Goal: Transaction & Acquisition: Subscribe to service/newsletter

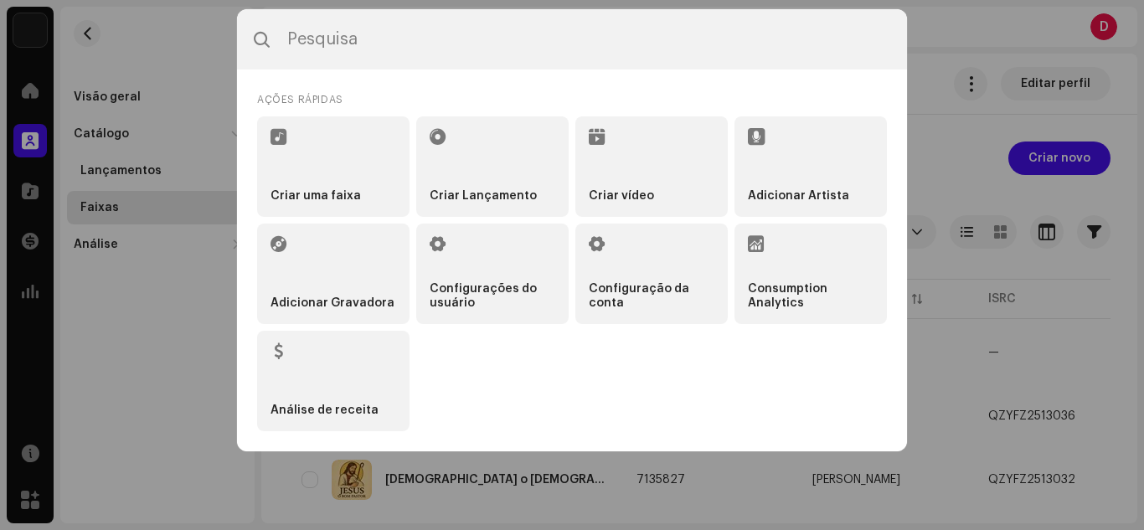
click at [508, 156] on li "Criar Lançamento" at bounding box center [492, 166] width 152 height 100
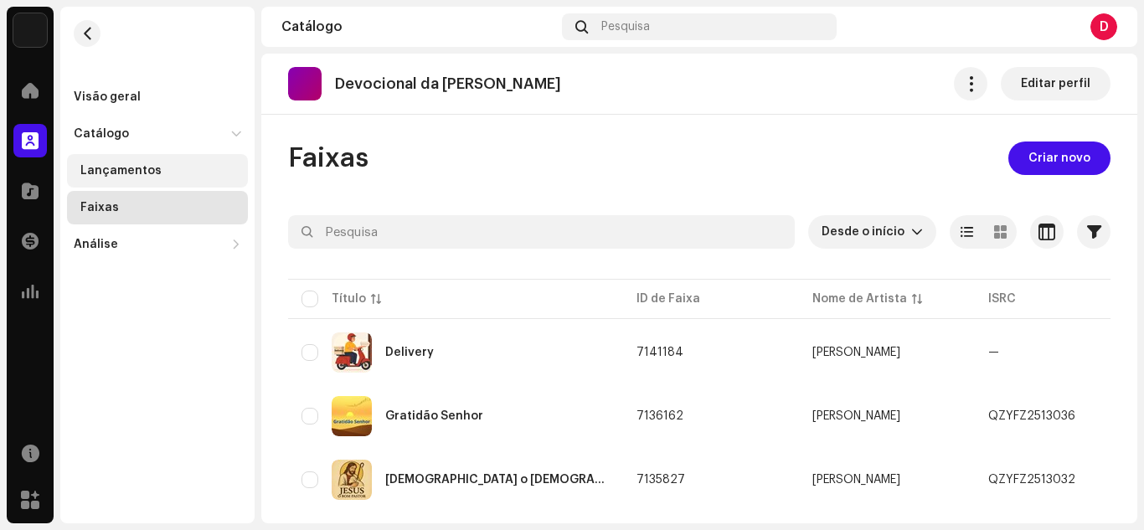
click at [188, 175] on div "Lançamentos" at bounding box center [160, 170] width 161 height 13
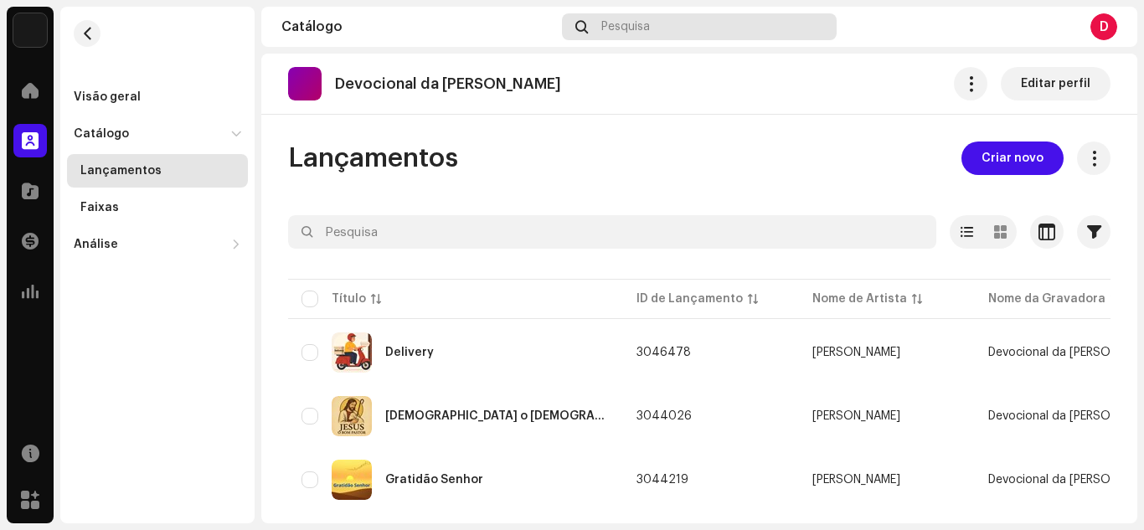
click at [616, 36] on div "Pesquisa" at bounding box center [699, 26] width 274 height 27
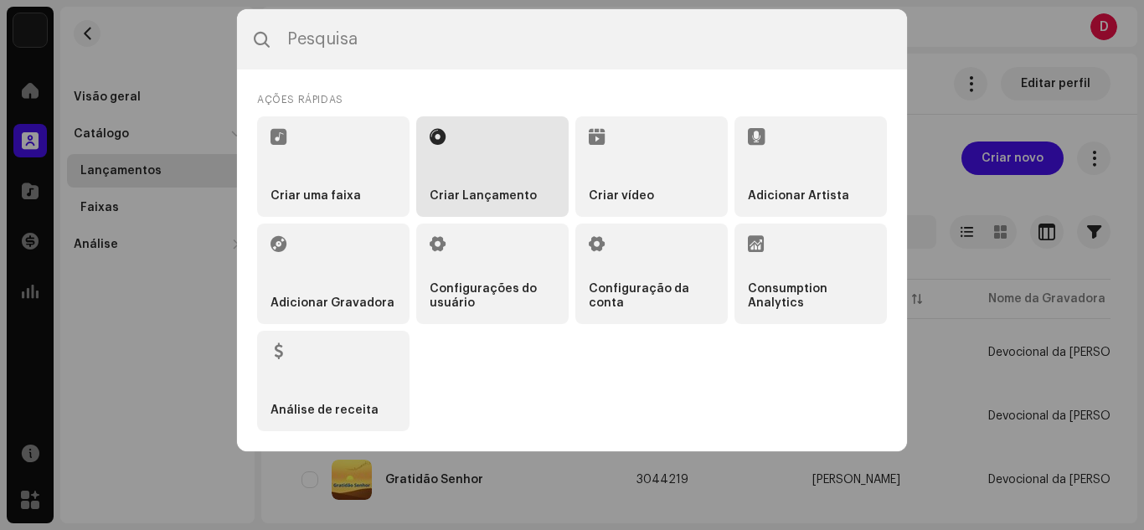
click at [477, 159] on li "Criar Lançamento" at bounding box center [492, 166] width 152 height 100
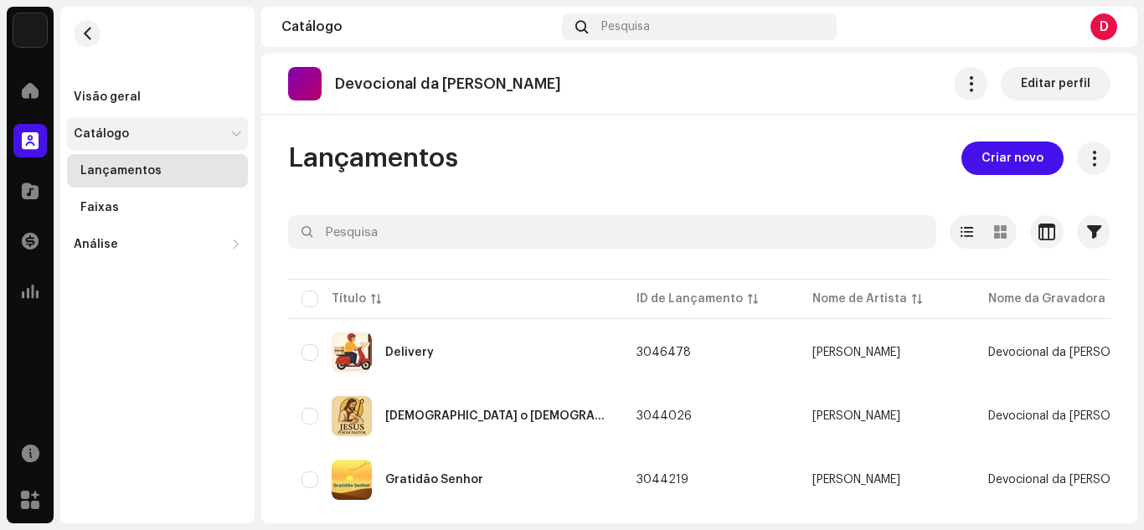
click at [193, 126] on div "Catálogo" at bounding box center [157, 133] width 181 height 33
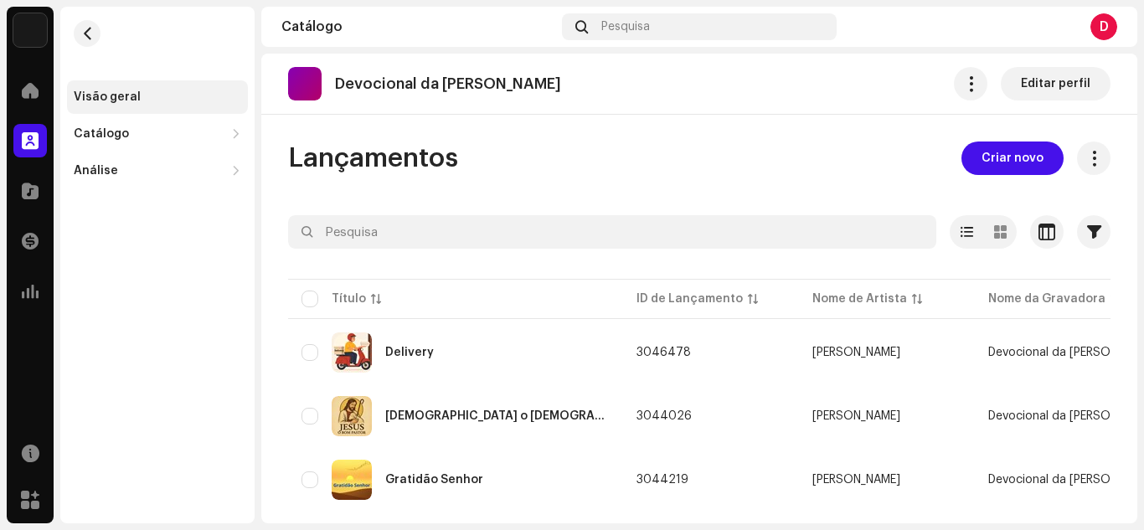
click at [184, 107] on div "Visão geral" at bounding box center [157, 96] width 181 height 33
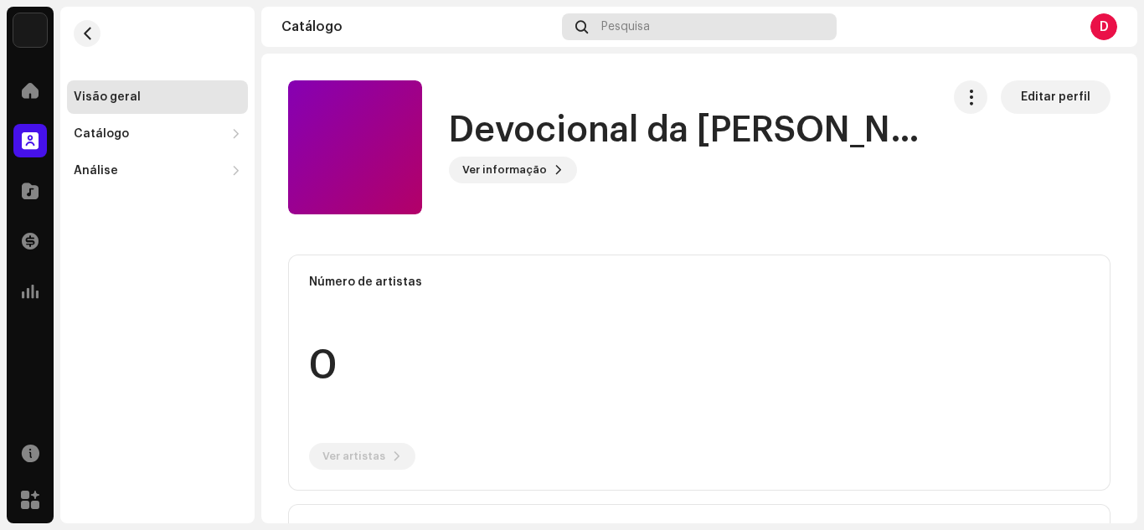
click at [628, 29] on span "Pesquisa" at bounding box center [625, 26] width 49 height 13
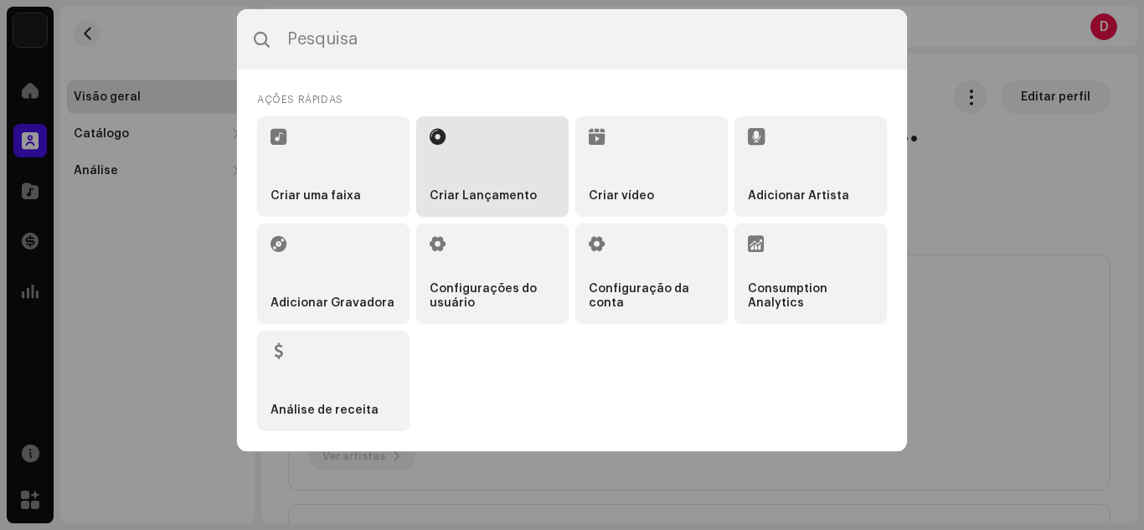
click at [492, 136] on li "Criar Lançamento" at bounding box center [492, 166] width 152 height 100
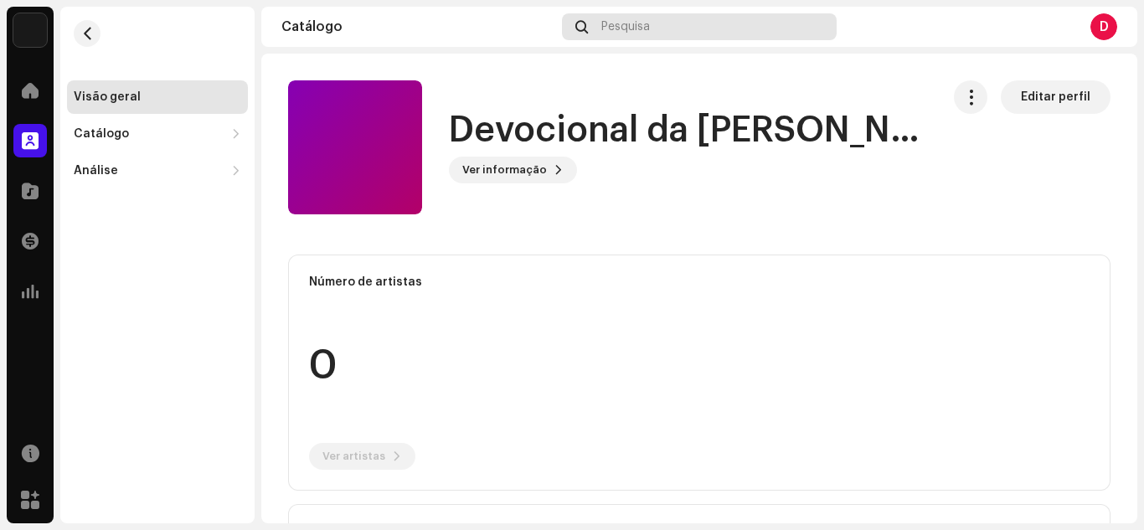
click at [622, 24] on span "Pesquisa" at bounding box center [625, 26] width 49 height 13
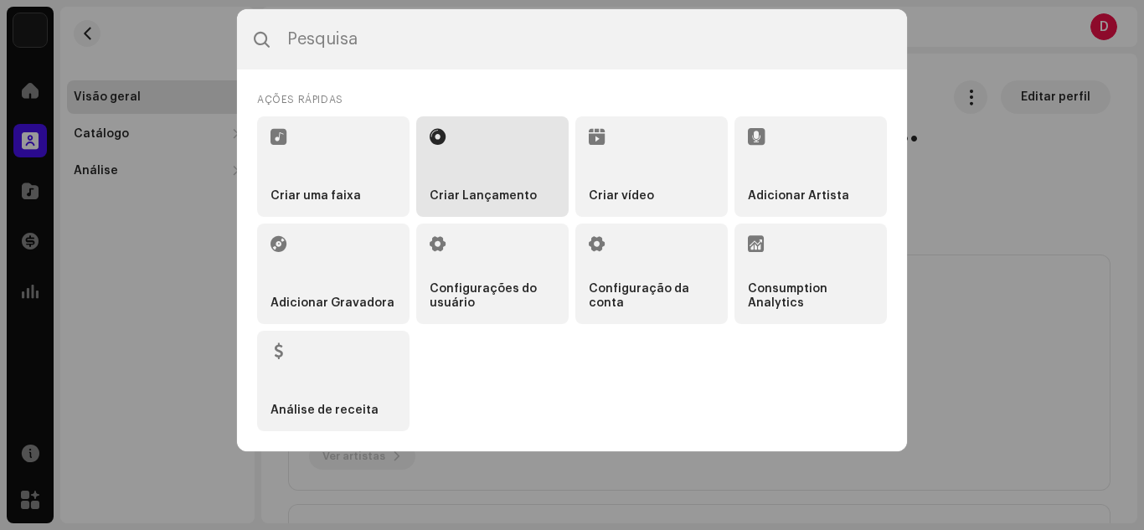
click at [507, 132] on li "Criar Lançamento" at bounding box center [492, 166] width 152 height 100
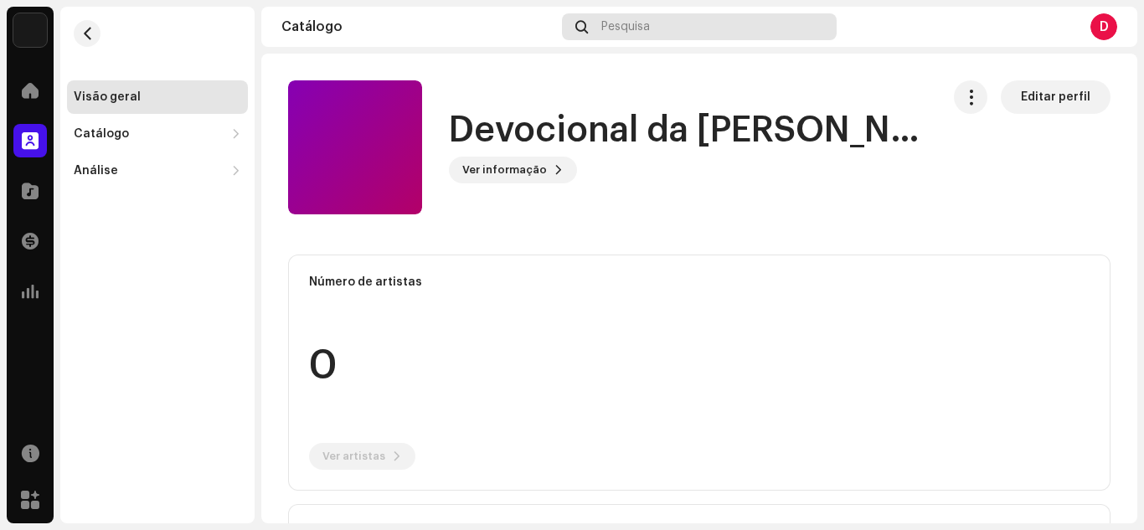
click at [644, 29] on span "Pesquisa" at bounding box center [625, 26] width 49 height 13
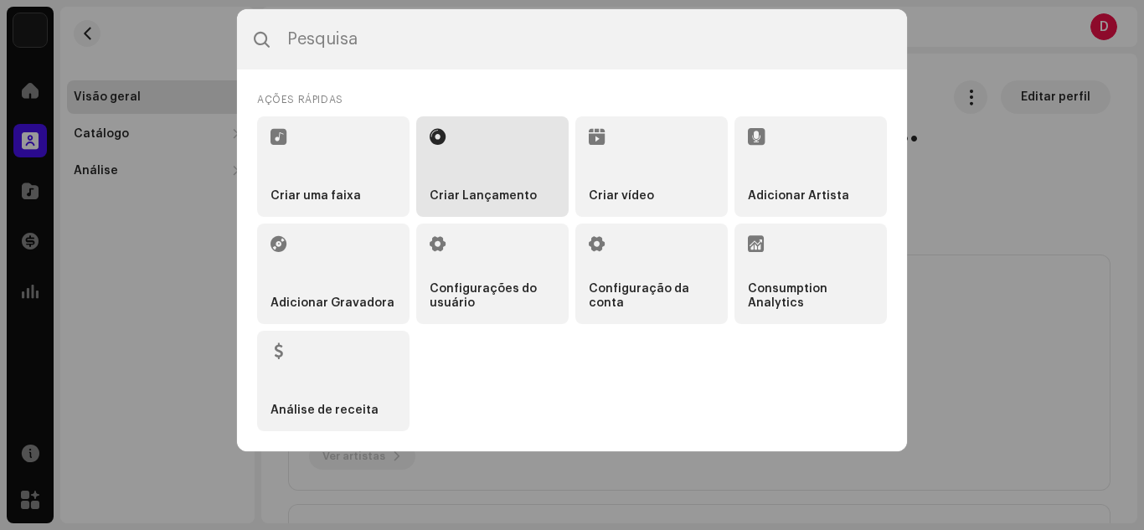
click at [522, 159] on li "Criar Lançamento" at bounding box center [492, 166] width 152 height 100
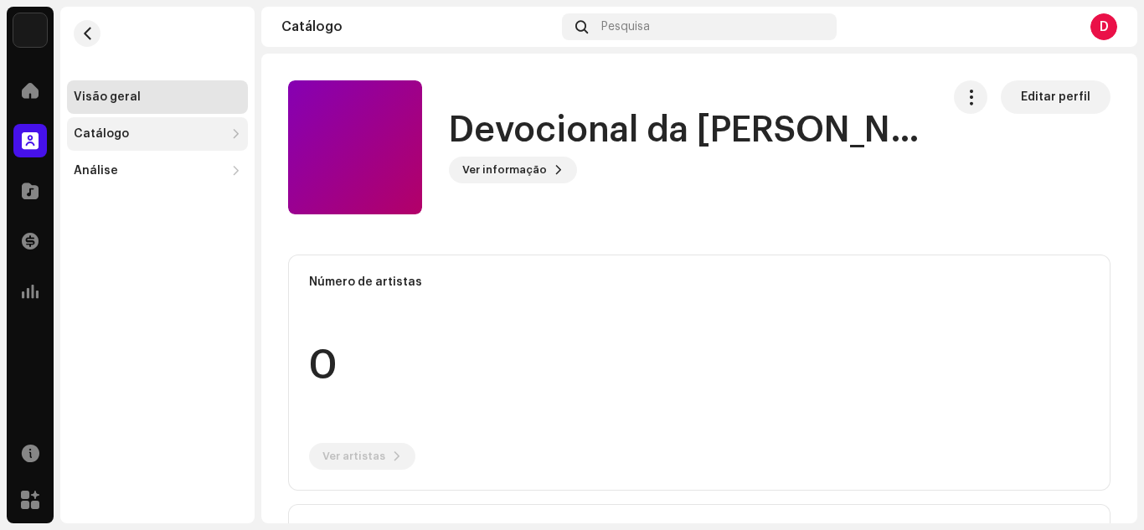
click at [108, 137] on div "Catálogo" at bounding box center [101, 133] width 55 height 13
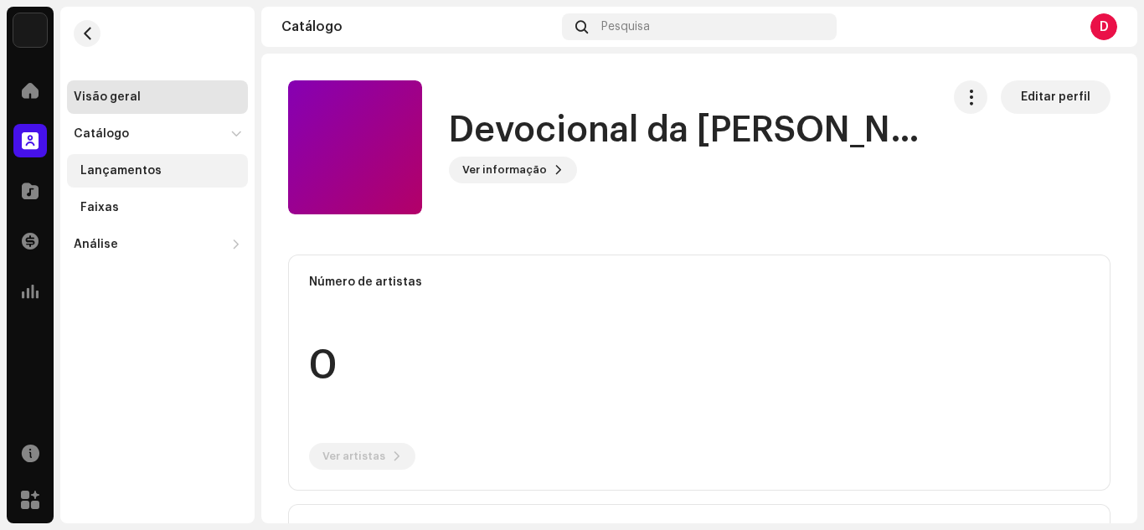
click at [165, 165] on div "Lançamentos" at bounding box center [160, 170] width 161 height 13
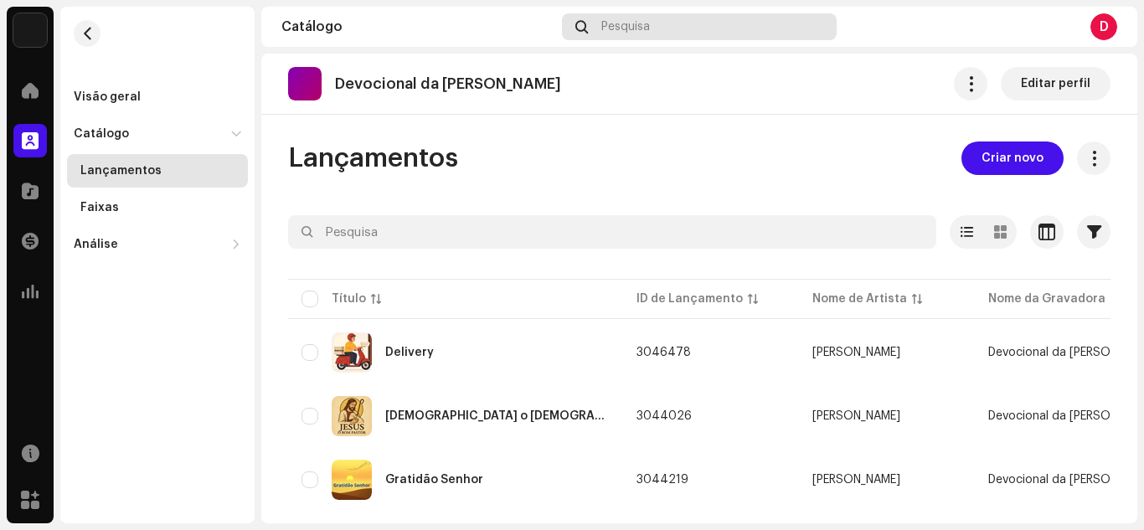
click at [617, 24] on span "Pesquisa" at bounding box center [625, 26] width 49 height 13
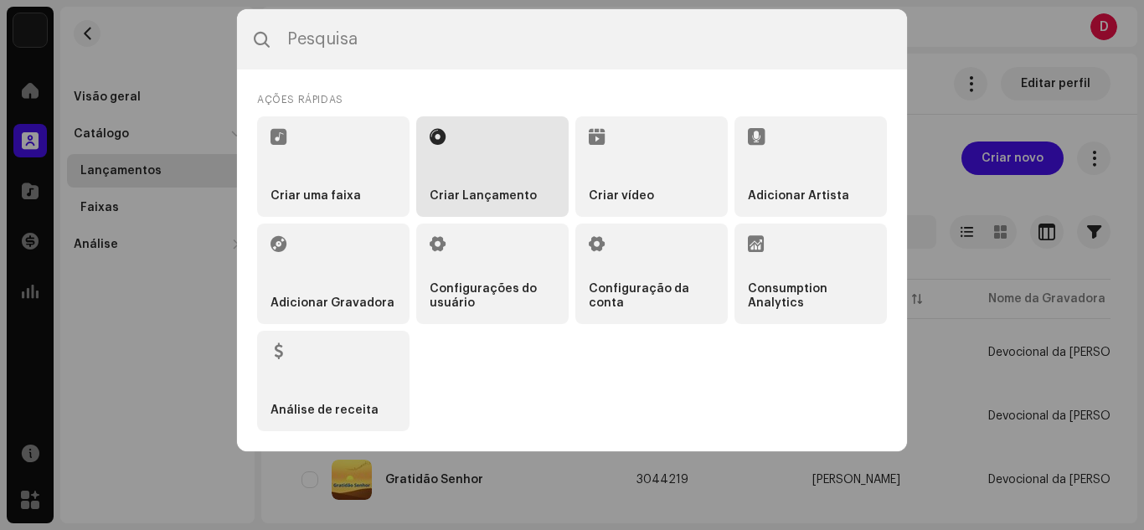
click at [487, 145] on li "Criar Lançamento" at bounding box center [492, 166] width 152 height 100
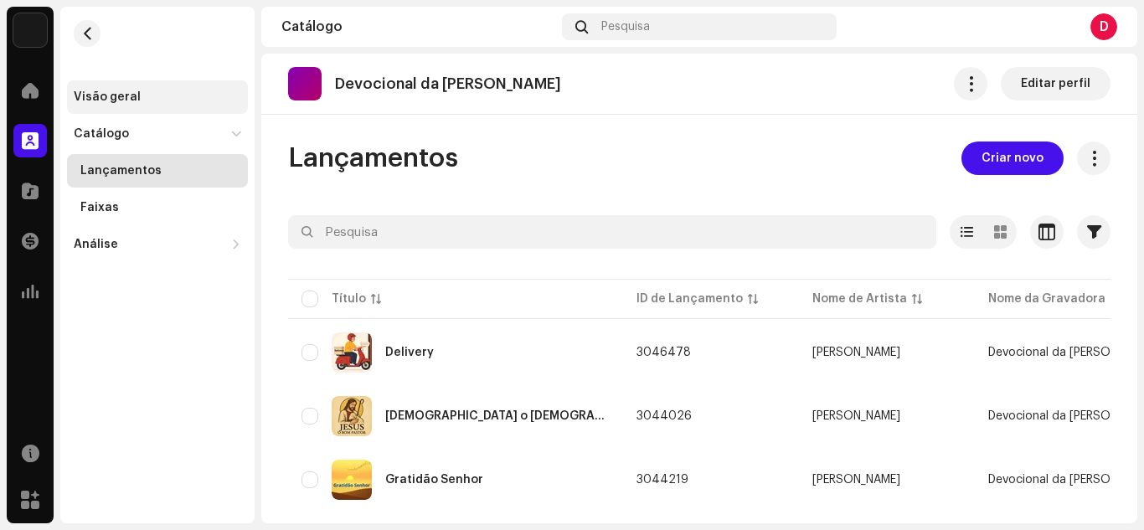
click at [147, 88] on div "Visão geral" at bounding box center [157, 96] width 181 height 33
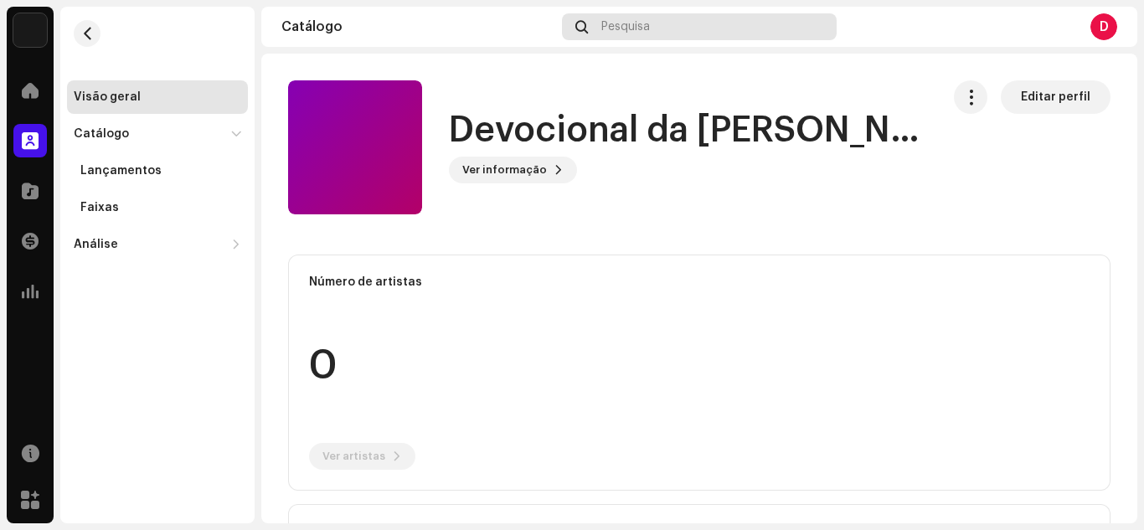
click at [628, 28] on span "Pesquisa" at bounding box center [625, 26] width 49 height 13
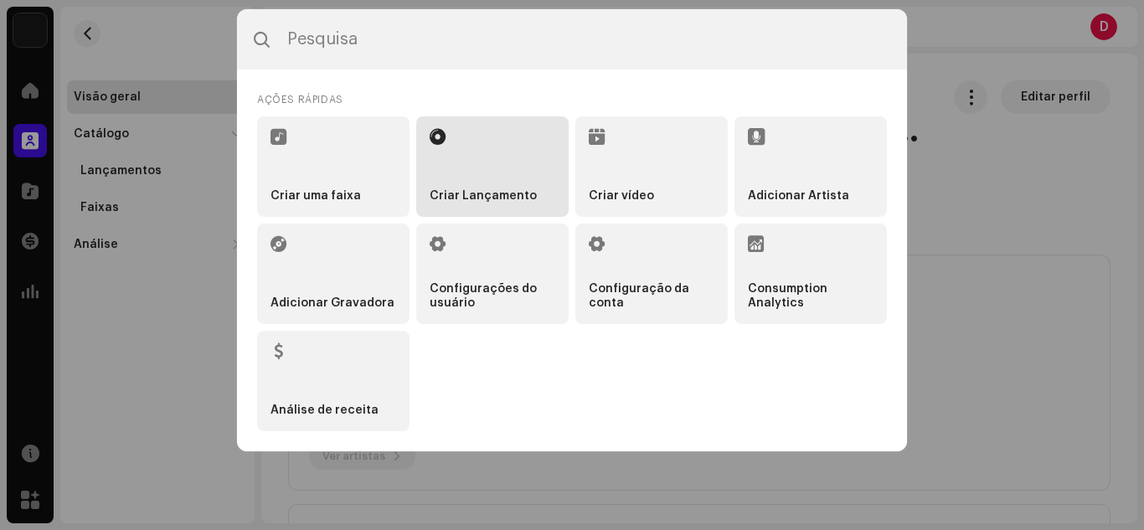
click at [507, 151] on li "Criar Lançamento" at bounding box center [492, 166] width 152 height 100
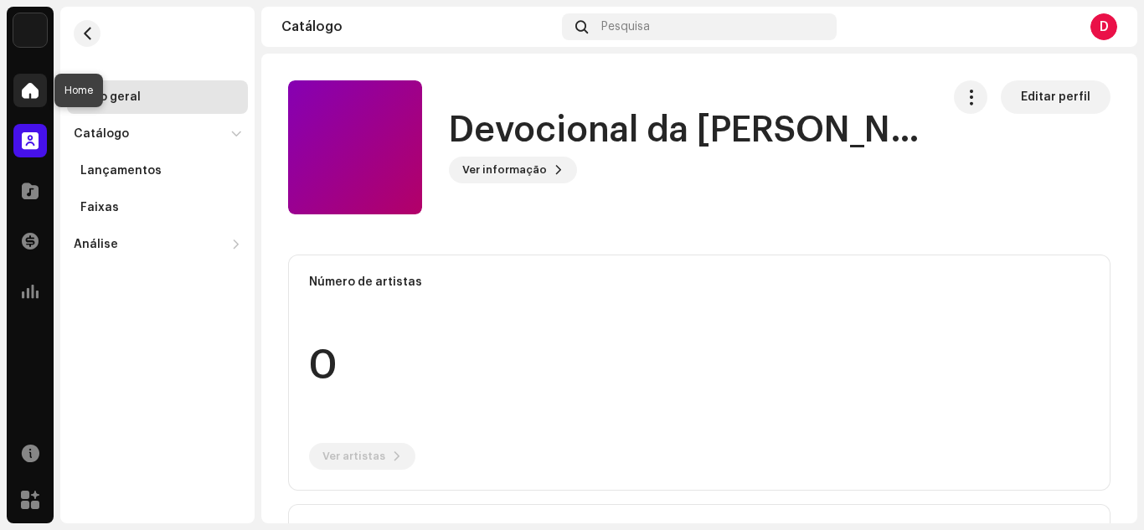
click at [18, 81] on div at bounding box center [29, 90] width 33 height 33
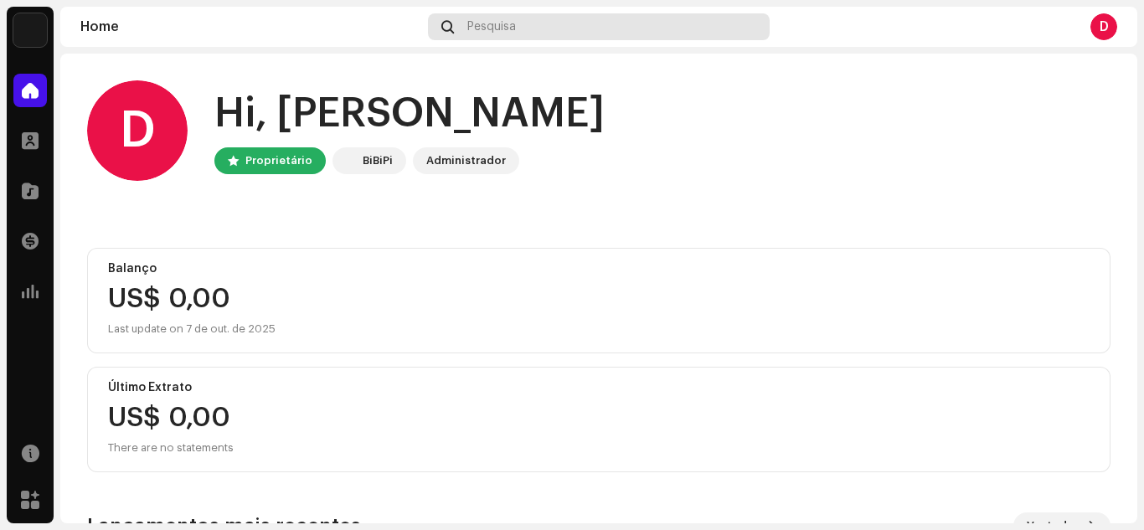
click at [499, 24] on span "Pesquisa" at bounding box center [491, 26] width 49 height 13
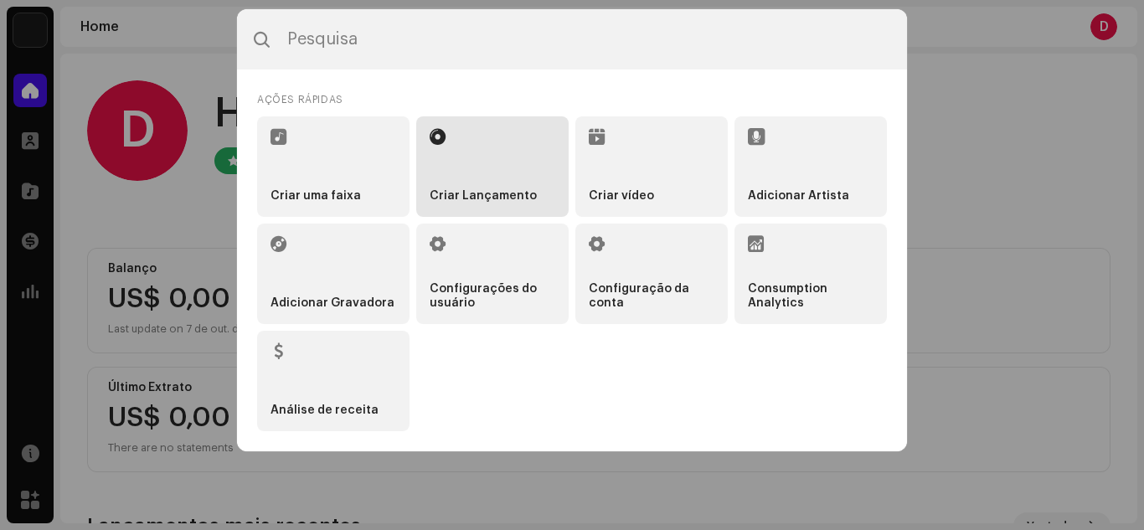
click at [462, 134] on li "Criar Lançamento" at bounding box center [492, 166] width 152 height 100
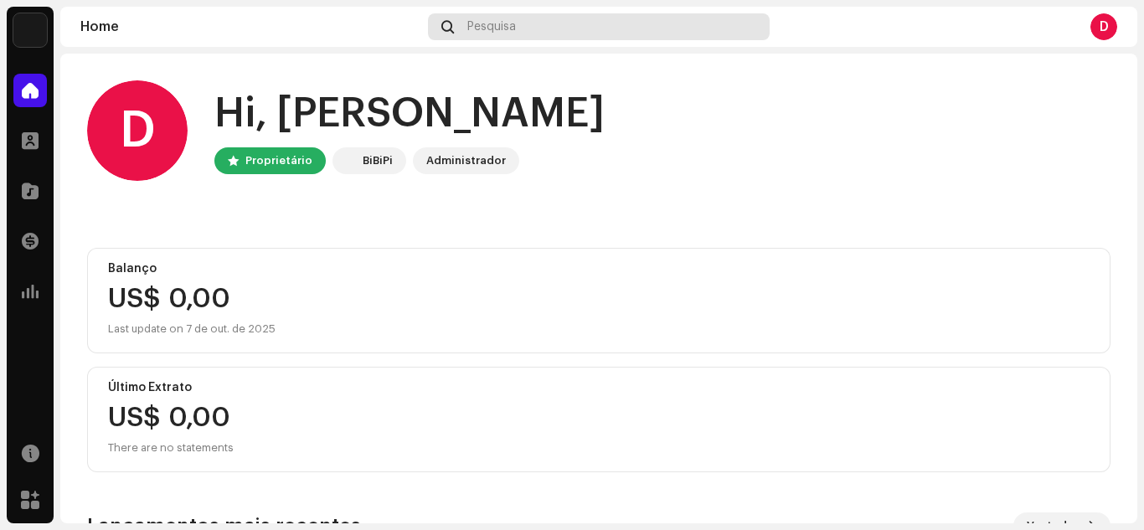
click at [528, 28] on div "Pesquisa" at bounding box center [598, 26] width 341 height 27
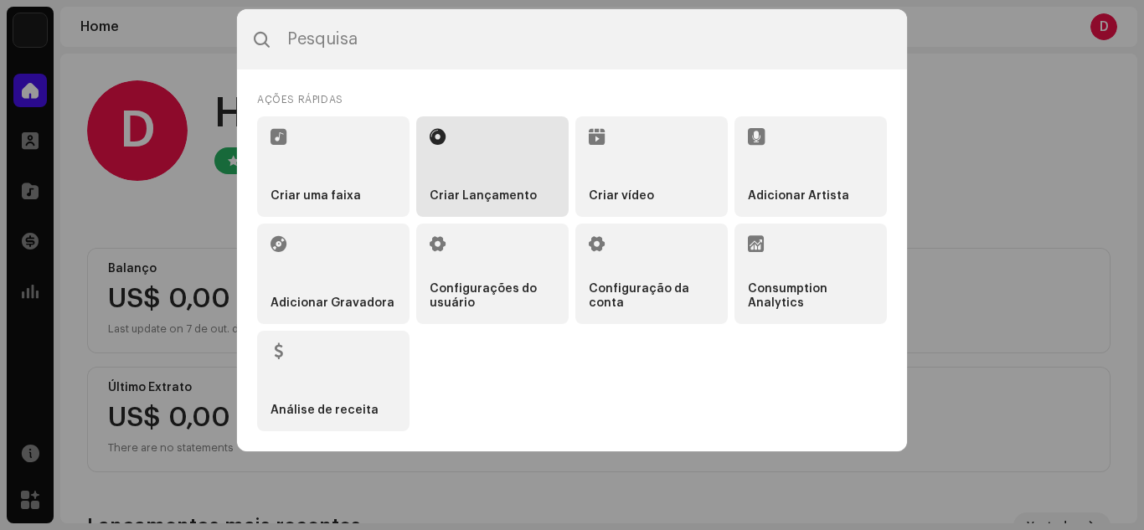
click at [463, 202] on strong "Criar Lançamento" at bounding box center [483, 196] width 107 height 14
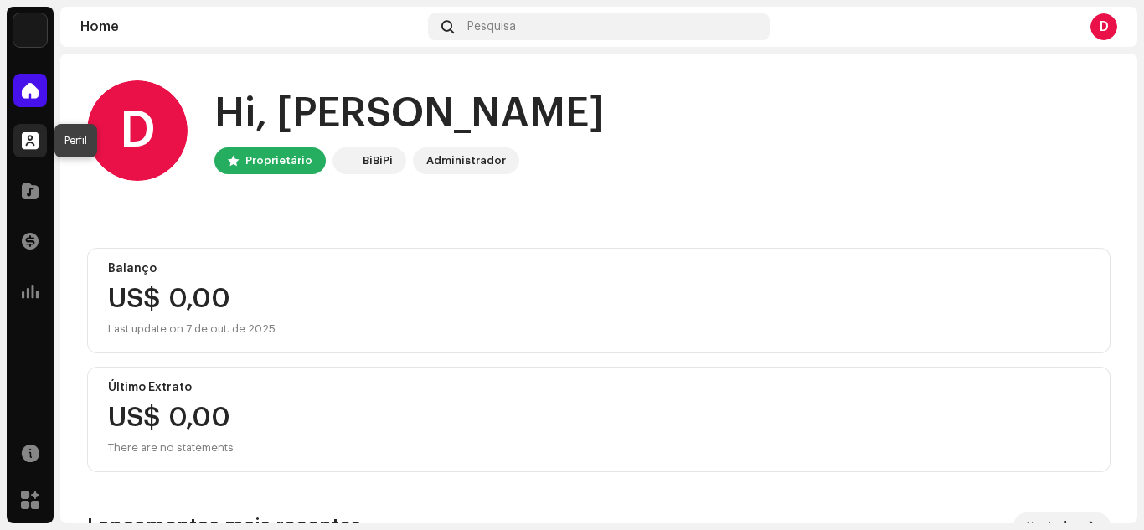
click at [22, 134] on span at bounding box center [30, 140] width 17 height 13
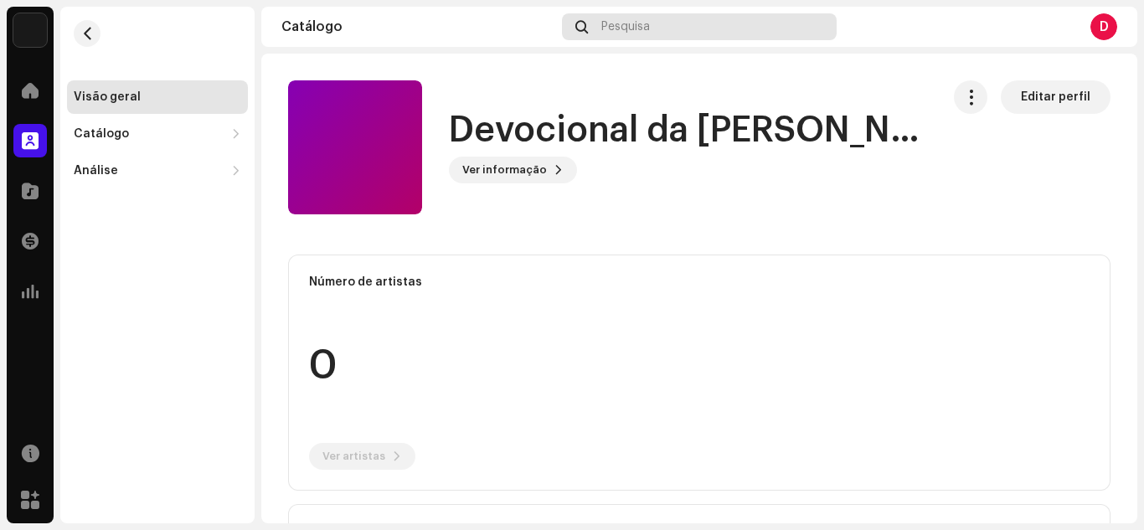
click at [639, 23] on span "Pesquisa" at bounding box center [625, 26] width 49 height 13
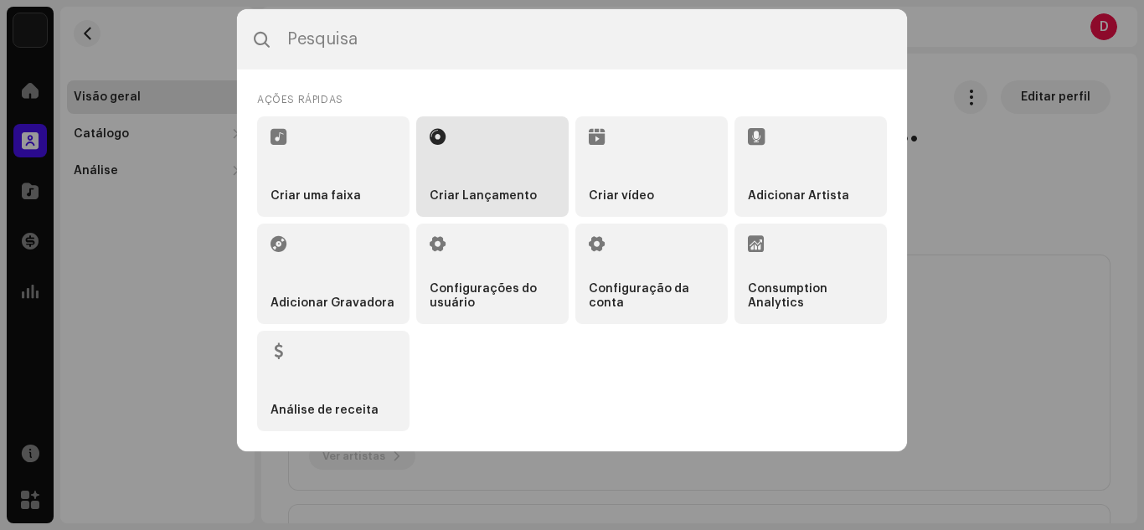
click at [523, 177] on li "Criar Lançamento" at bounding box center [492, 166] width 152 height 100
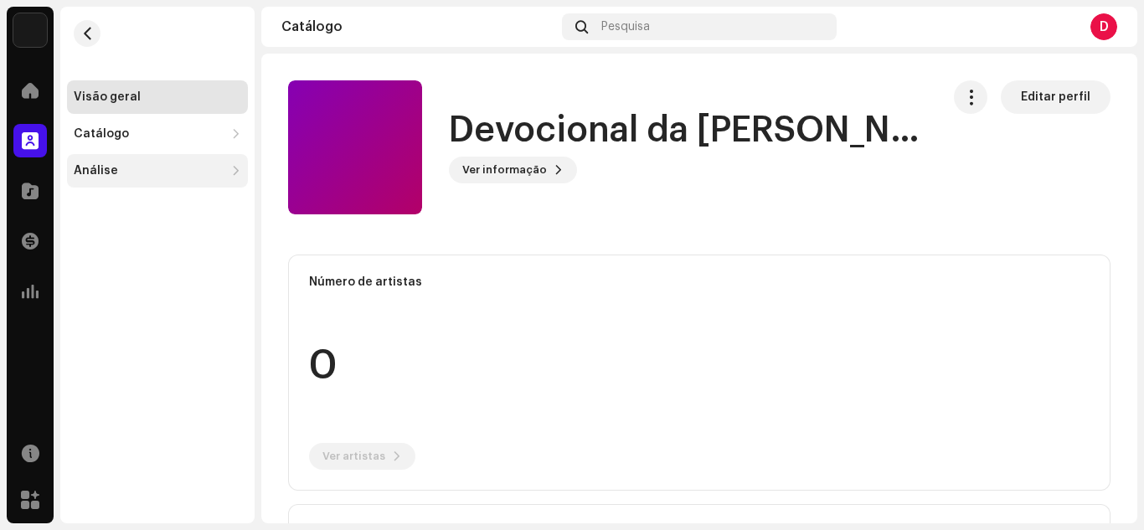
click at [151, 165] on div "Análise" at bounding box center [149, 170] width 151 height 13
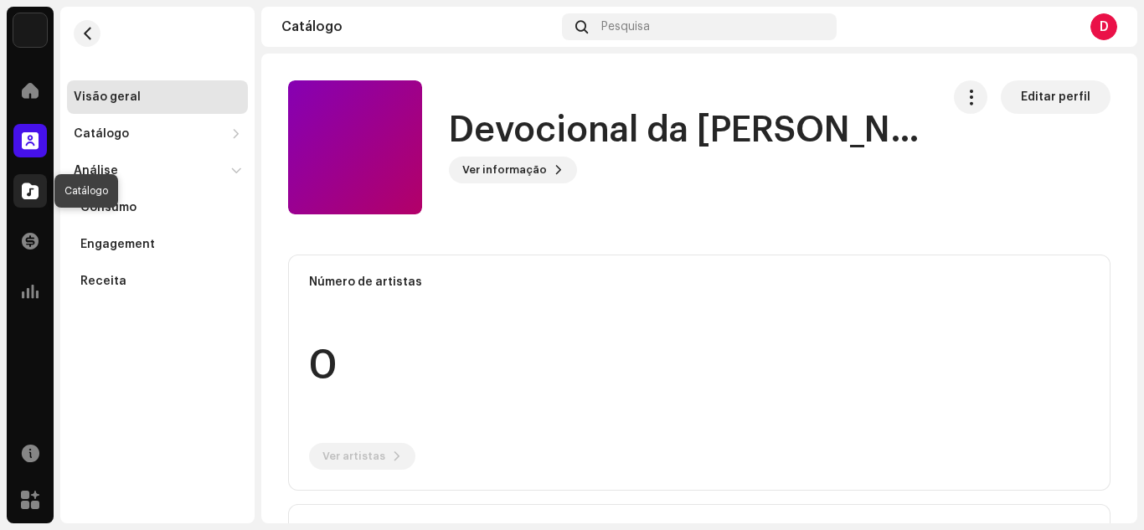
click at [31, 186] on span at bounding box center [30, 190] width 17 height 13
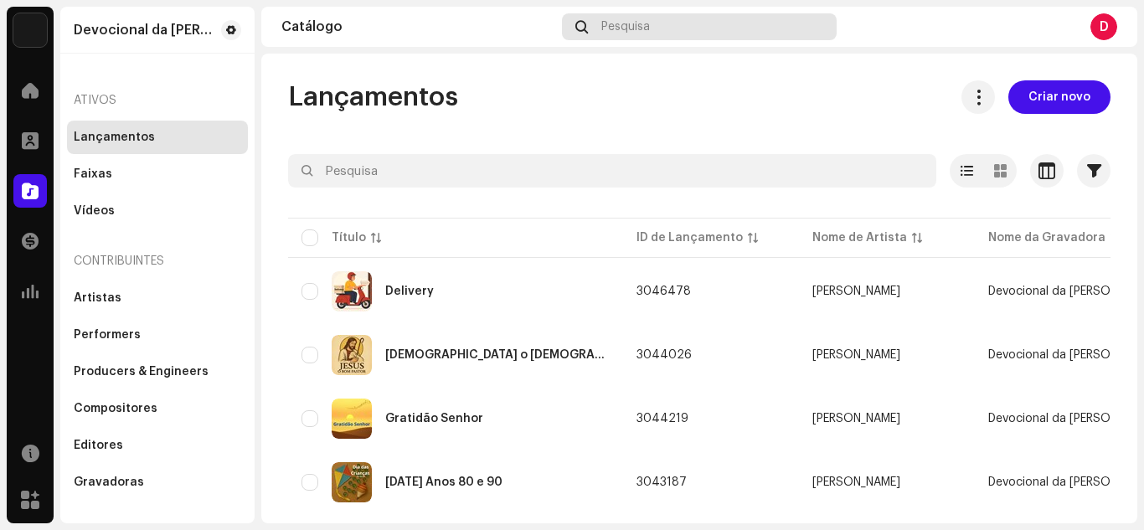
click at [623, 28] on span "Pesquisa" at bounding box center [625, 26] width 49 height 13
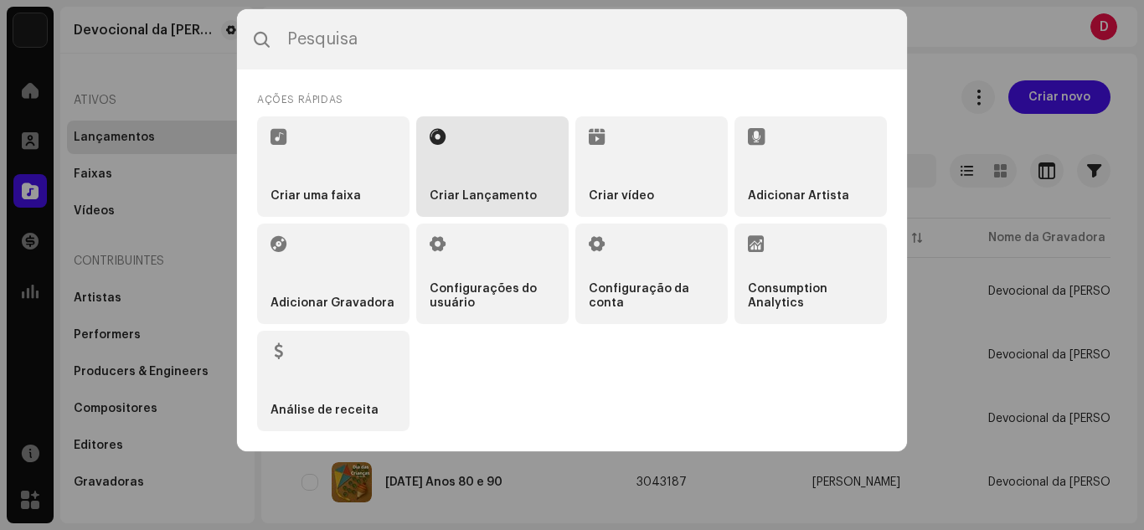
click at [513, 124] on li "Criar Lançamento" at bounding box center [492, 166] width 152 height 100
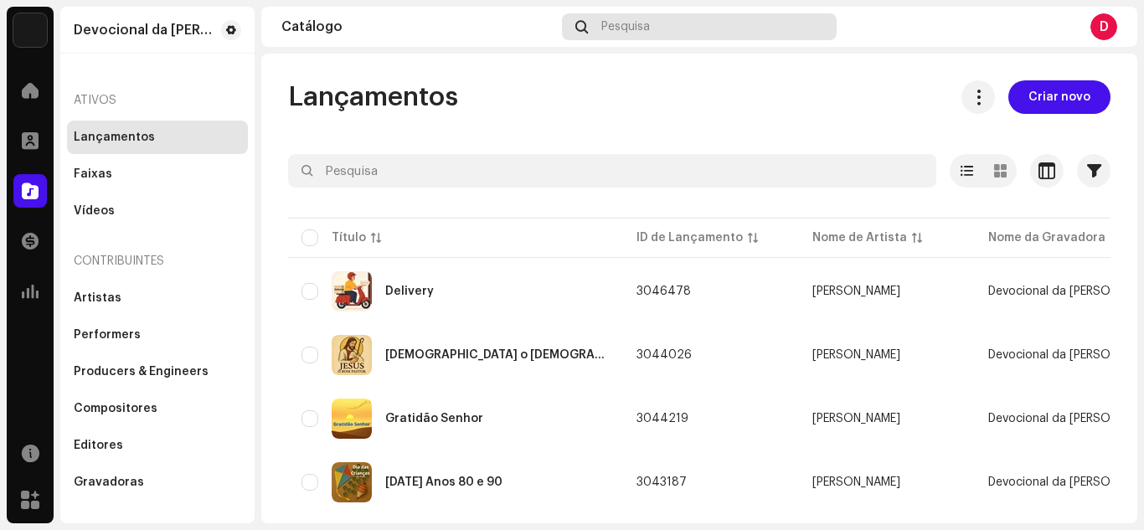
click at [639, 27] on span "Pesquisa" at bounding box center [625, 26] width 49 height 13
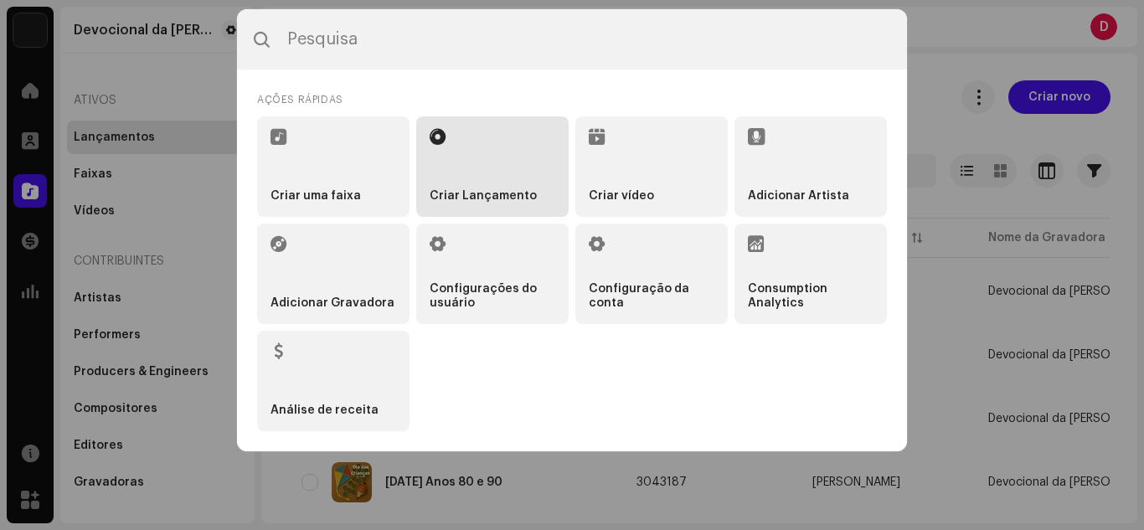
click at [515, 134] on li "Criar Lançamento" at bounding box center [492, 166] width 152 height 100
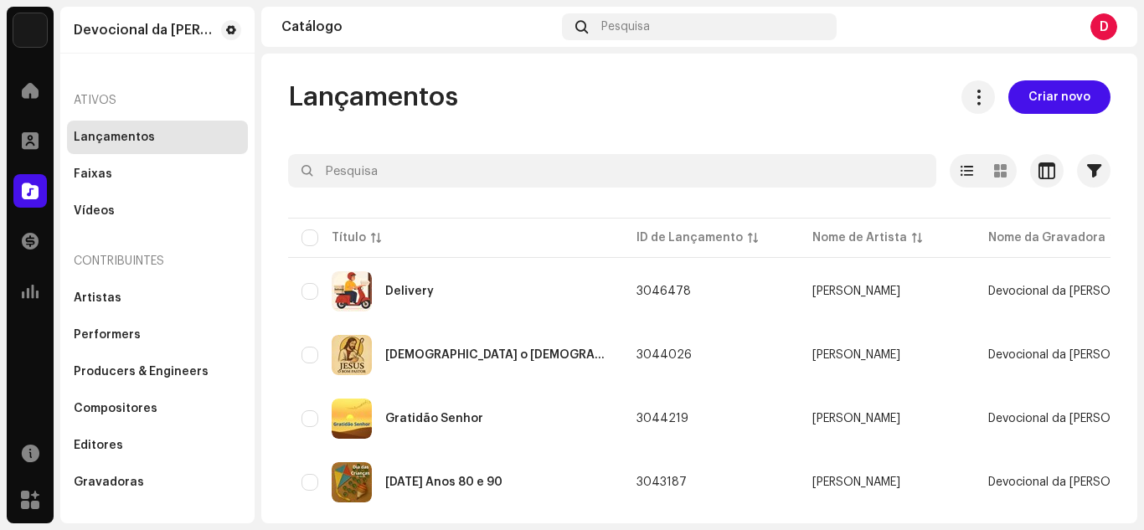
click at [145, 90] on div "Ativos" at bounding box center [157, 100] width 181 height 40
click at [127, 95] on div "Ativos" at bounding box center [157, 100] width 181 height 40
click at [129, 130] on div "Lançamentos" at bounding box center [157, 137] width 181 height 33
click at [135, 174] on div "Faixas" at bounding box center [157, 173] width 167 height 13
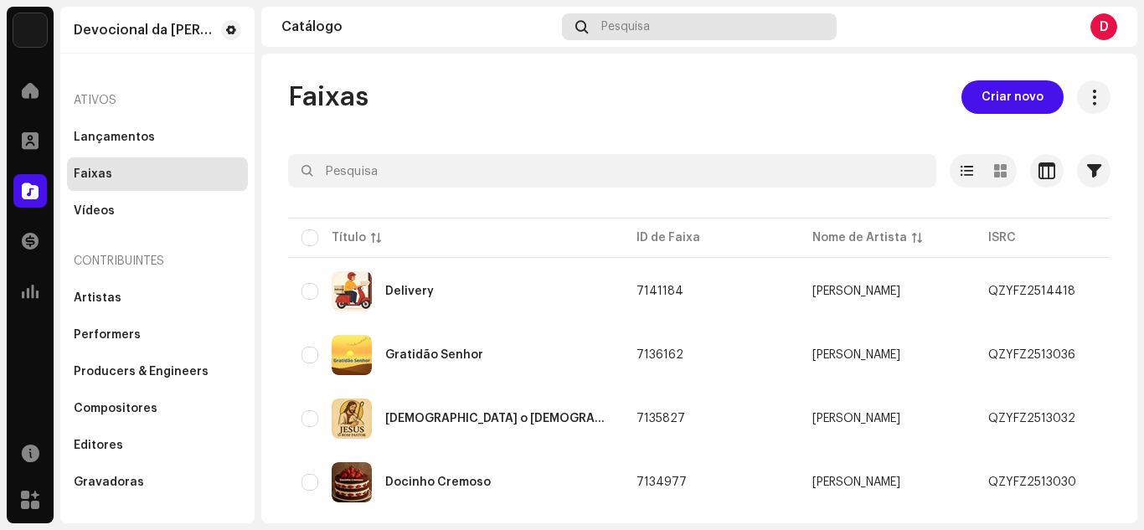
click at [631, 30] on span "Pesquisa" at bounding box center [625, 26] width 49 height 13
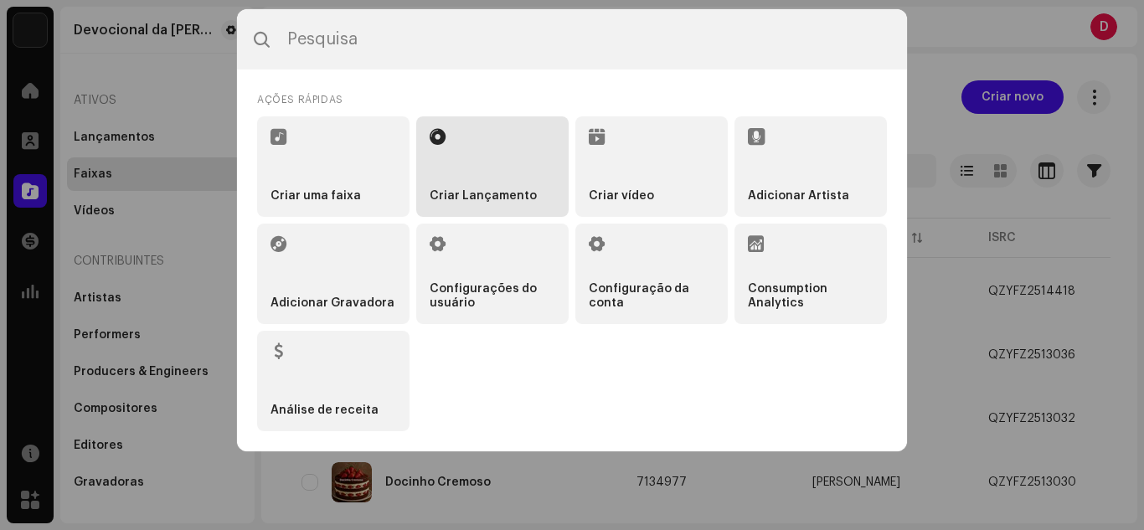
click at [514, 148] on li "Criar Lançamento" at bounding box center [492, 166] width 152 height 100
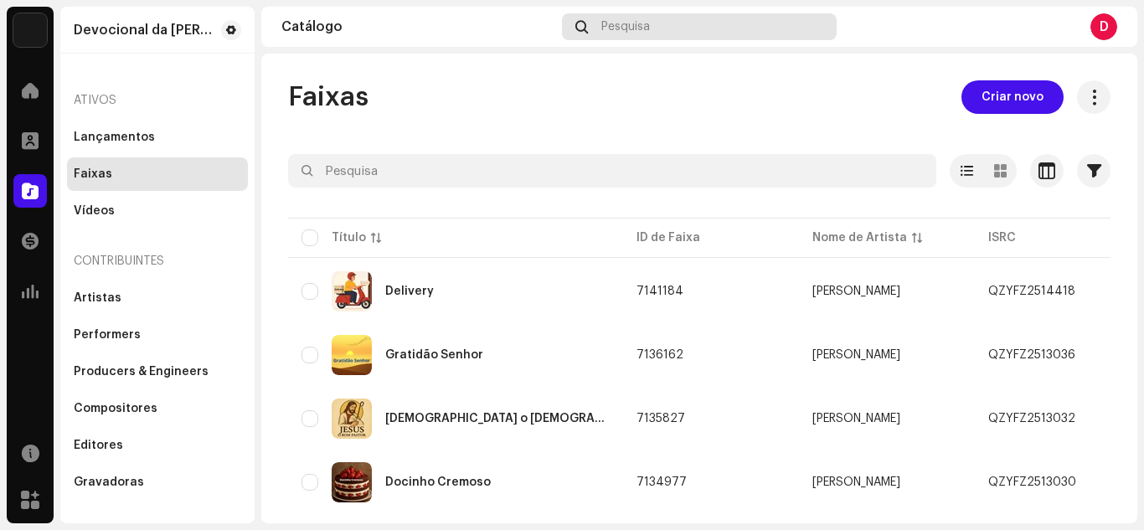
click at [633, 27] on span "Pesquisa" at bounding box center [625, 26] width 49 height 13
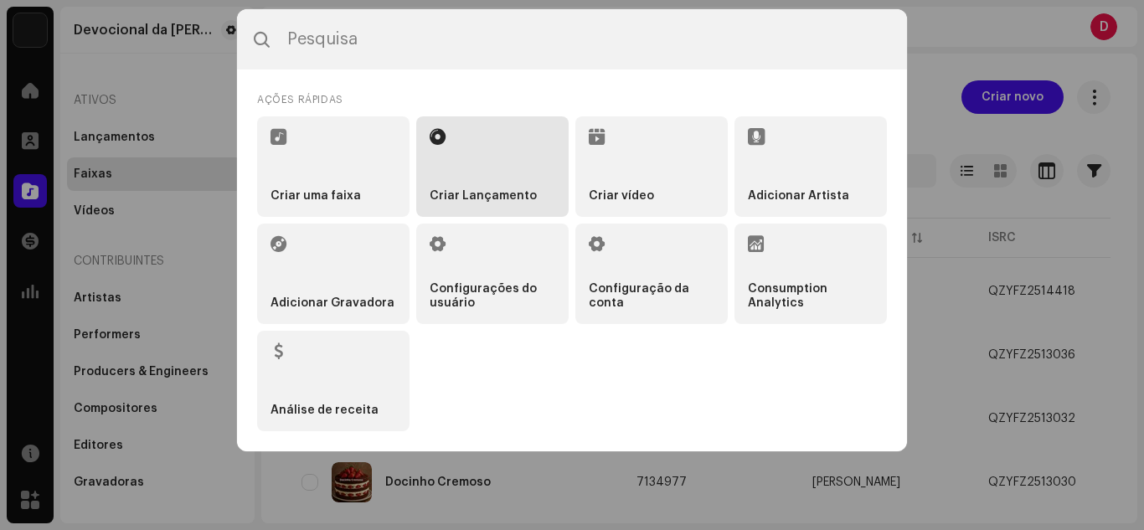
click at [517, 156] on li "Criar Lançamento" at bounding box center [492, 166] width 152 height 100
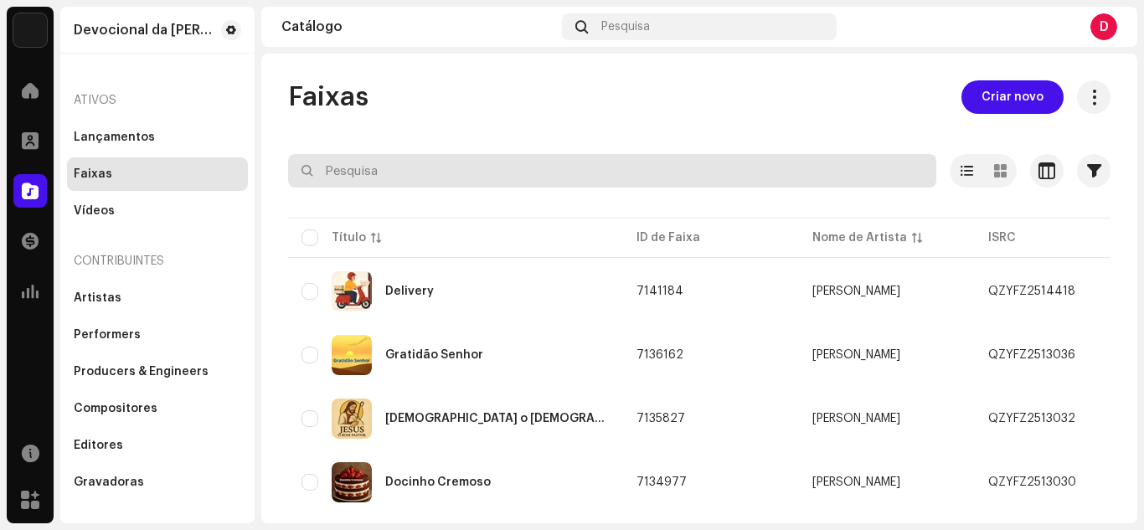
click at [456, 183] on input "text" at bounding box center [612, 170] width 648 height 33
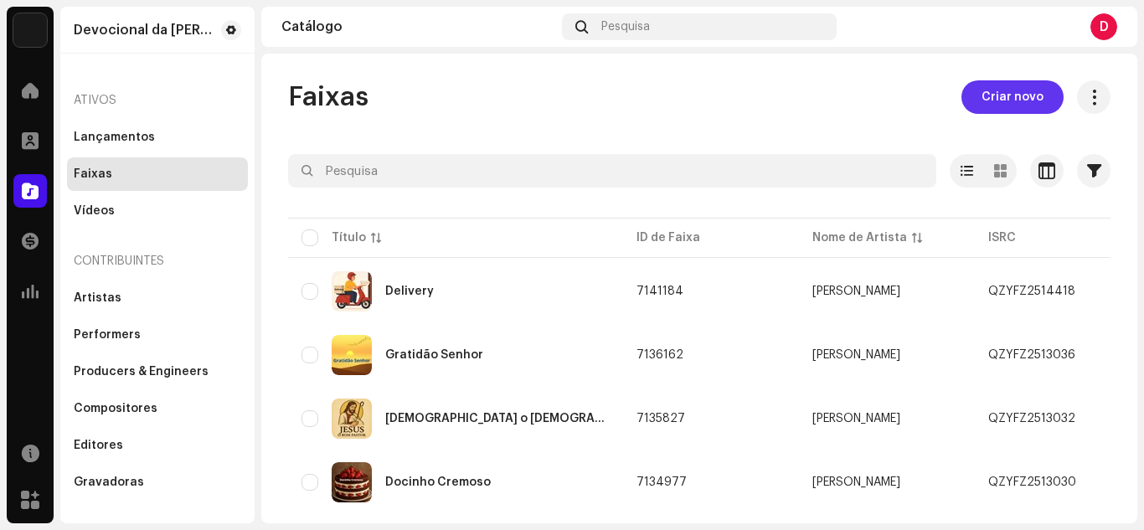
click at [982, 88] on span "Criar novo" at bounding box center [1013, 96] width 62 height 33
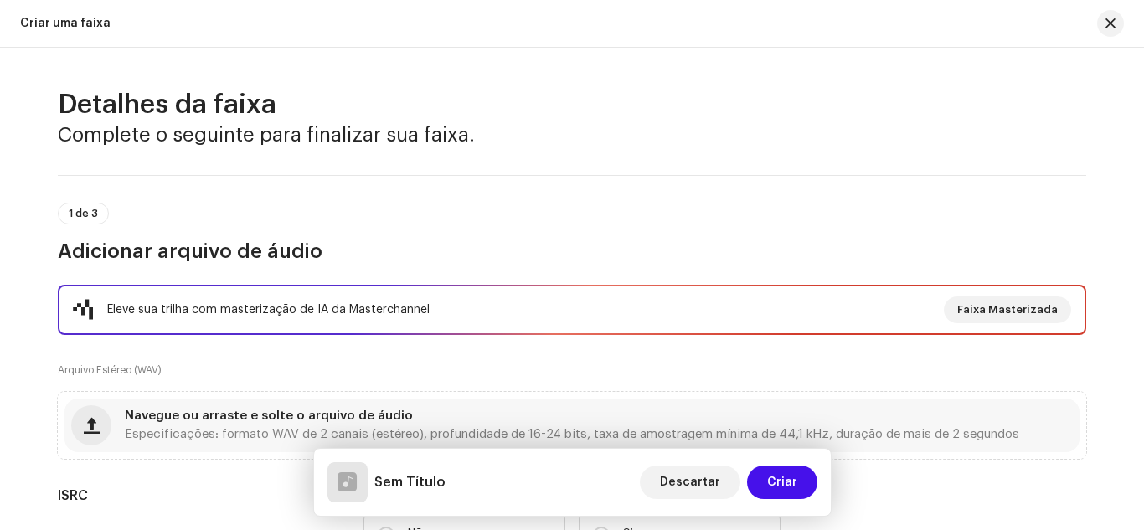
scroll to position [422, 0]
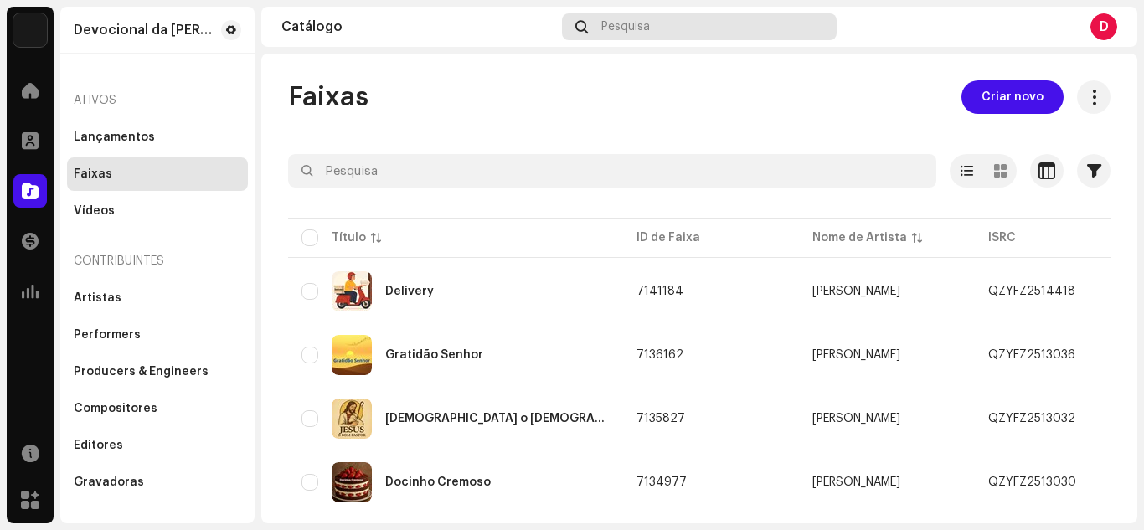
click at [635, 28] on span "Pesquisa" at bounding box center [625, 26] width 49 height 13
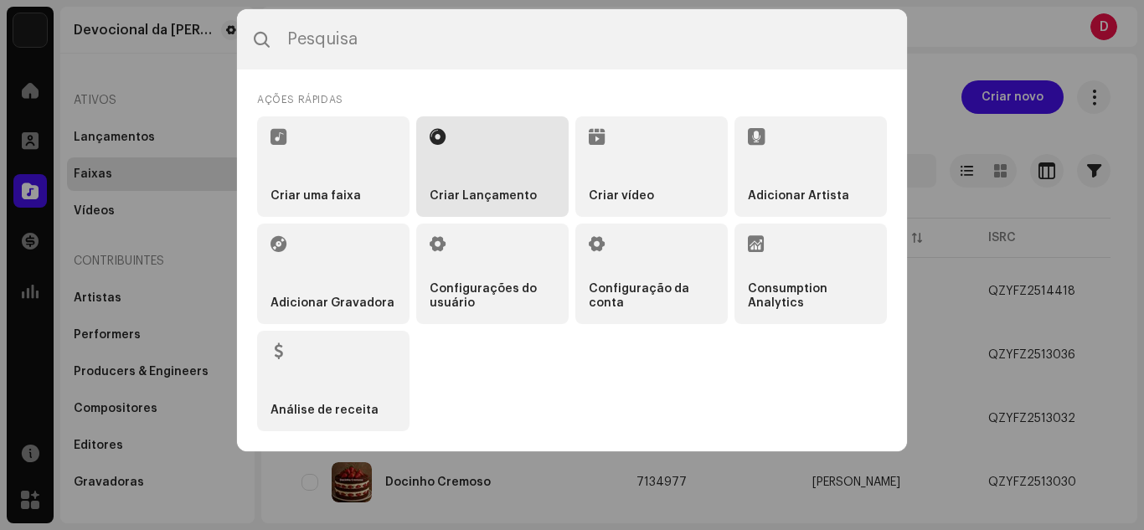
click at [501, 126] on li "Criar Lançamento" at bounding box center [492, 166] width 152 height 100
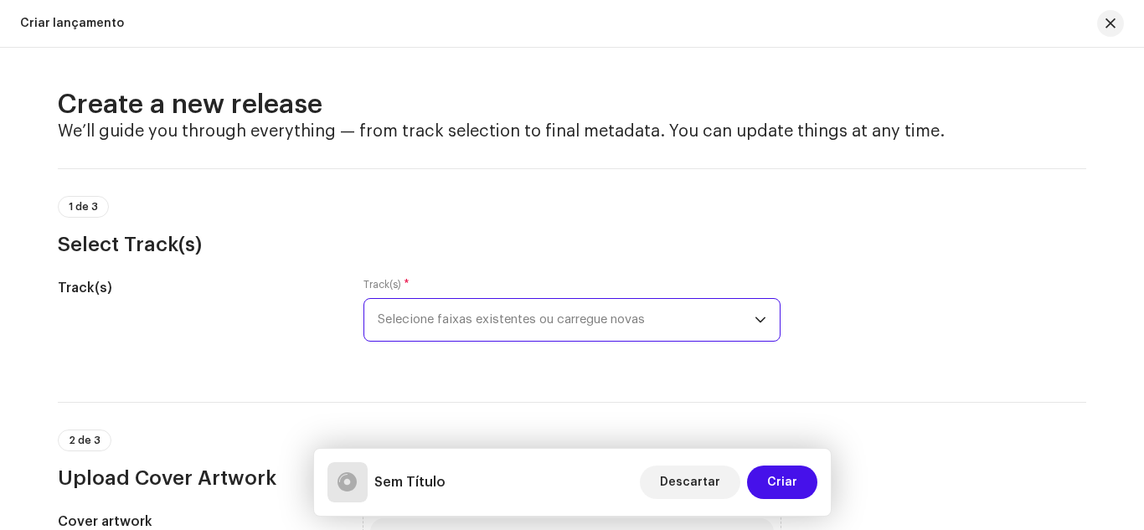
click at [430, 305] on span "Selecione faixas existentes ou carregue novas" at bounding box center [566, 320] width 377 height 42
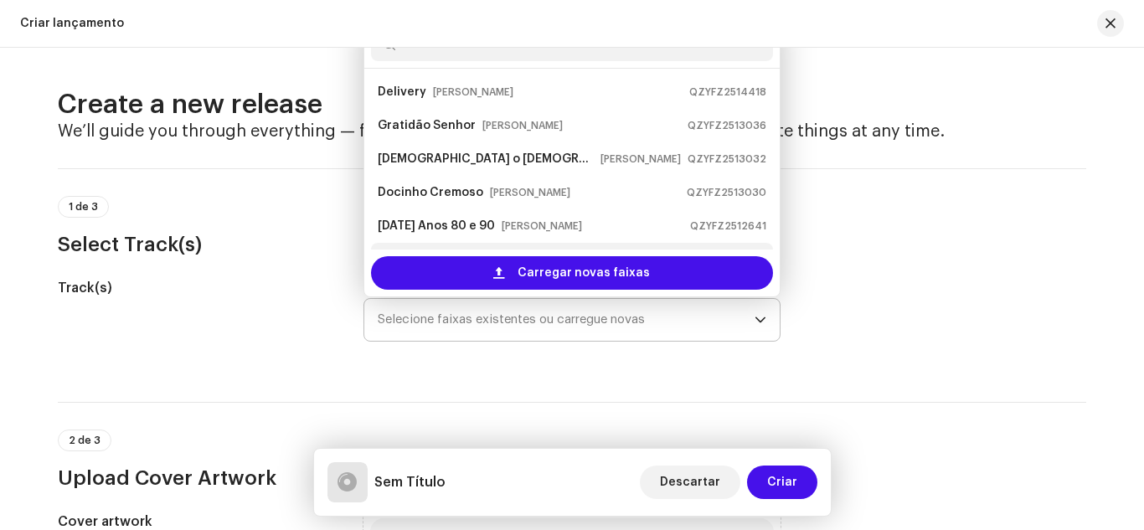
scroll to position [27, 0]
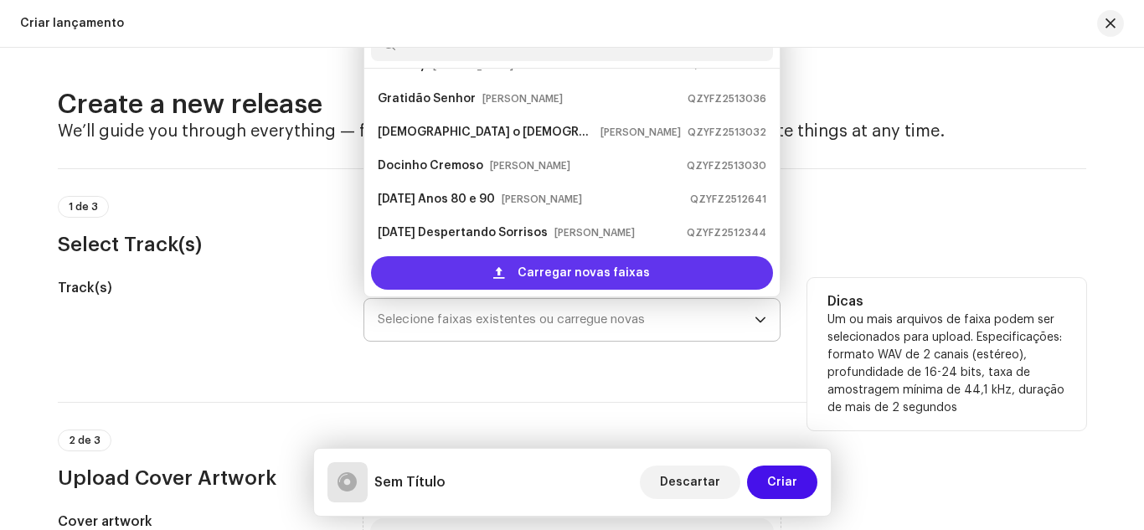
click at [516, 271] on div "Carregar novas faixas" at bounding box center [572, 272] width 402 height 33
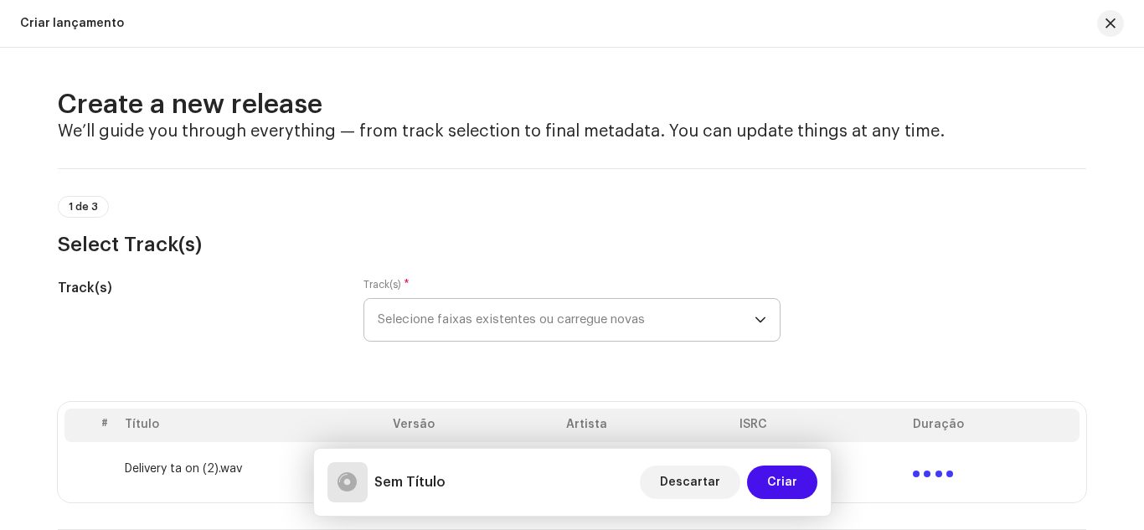
click at [333, 234] on h3 "Select Track(s)" at bounding box center [572, 244] width 1028 height 27
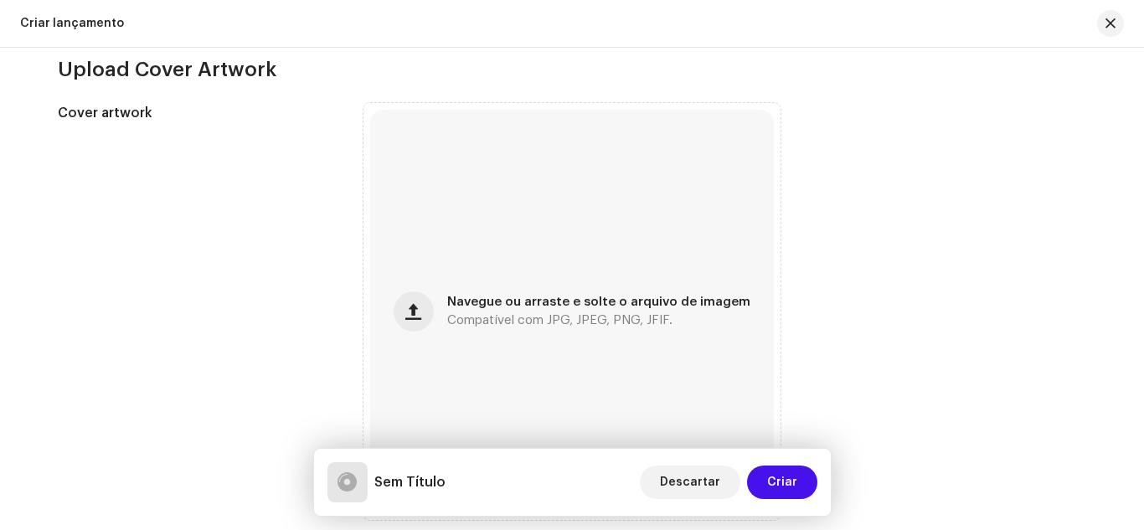
scroll to position [569, 0]
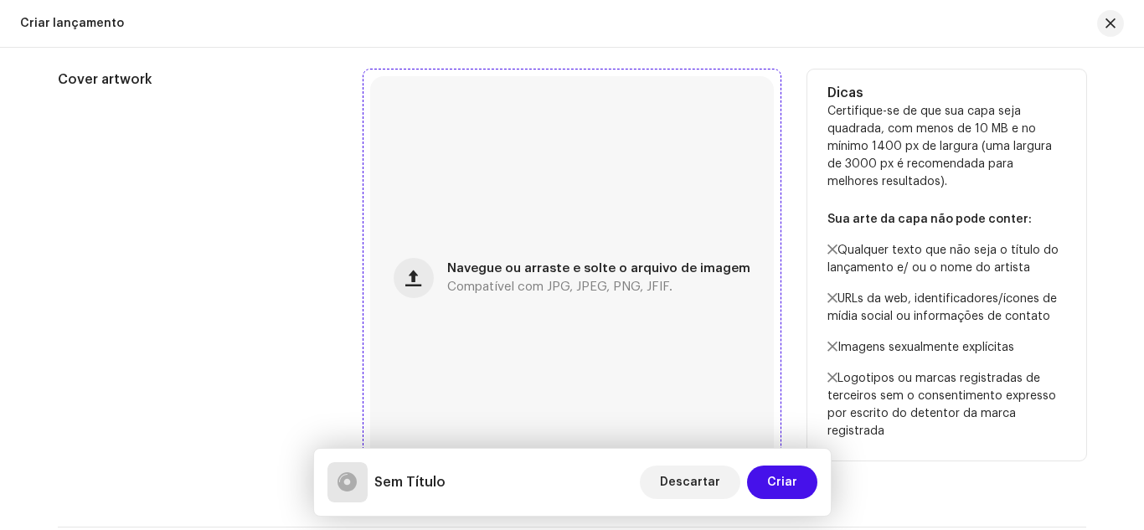
click at [455, 277] on div "Navegue ou arraste e solte o arquivo de imagem Compatível com JPG, JPEG, PNG, J…" at bounding box center [598, 278] width 303 height 30
click at [287, 187] on div "Cover artwork" at bounding box center [197, 278] width 279 height 417
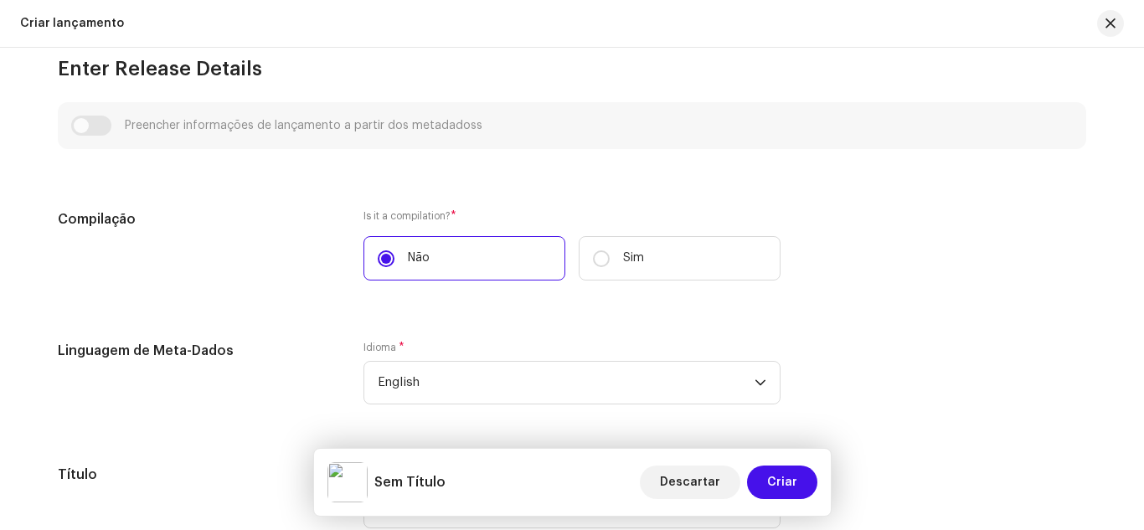
scroll to position [1105, 0]
click at [310, 280] on div "Compilação" at bounding box center [197, 253] width 279 height 91
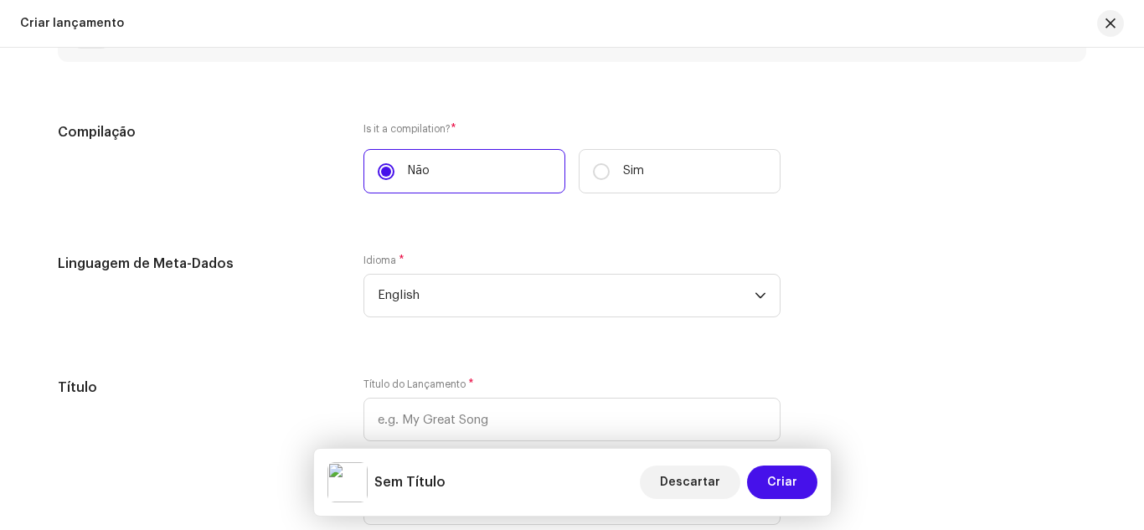
scroll to position [1206, 0]
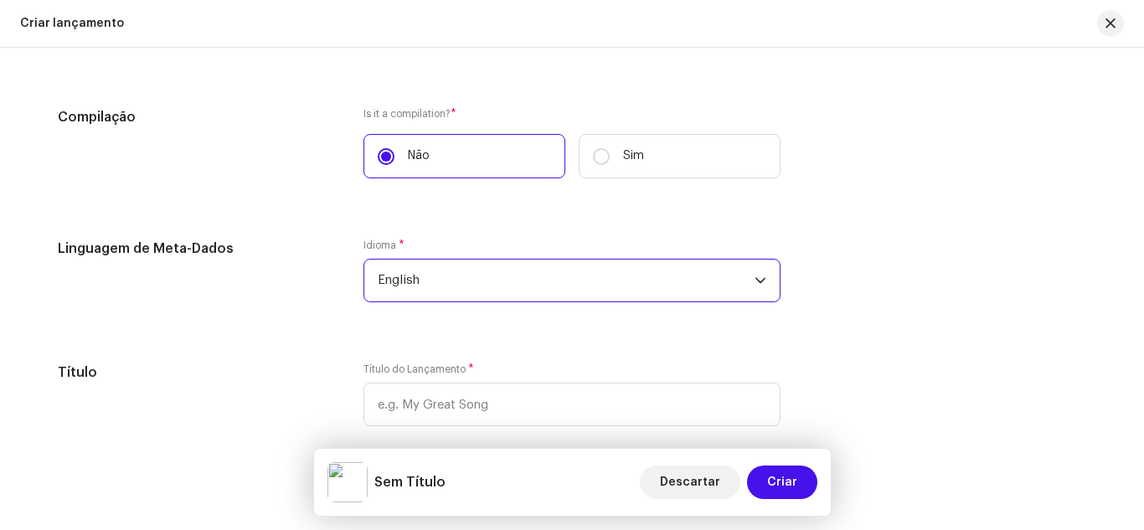
click at [410, 285] on span "English" at bounding box center [566, 281] width 377 height 42
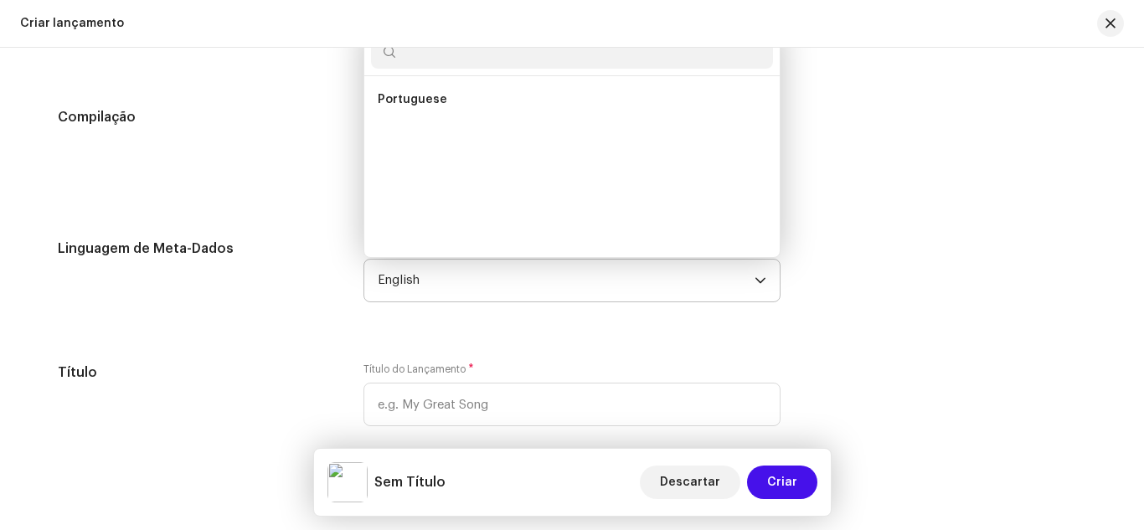
scroll to position [1203, 0]
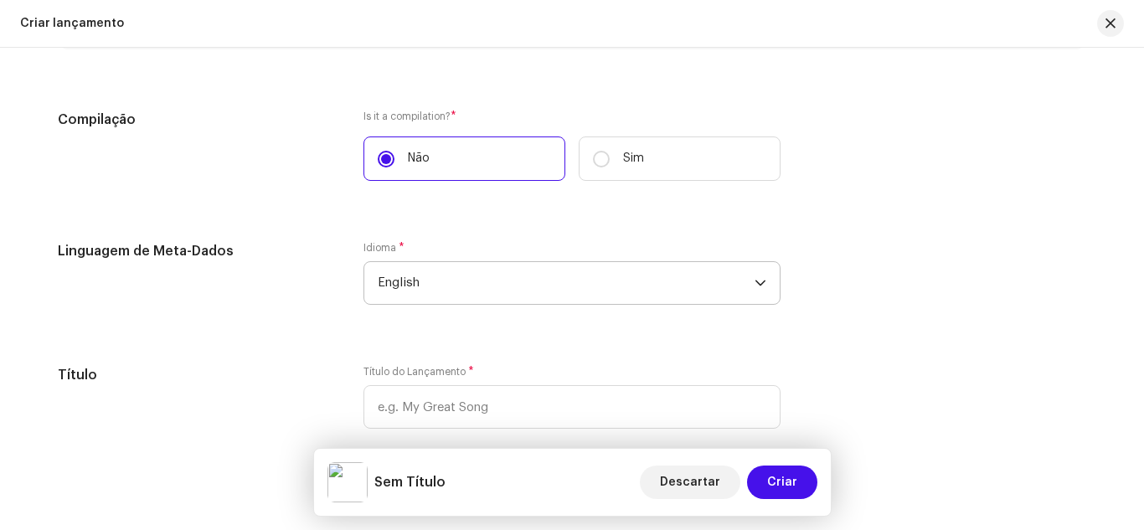
click at [410, 285] on span "English" at bounding box center [566, 283] width 377 height 42
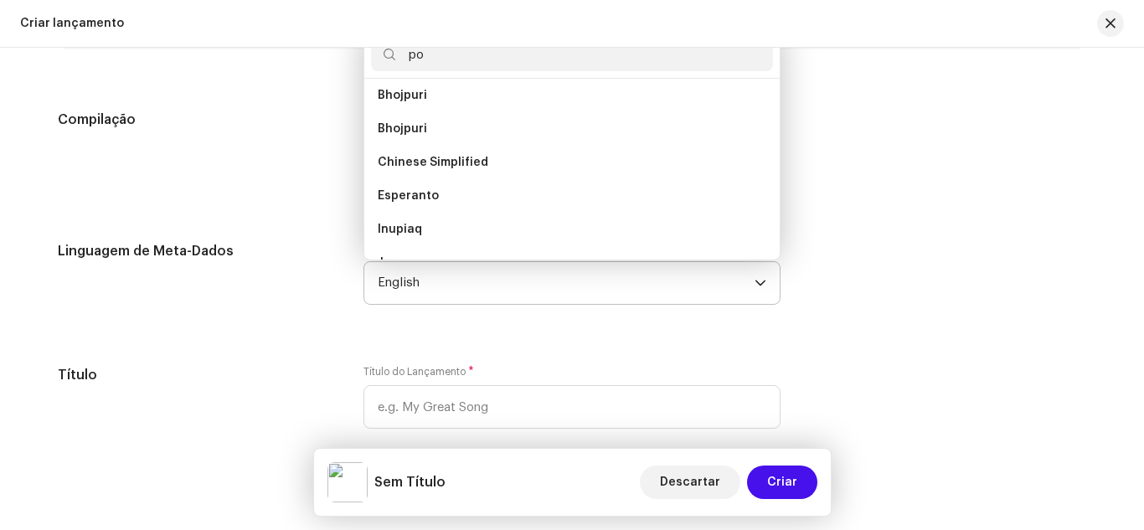
scroll to position [0, 0]
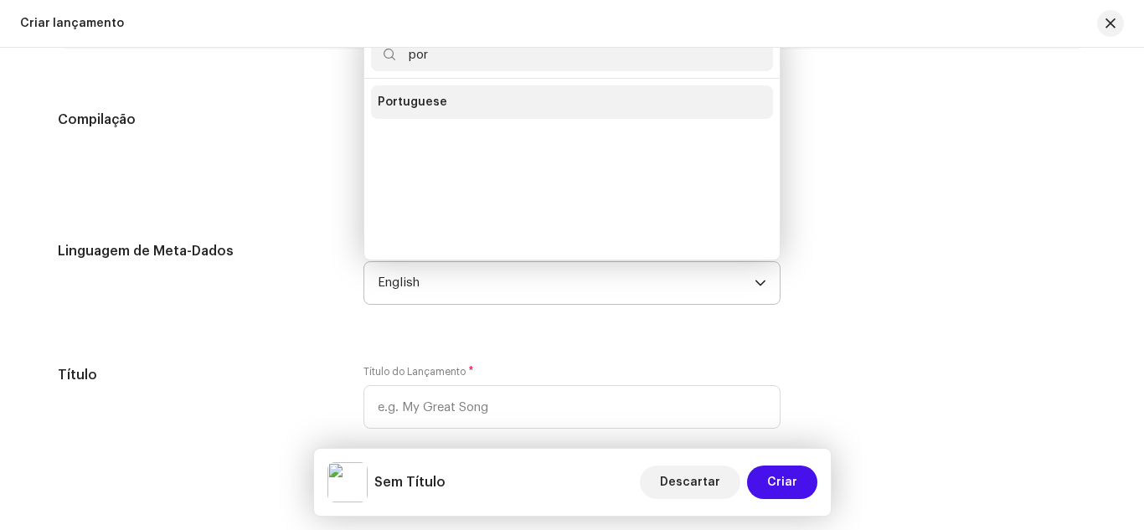
type input "por"
click at [446, 95] on li "Portuguese" at bounding box center [572, 101] width 402 height 33
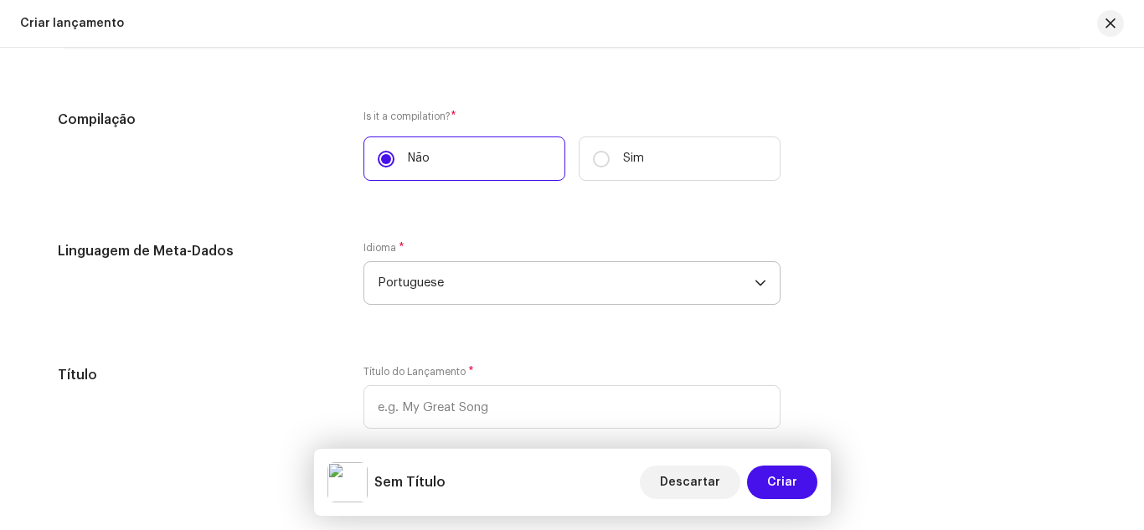
click at [290, 157] on div "Compilação" at bounding box center [197, 155] width 279 height 91
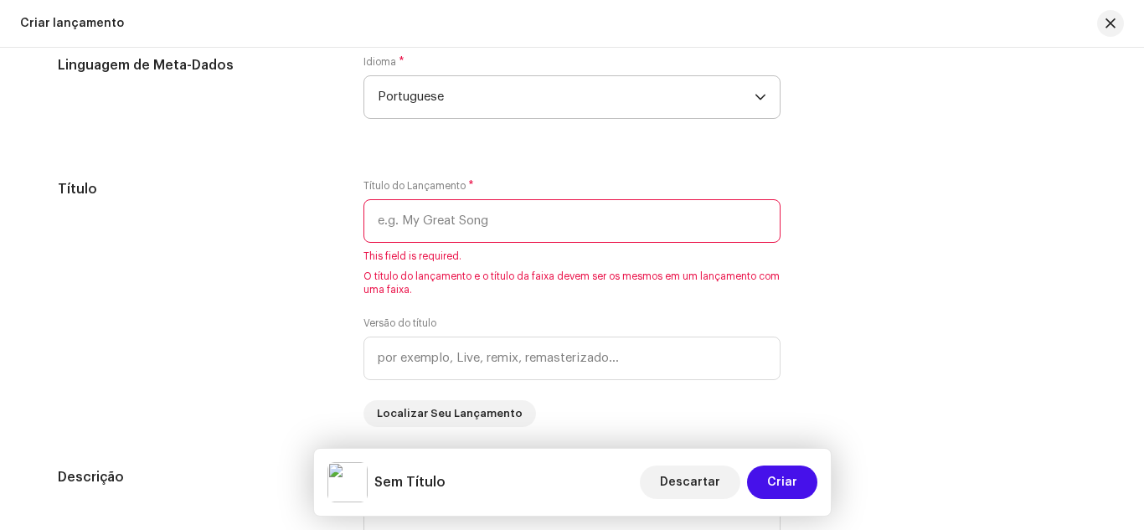
scroll to position [1472, 0]
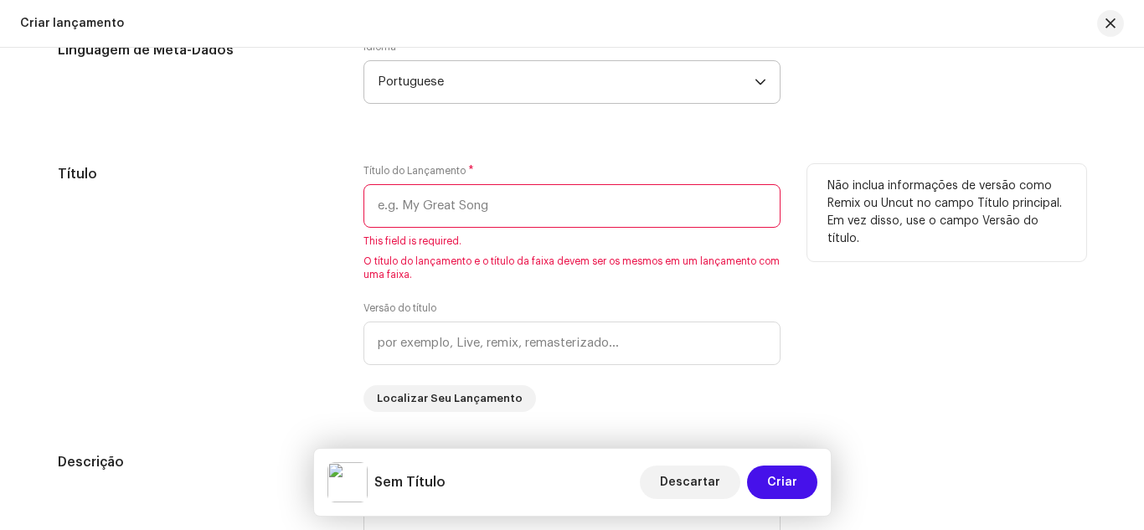
click at [395, 194] on input "text" at bounding box center [571, 206] width 417 height 44
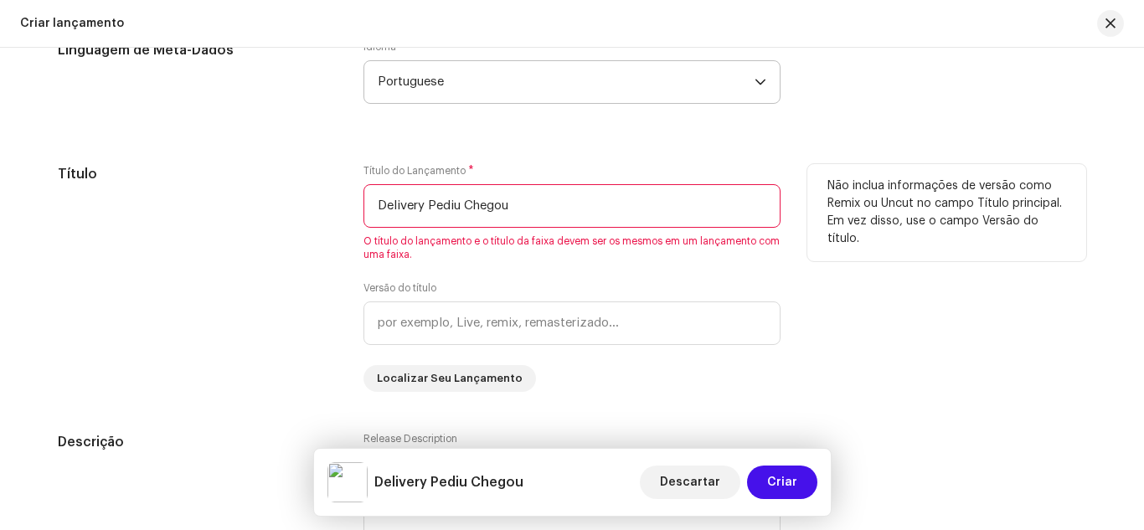
type input "Delivery Pediu Chegou"
click at [328, 243] on div "Título" at bounding box center [197, 278] width 279 height 228
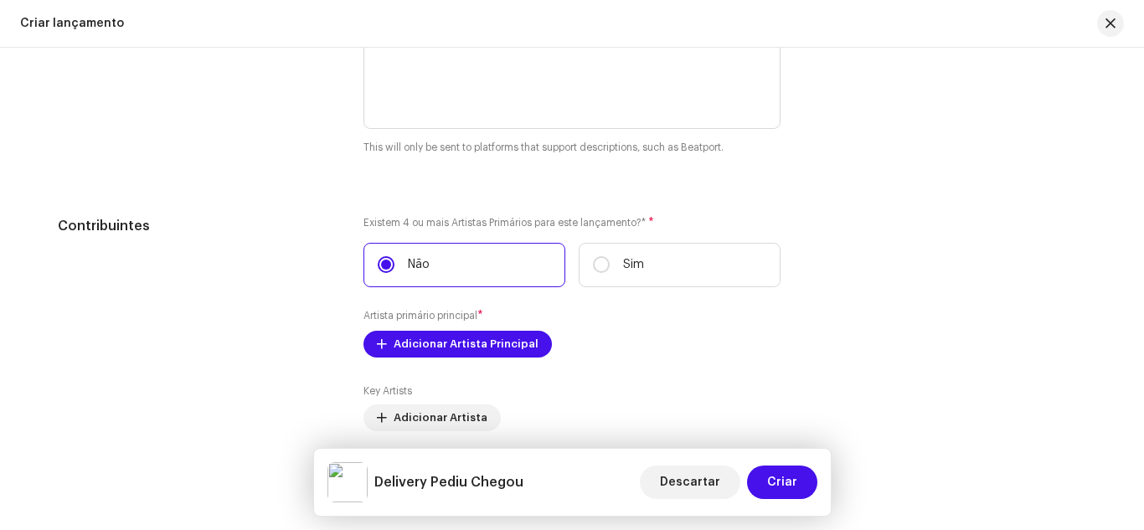
scroll to position [1908, 0]
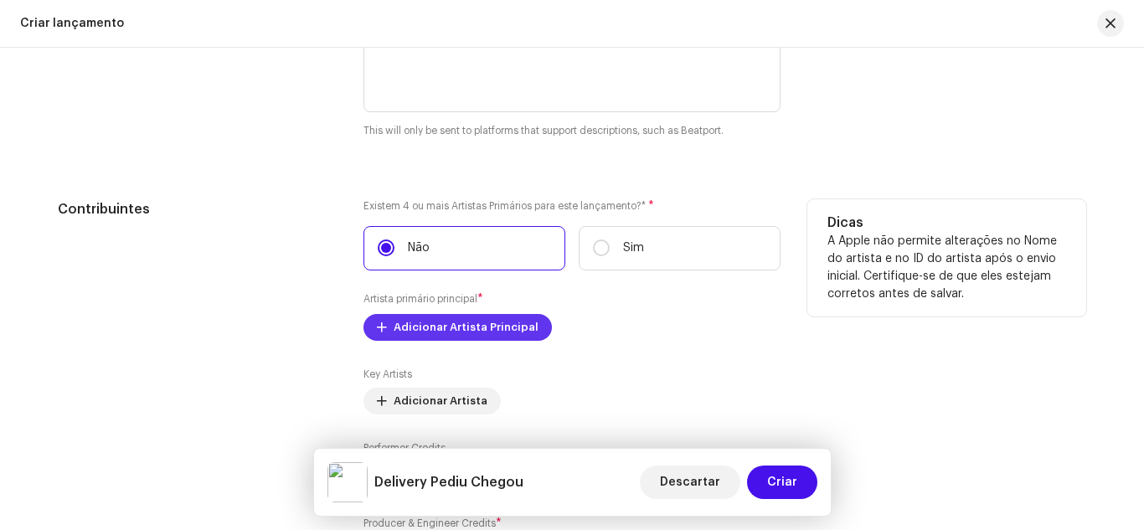
click at [399, 330] on span "Adicionar Artista Principal" at bounding box center [466, 327] width 145 height 33
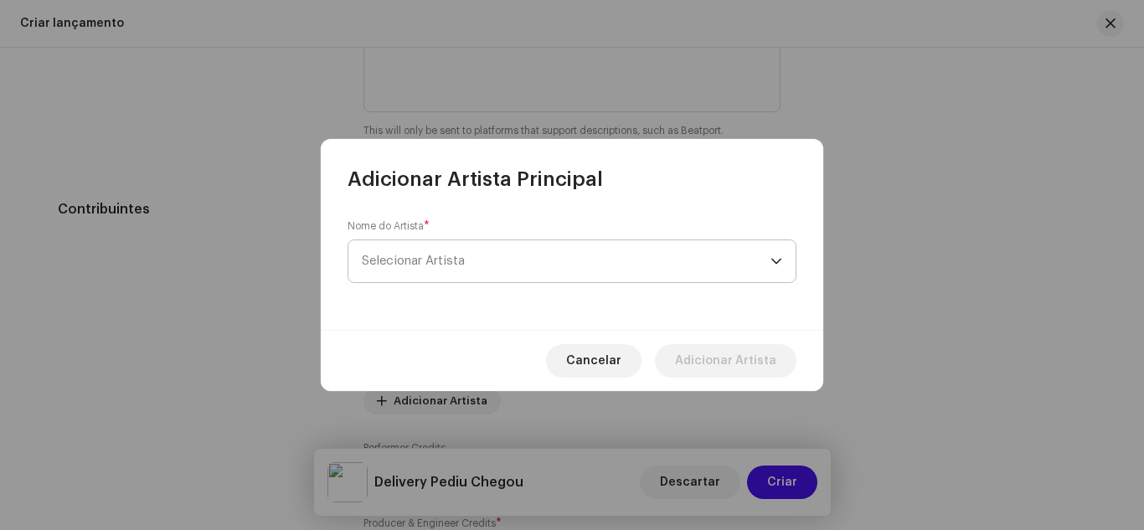
click at [409, 262] on span "Selecionar Artista" at bounding box center [413, 261] width 103 height 13
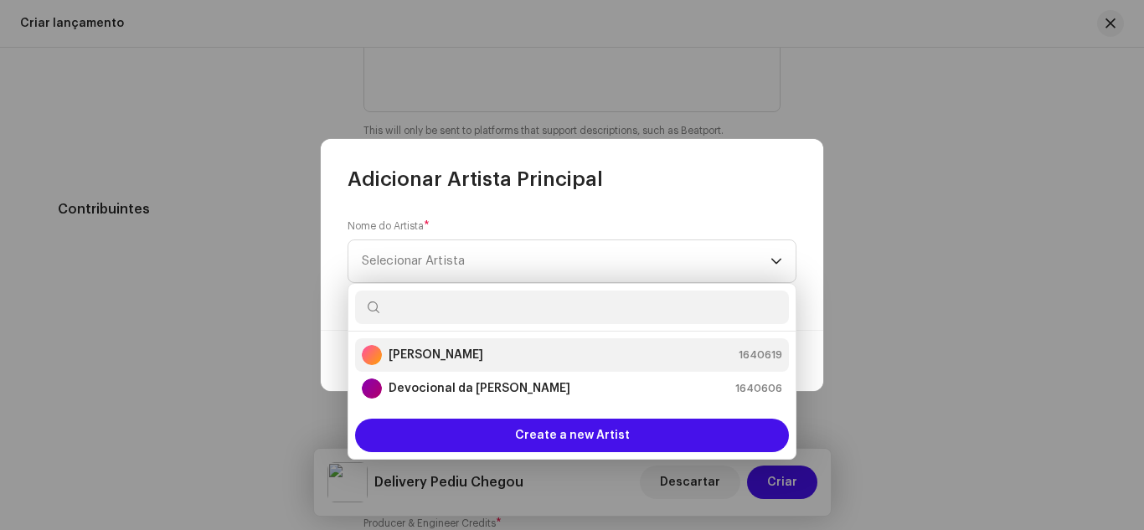
click at [425, 345] on div "[PERSON_NAME]" at bounding box center [422, 355] width 121 height 20
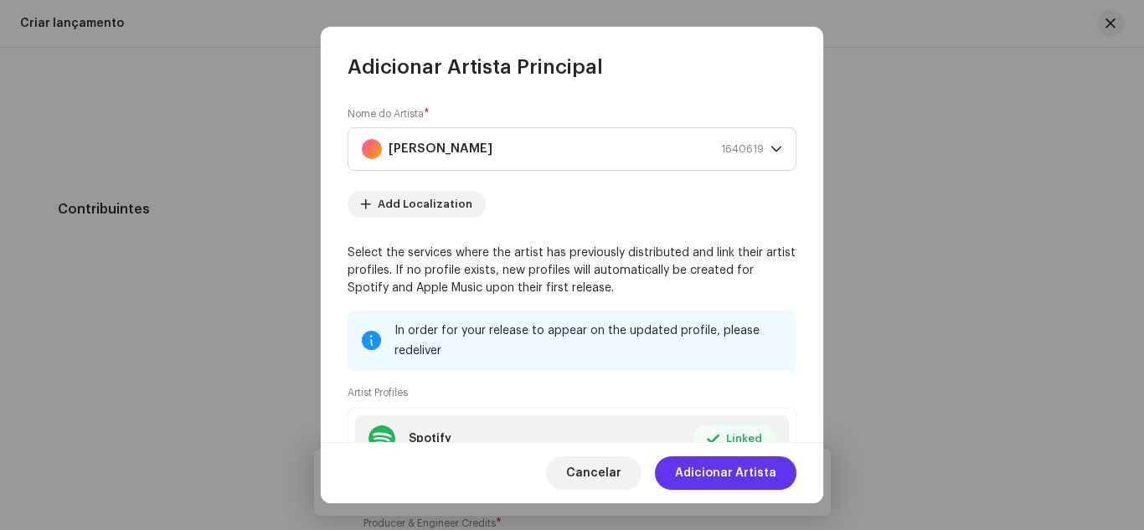
click at [703, 470] on span "Adicionar Artista" at bounding box center [725, 472] width 101 height 33
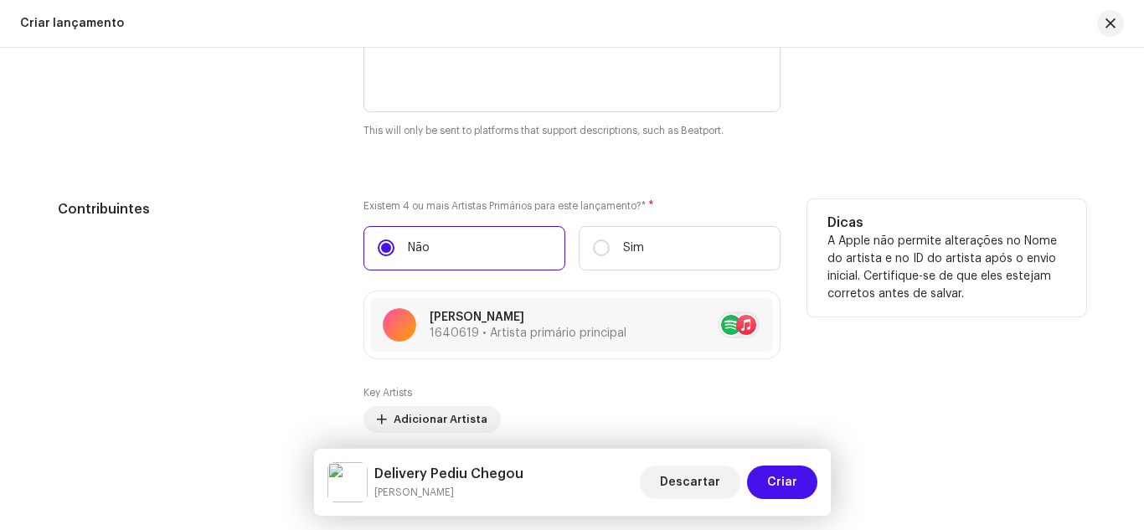
click at [297, 338] on div "Contribuintes" at bounding box center [197, 391] width 279 height 384
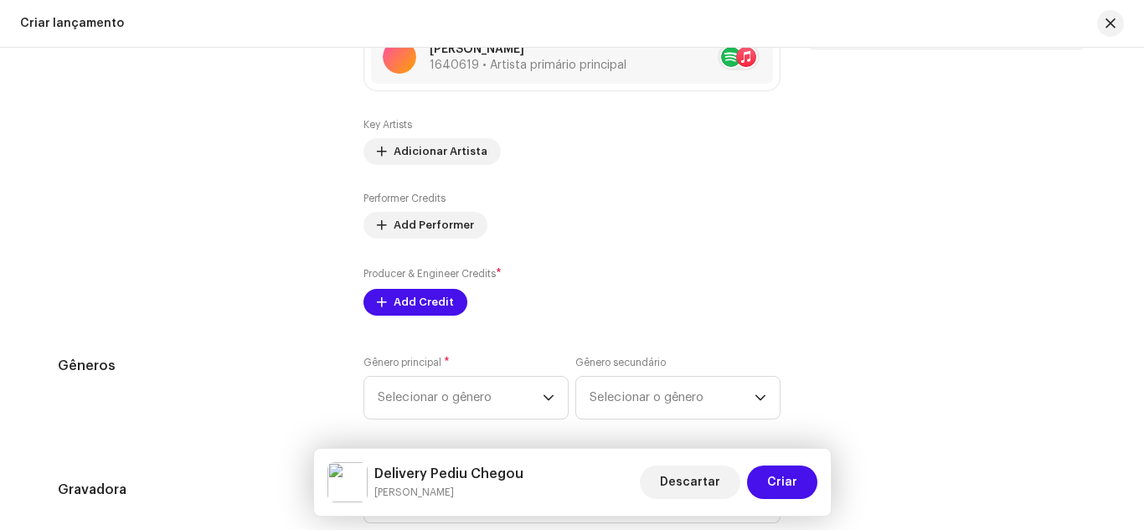
scroll to position [2209, 0]
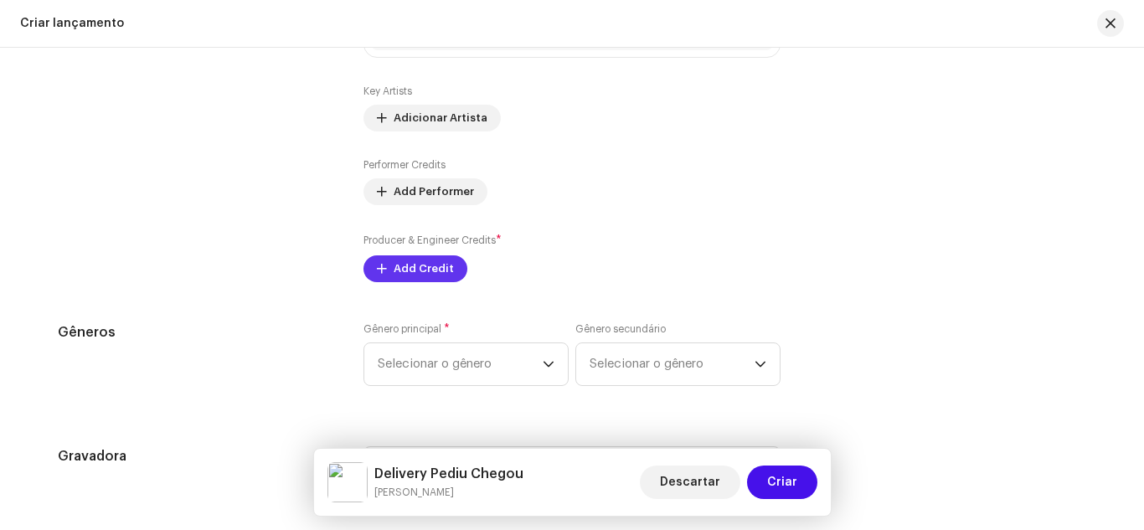
click at [401, 271] on span "Add Credit" at bounding box center [424, 268] width 60 height 33
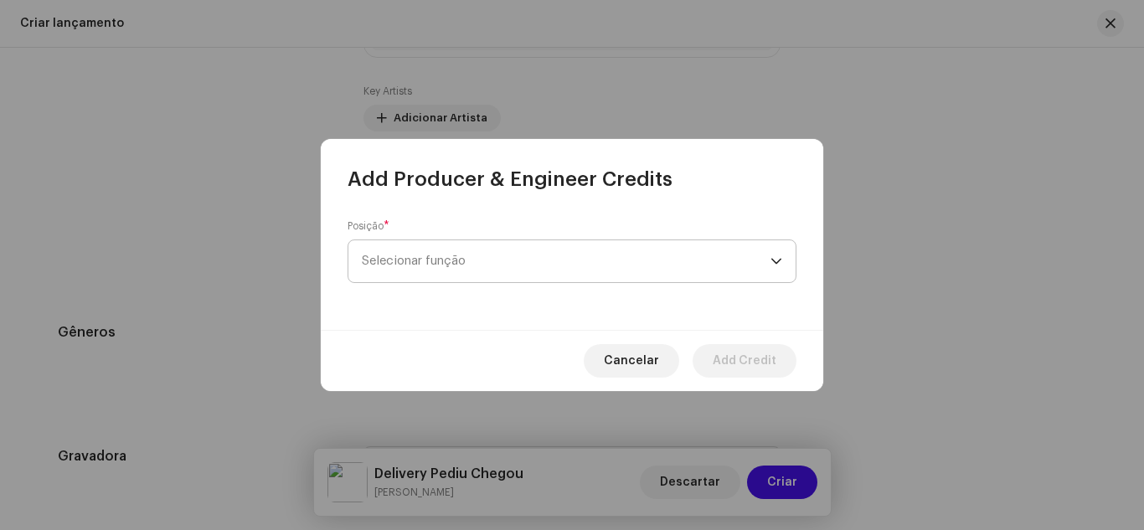
click at [411, 259] on span "Selecionar função" at bounding box center [566, 261] width 409 height 42
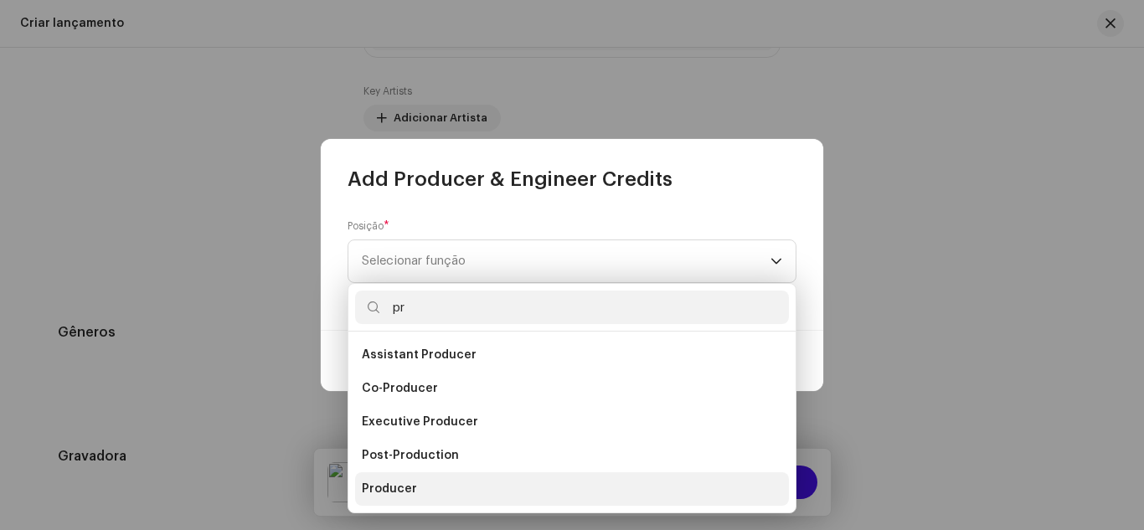
type input "pr"
click at [402, 492] on span "Producer" at bounding box center [389, 489] width 55 height 17
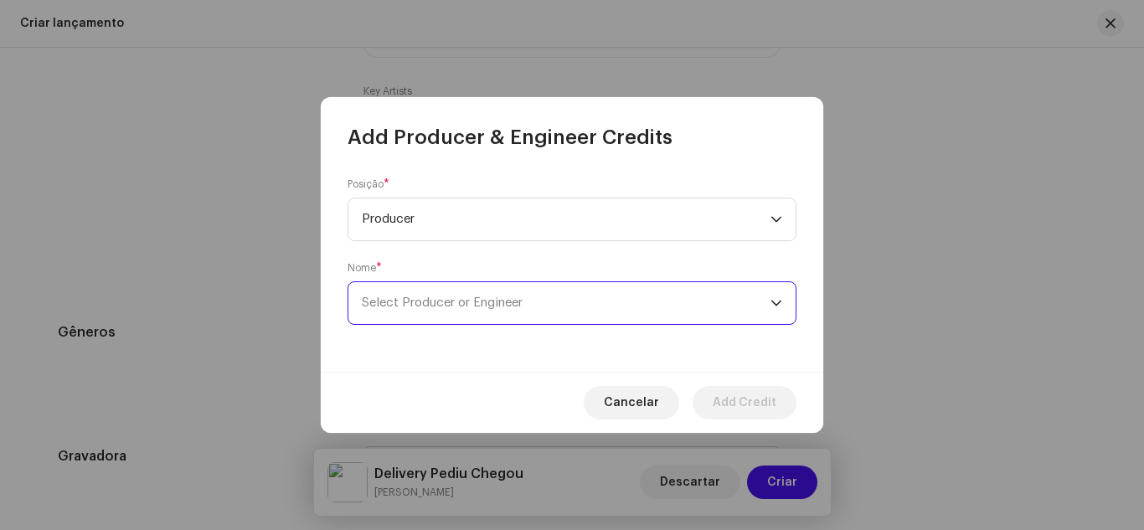
click at [415, 307] on span "Select Producer or Engineer" at bounding box center [442, 302] width 161 height 13
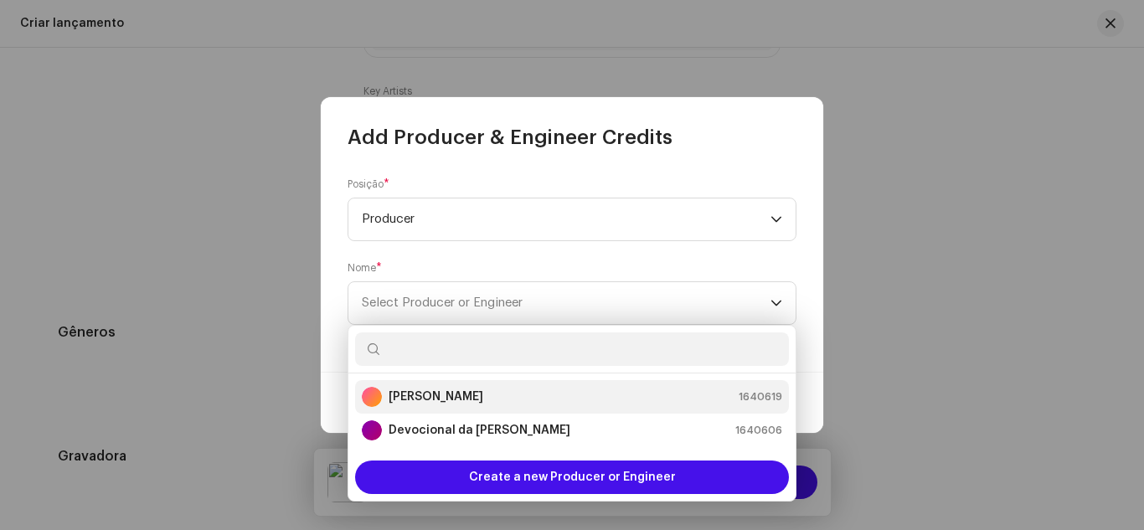
click at [425, 393] on strong "[PERSON_NAME]" at bounding box center [436, 397] width 95 height 17
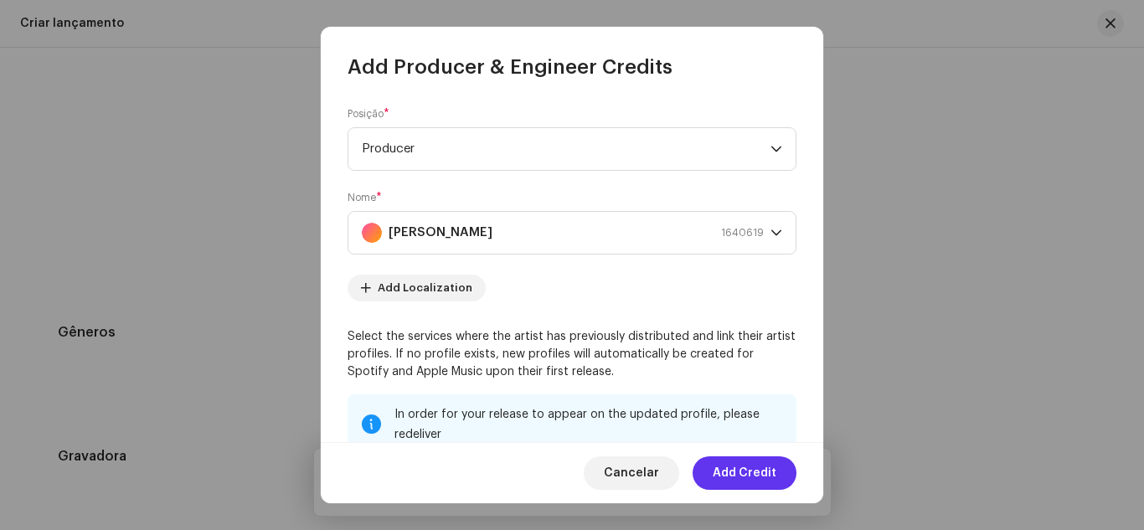
click at [728, 471] on span "Add Credit" at bounding box center [745, 472] width 64 height 33
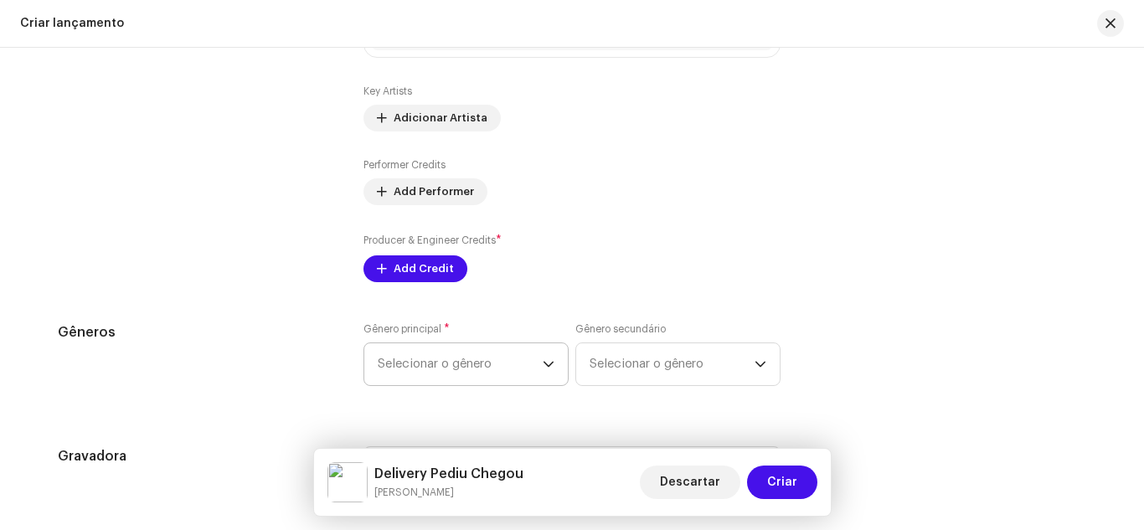
click at [520, 375] on span "Selecionar o gênero" at bounding box center [460, 364] width 165 height 42
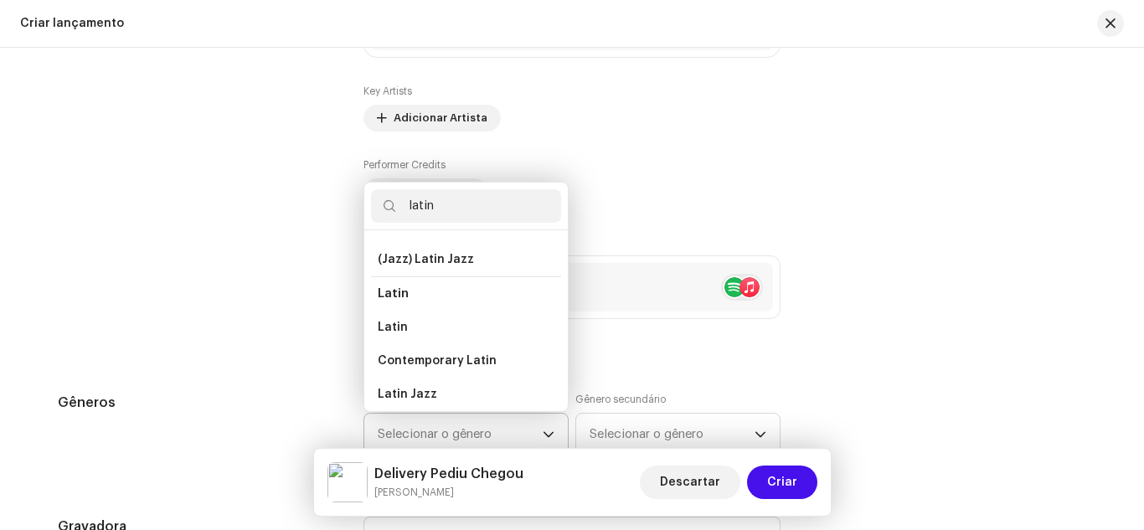
scroll to position [136, 0]
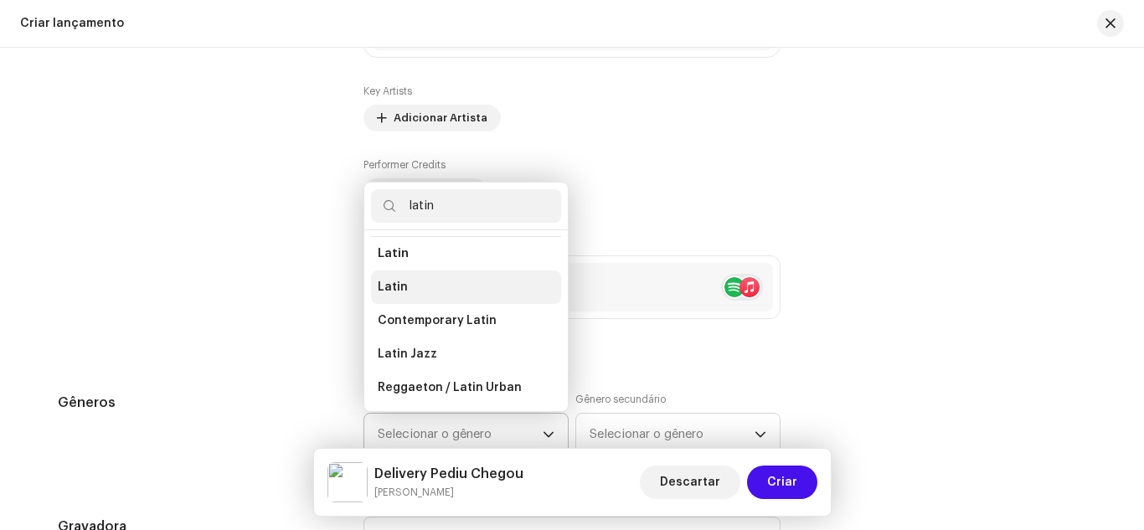
type input "latin"
click at [484, 296] on li "Latin" at bounding box center [466, 287] width 190 height 33
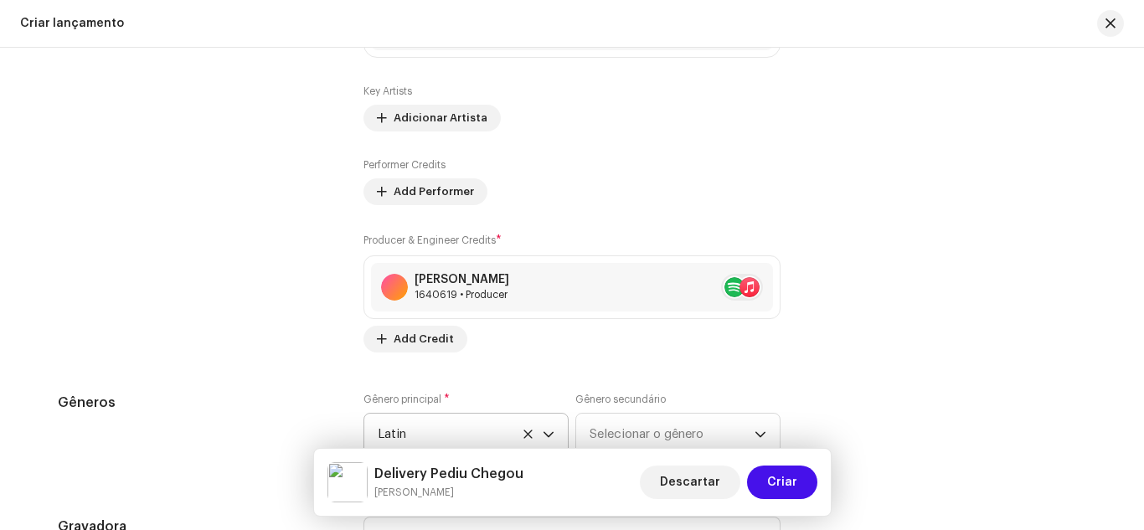
click at [308, 312] on div "Contribuintes" at bounding box center [197, 125] width 279 height 455
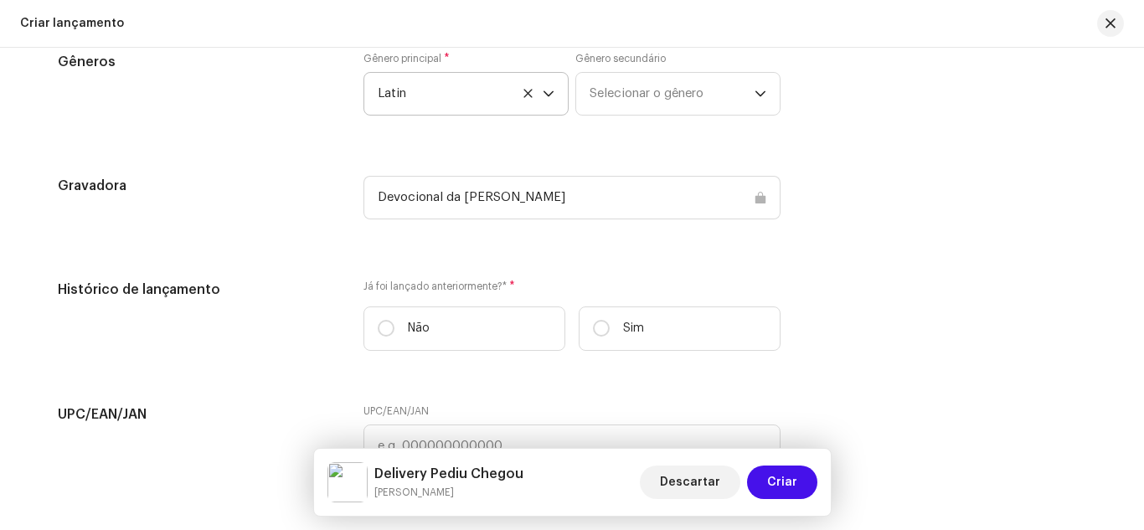
scroll to position [2578, 0]
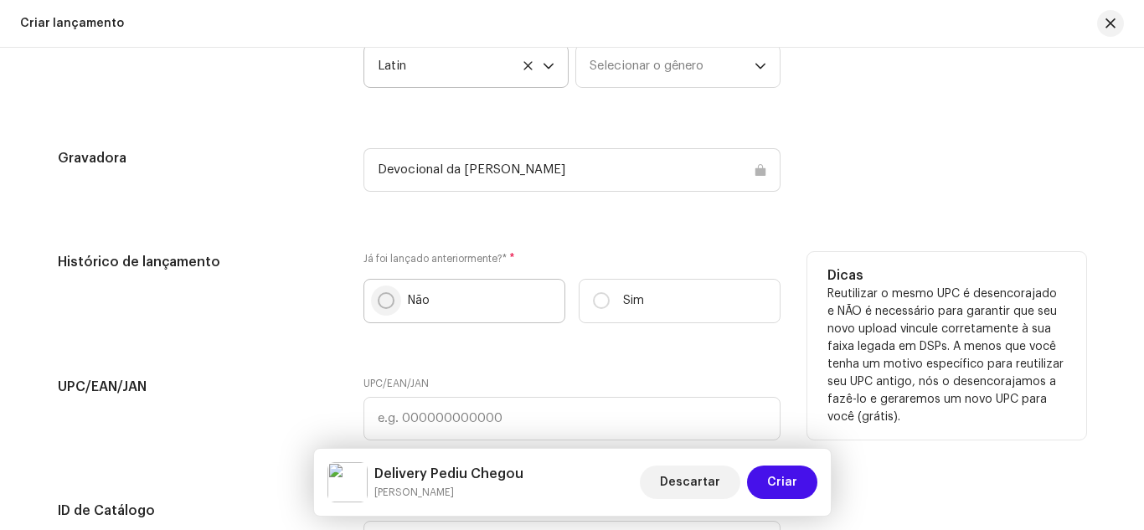
click at [389, 302] on input "Não" at bounding box center [386, 300] width 17 height 17
radio input "true"
click at [340, 304] on div "Histórico de lançamento Já foi lançado anteriormente?* * Não Sim Dicas Reutiliz…" at bounding box center [572, 294] width 1028 height 85
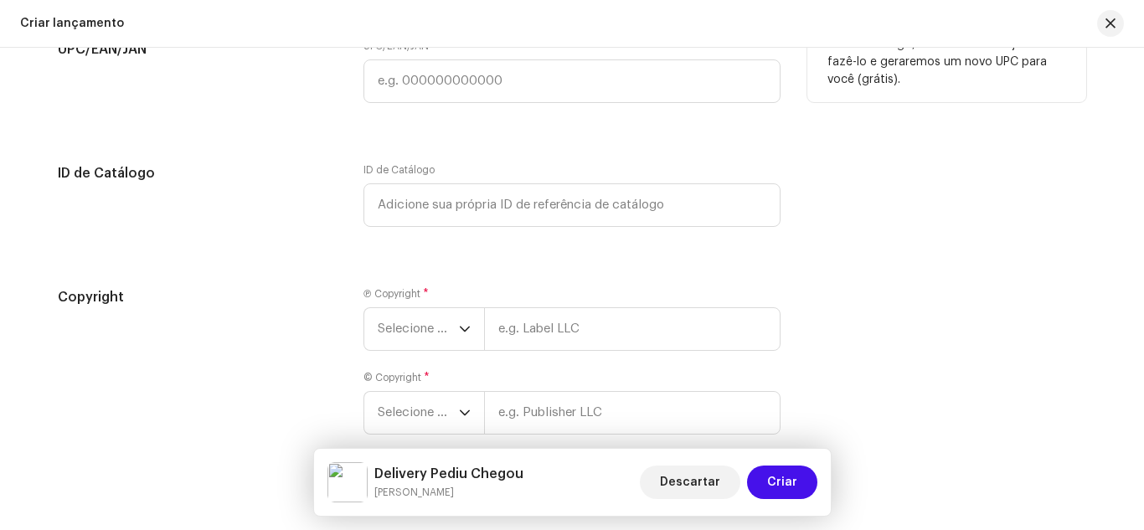
scroll to position [2946, 0]
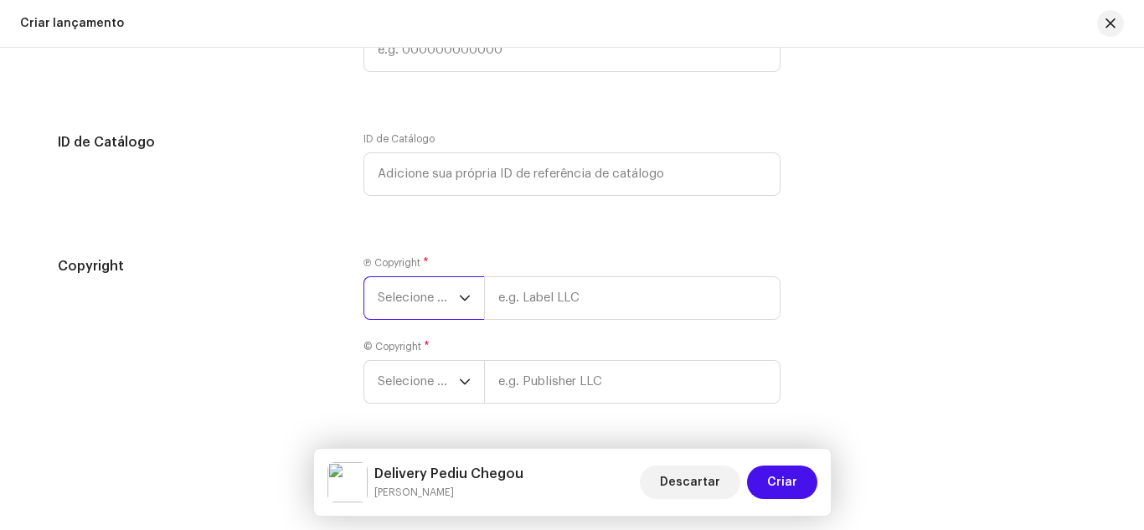
click at [416, 296] on span "Selecione o ano" at bounding box center [418, 298] width 81 height 42
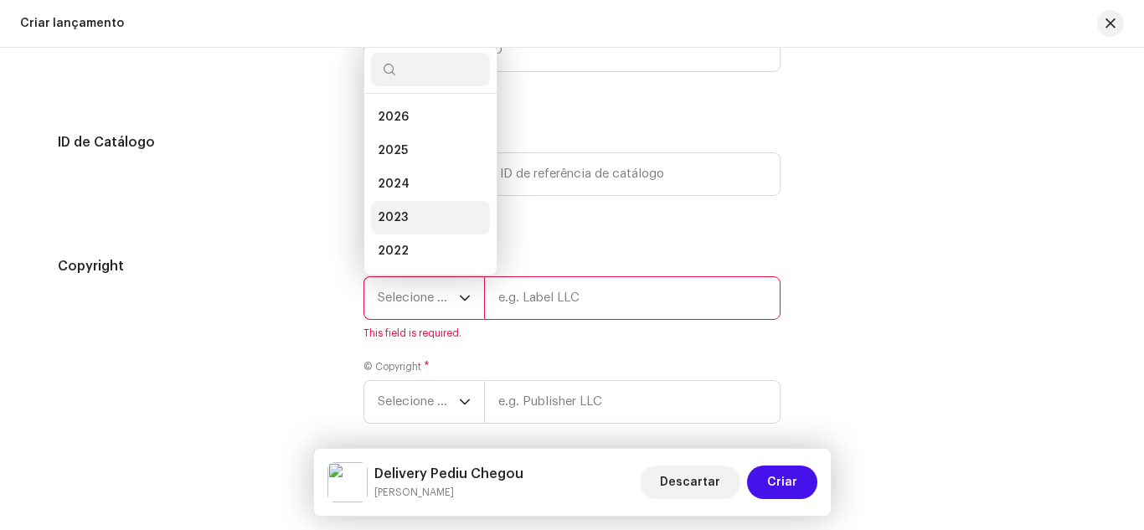
scroll to position [27, 0]
click at [410, 126] on li "2025" at bounding box center [430, 123] width 119 height 33
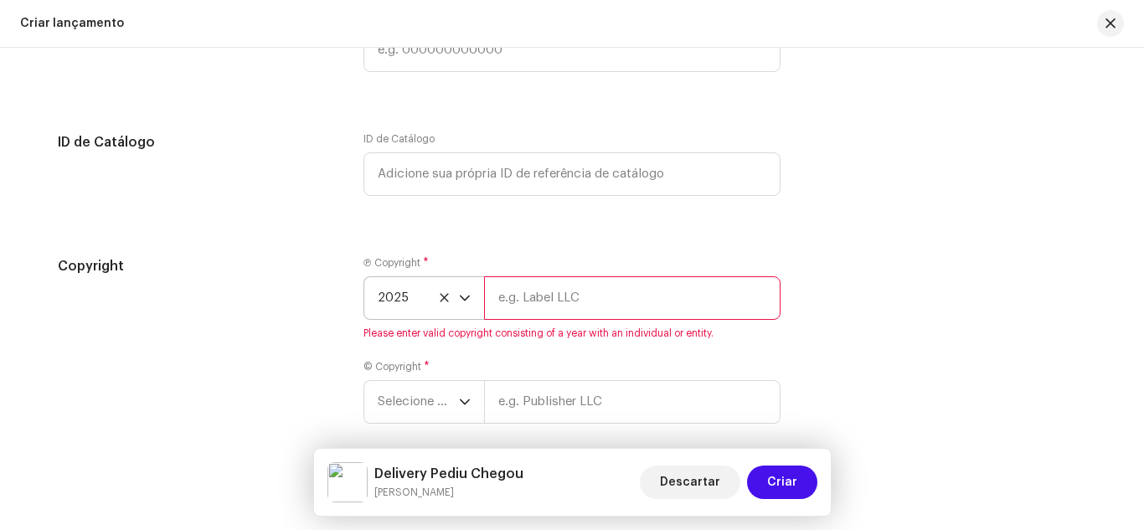
click at [568, 291] on input "text" at bounding box center [632, 298] width 296 height 44
type input "[PERSON_NAME]"
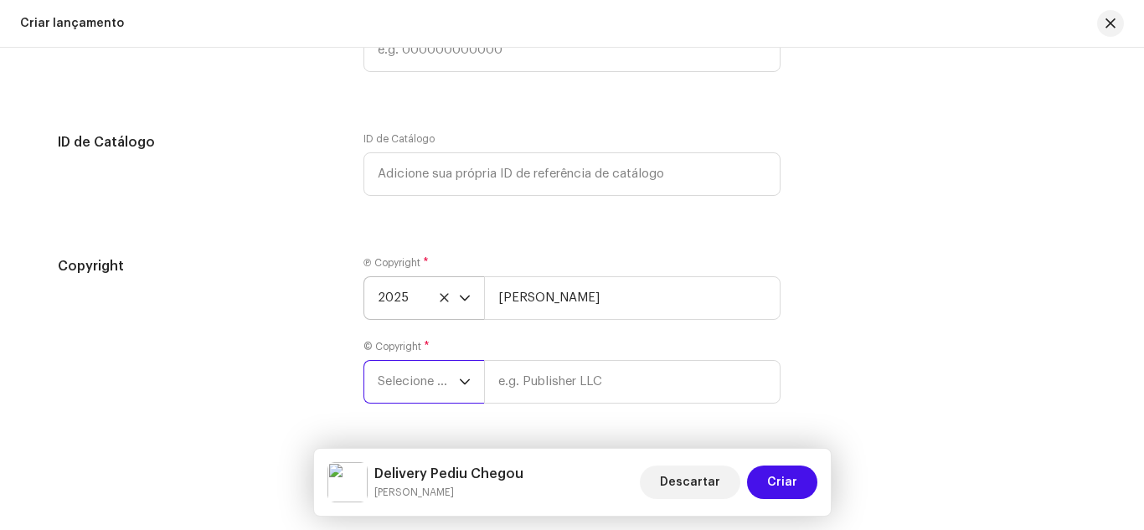
click at [440, 391] on span "Selecione o ano" at bounding box center [418, 382] width 81 height 42
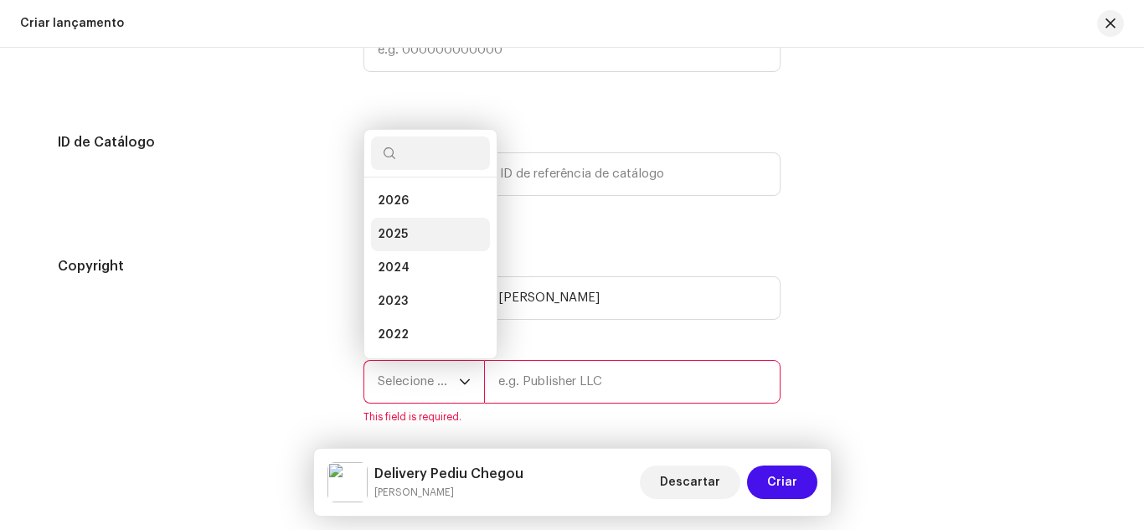
click at [413, 227] on li "2025" at bounding box center [430, 234] width 119 height 33
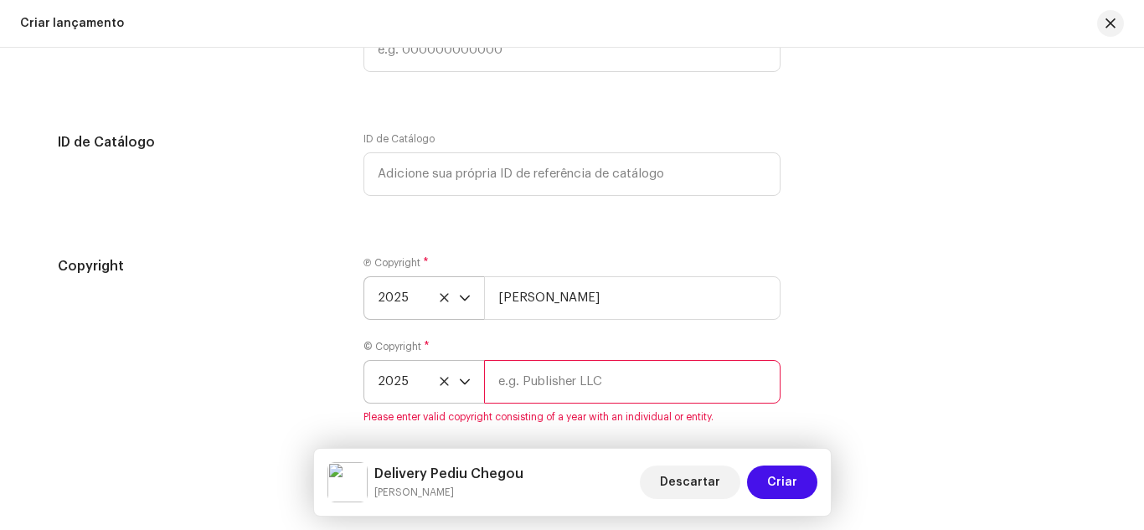
click at [569, 390] on input "text" at bounding box center [632, 382] width 296 height 44
type input "[PERSON_NAME]"
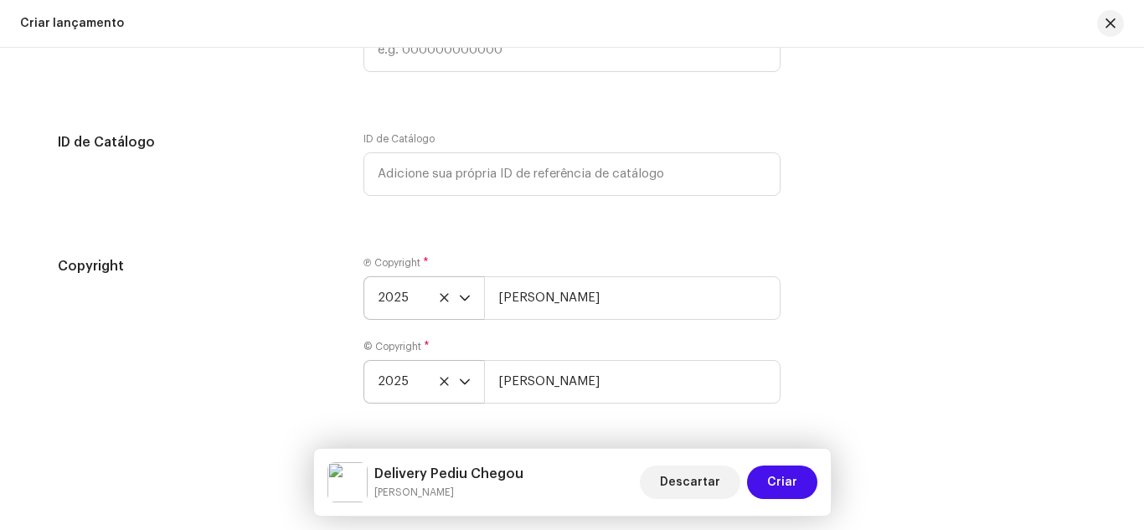
click at [322, 339] on div "Copyright" at bounding box center [197, 339] width 279 height 167
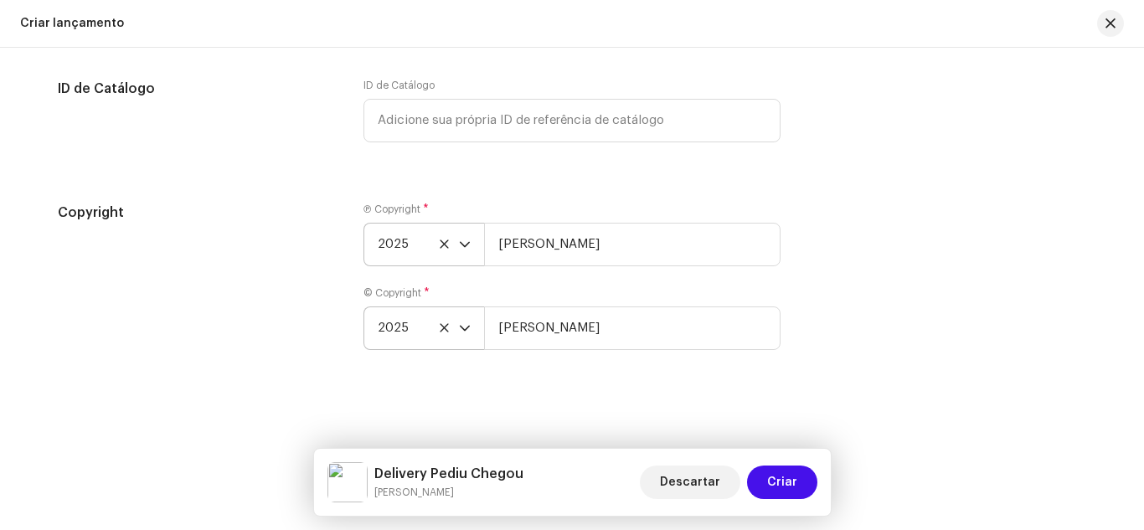
scroll to position [3001, 0]
click at [883, 312] on div "Copyright Ⓟ Copyright * 2025 [PERSON_NAME] © Copyright * 2025 [PERSON_NAME]" at bounding box center [572, 285] width 1028 height 167
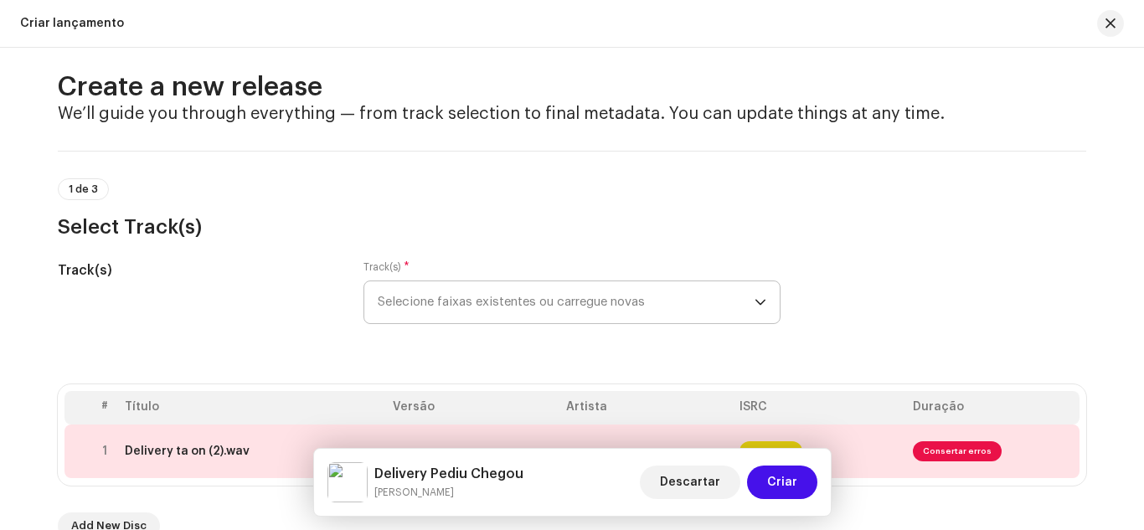
scroll to position [0, 0]
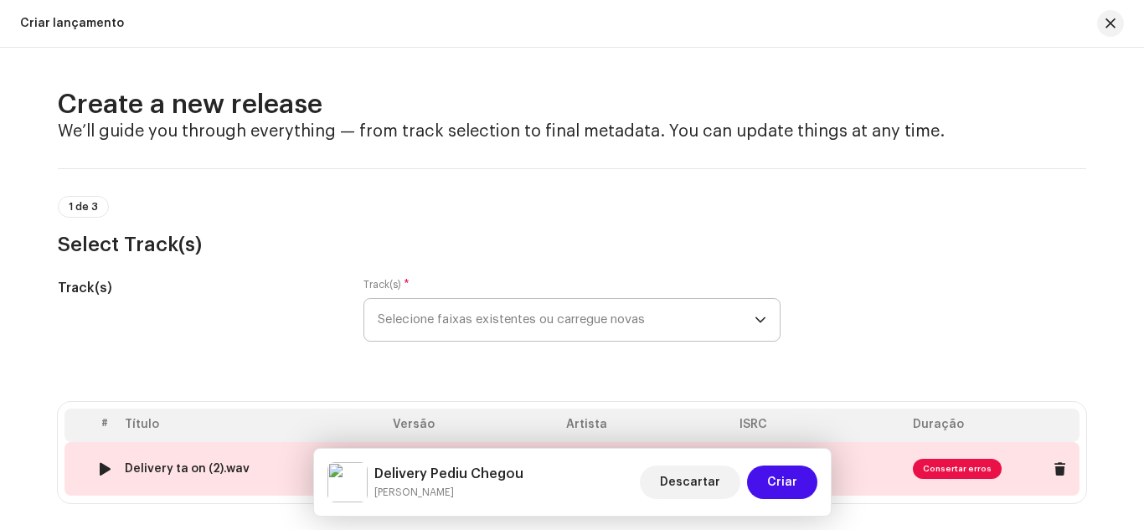
click at [937, 464] on span "Consertar erros" at bounding box center [957, 469] width 89 height 20
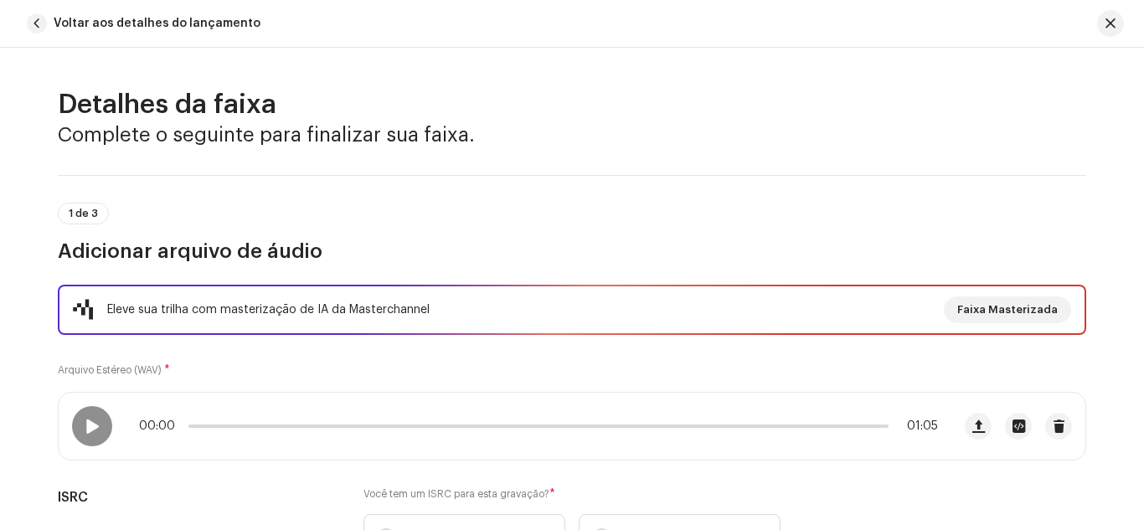
click at [255, 480] on div "Eleve sua trilha com masterização de IA da Masterchannel Faixa Masterizada Arqu…" at bounding box center [572, 432] width 1028 height 294
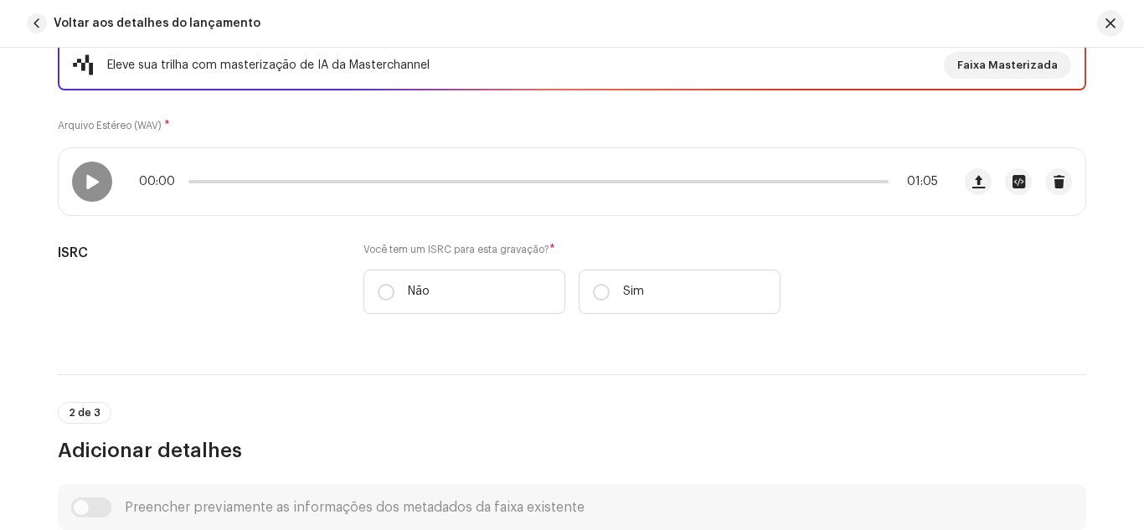
scroll to position [268, 0]
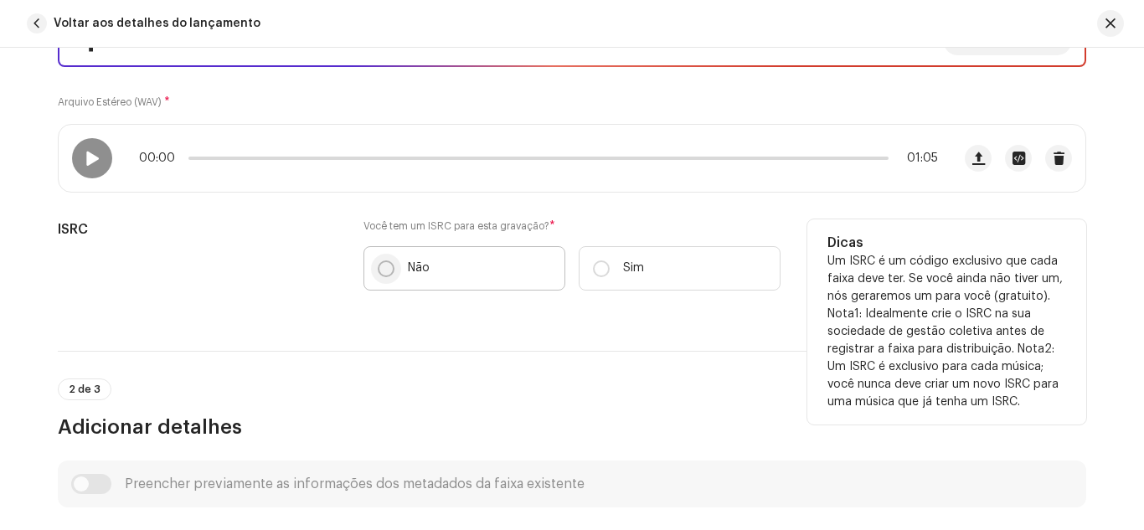
click at [384, 260] on input "Não" at bounding box center [386, 268] width 17 height 17
radio input "true"
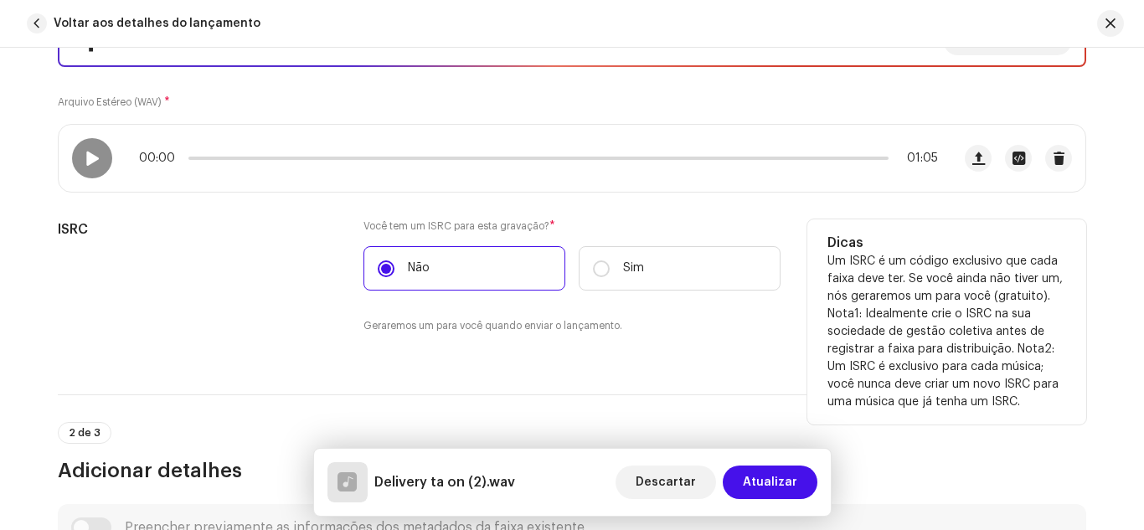
click at [309, 265] on div "ISRC" at bounding box center [197, 286] width 279 height 135
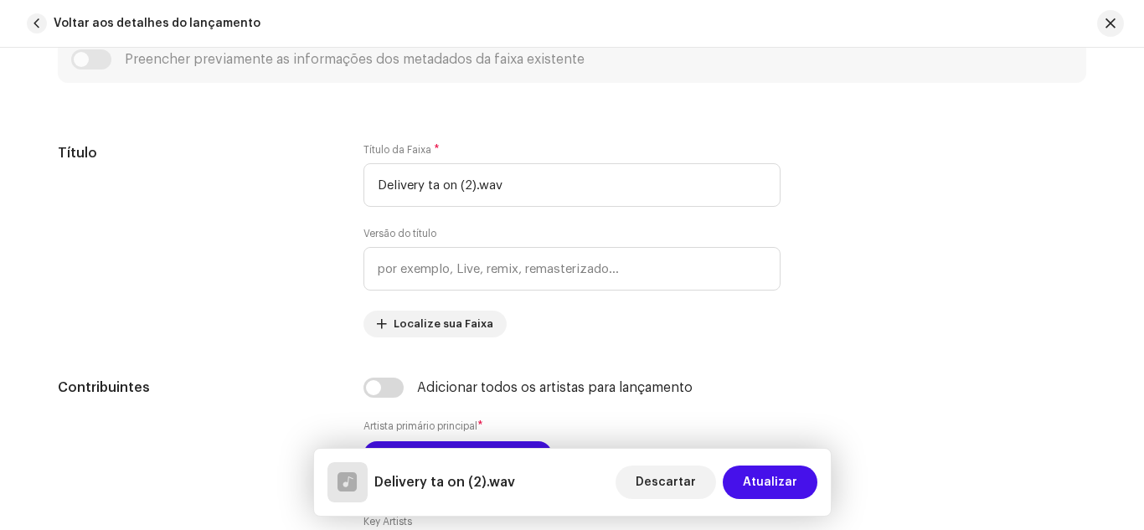
scroll to position [737, 0]
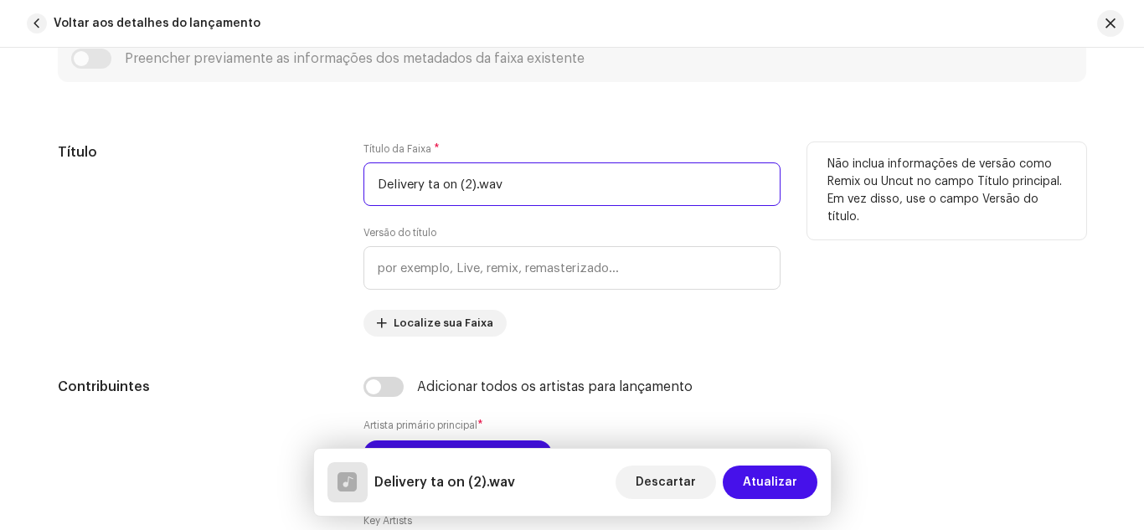
click at [508, 194] on input "Delivery ta on (2).wav" at bounding box center [571, 184] width 417 height 44
type input "Delivery Pediu Chegou"
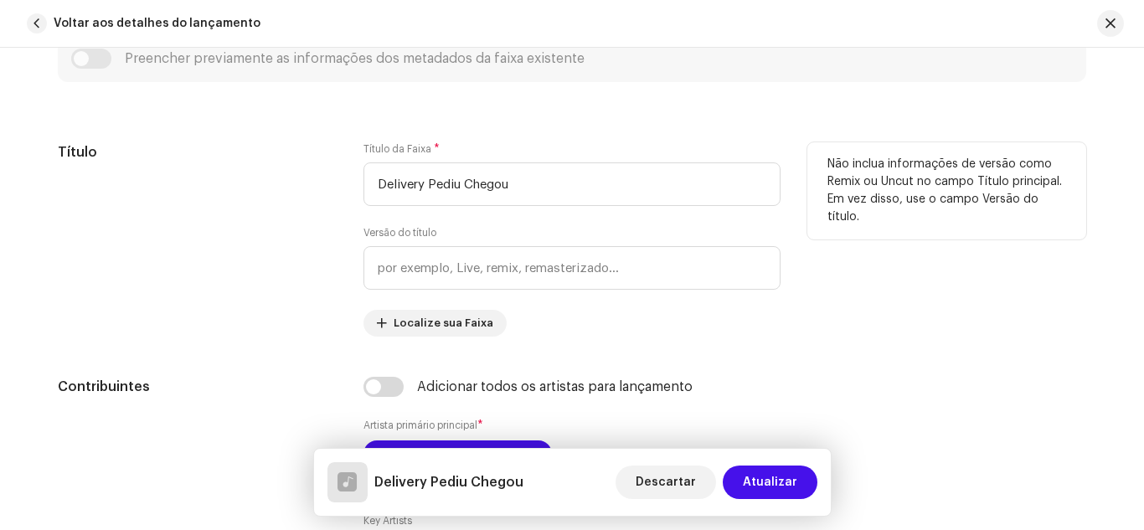
click at [322, 279] on div "Título" at bounding box center [197, 239] width 279 height 194
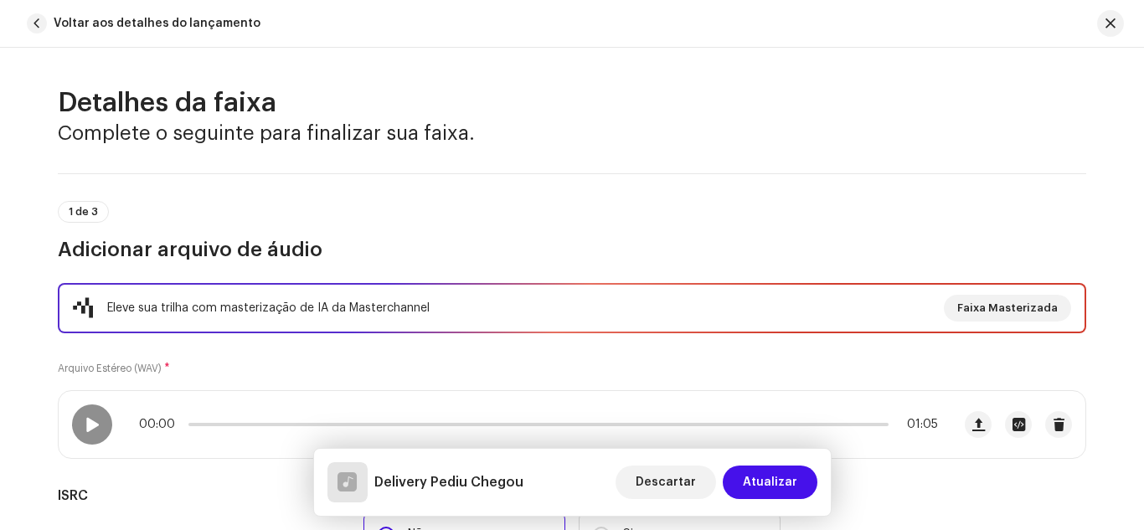
scroll to position [0, 0]
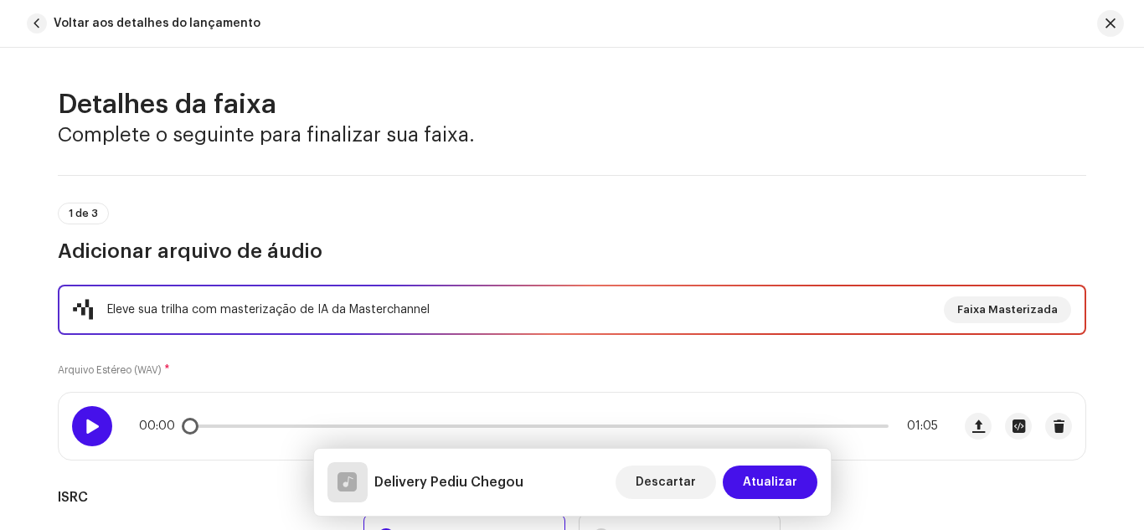
click at [85, 420] on span at bounding box center [92, 426] width 14 height 13
click at [198, 477] on div "Eleve sua trilha com masterização de IA da Masterchannel Faixa Masterizada Arqu…" at bounding box center [572, 454] width 1028 height 338
click at [374, 361] on div "Eleve sua trilha com masterização de IA da Masterchannel Faixa Masterizada Arqu…" at bounding box center [572, 454] width 1028 height 338
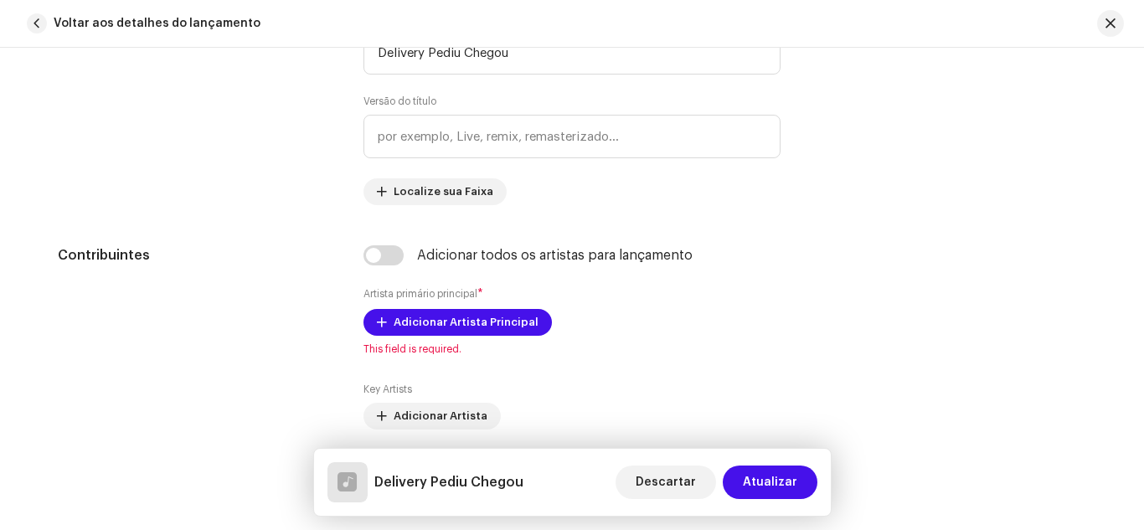
scroll to position [871, 0]
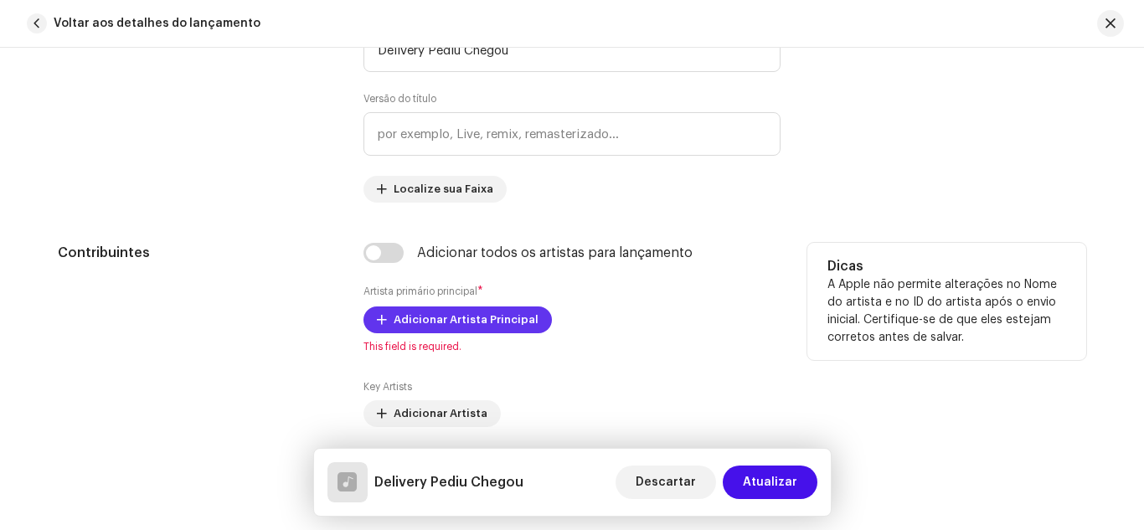
click at [412, 322] on span "Adicionar Artista Principal" at bounding box center [466, 319] width 145 height 33
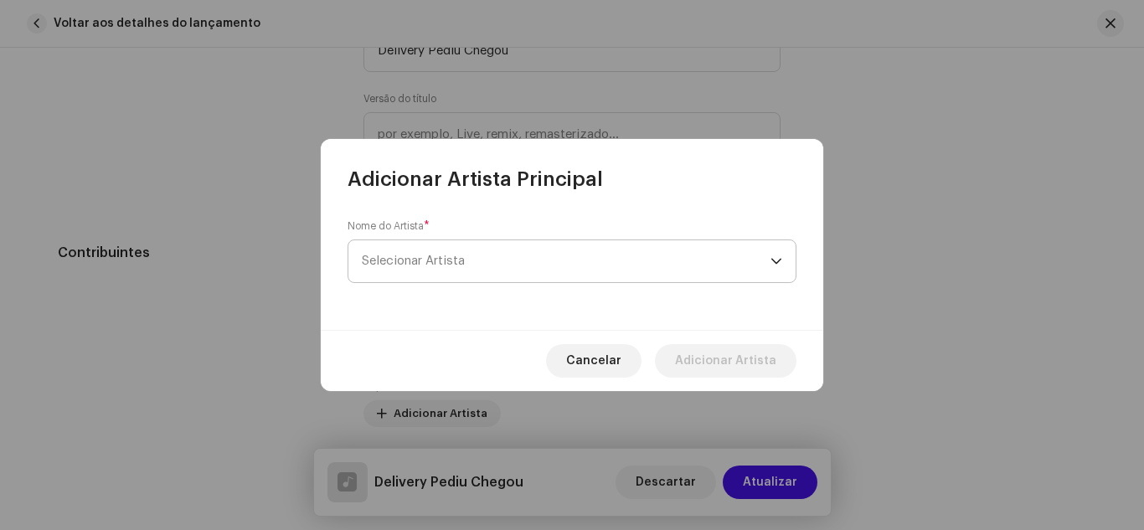
click at [420, 256] on span "Selecionar Artista" at bounding box center [413, 261] width 103 height 13
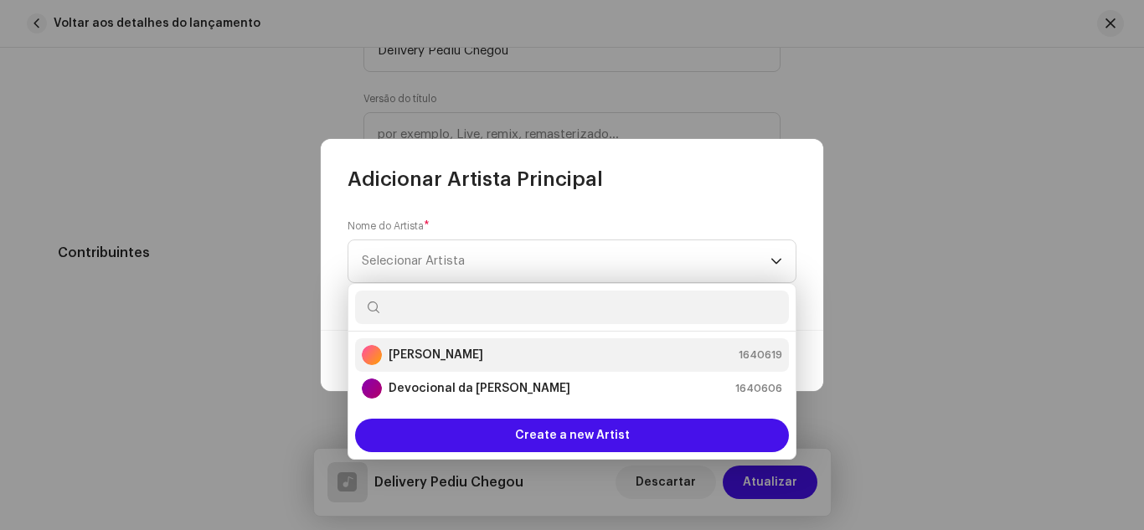
click at [424, 349] on strong "[PERSON_NAME]" at bounding box center [436, 355] width 95 height 17
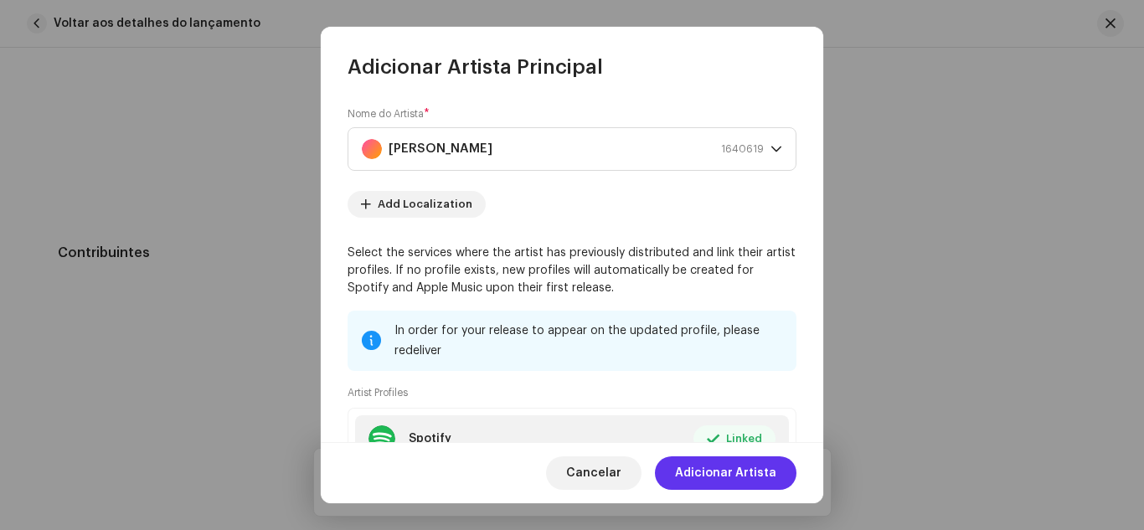
click at [710, 475] on span "Adicionar Artista" at bounding box center [725, 472] width 101 height 33
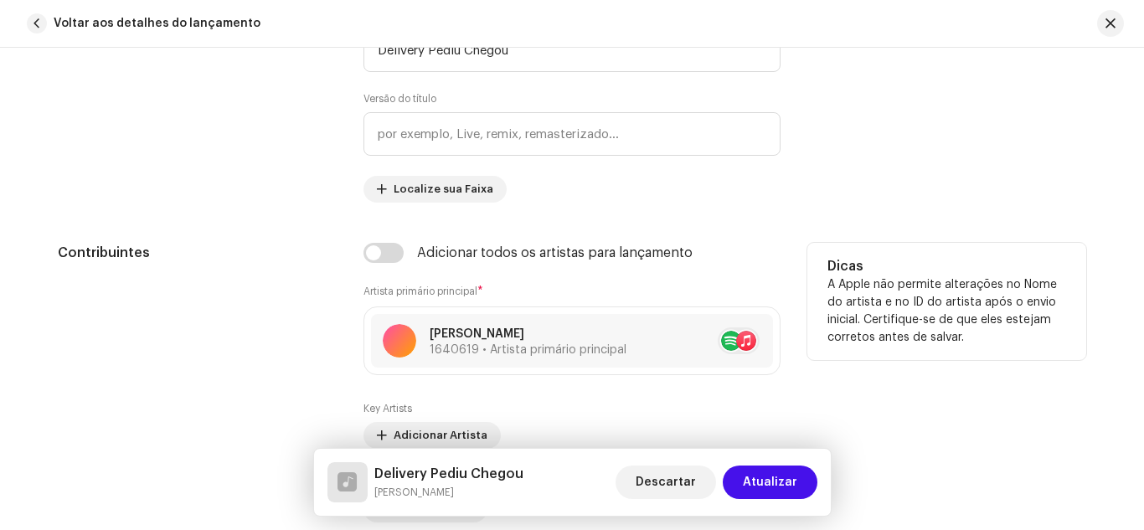
click at [309, 383] on div "Contribuintes" at bounding box center [197, 431] width 279 height 377
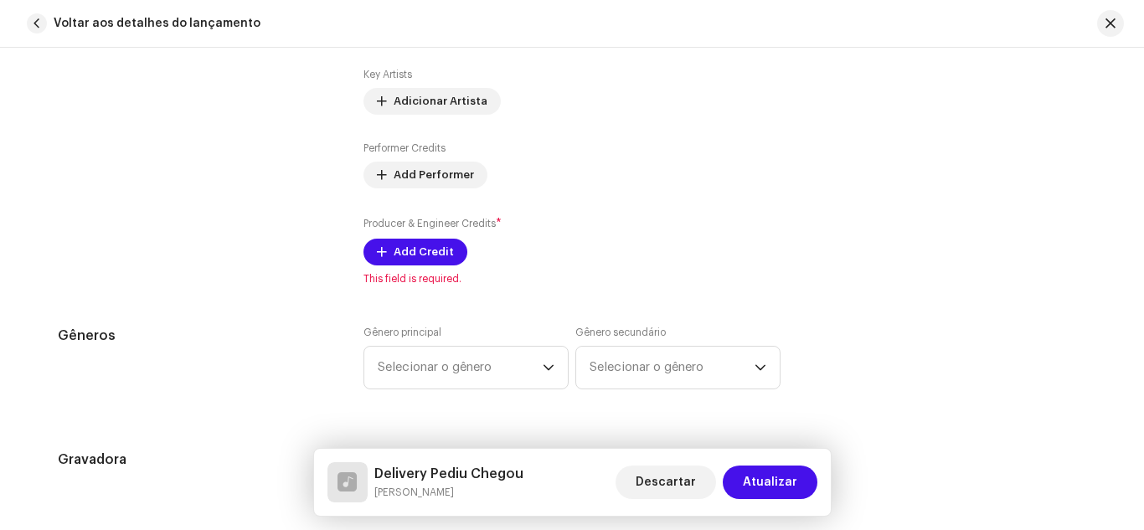
scroll to position [1206, 0]
click at [431, 263] on span "Add Credit" at bounding box center [424, 250] width 60 height 33
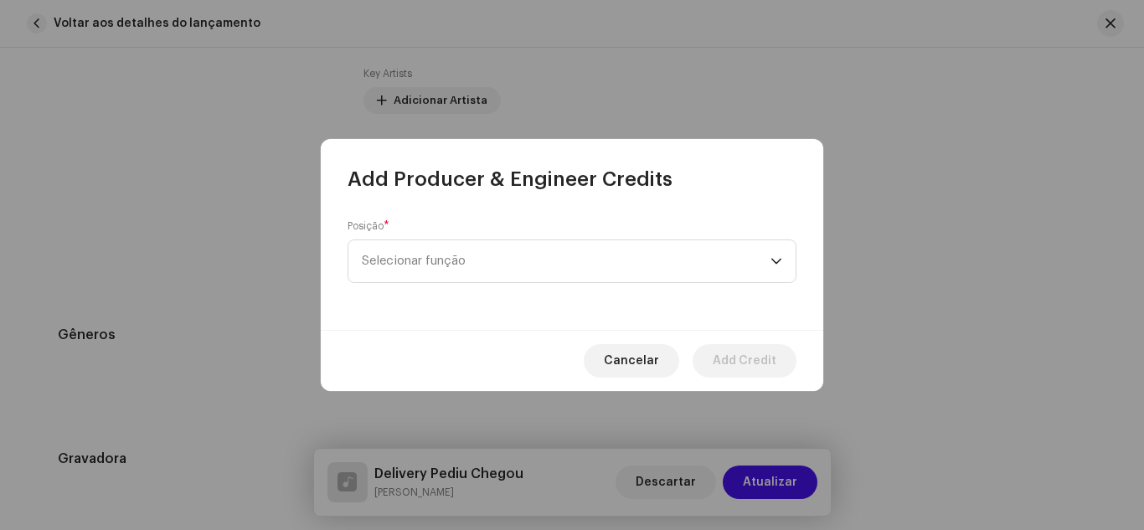
click at [431, 263] on span "Selecionar função" at bounding box center [566, 261] width 409 height 42
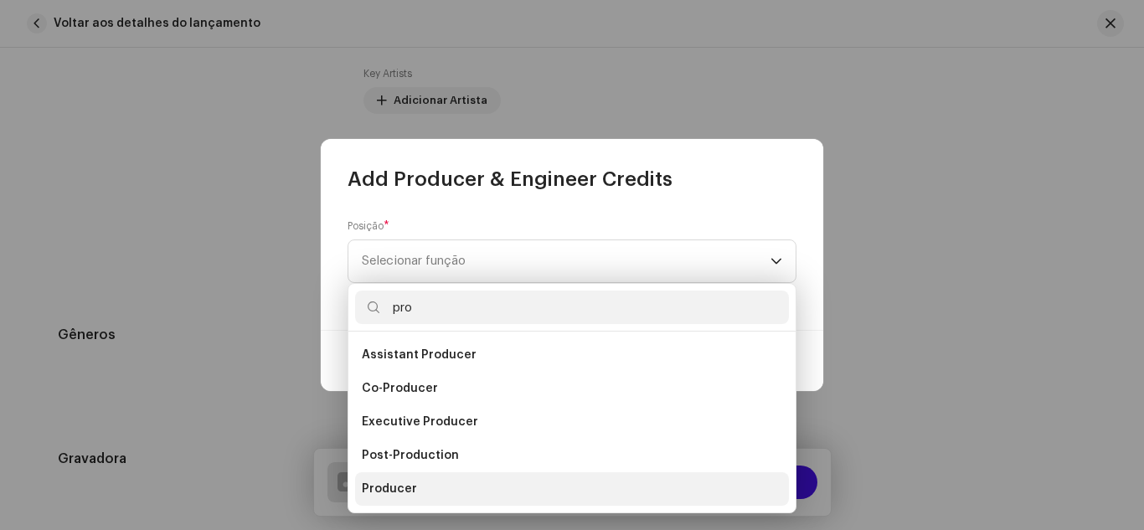
type input "pro"
click at [400, 491] on span "Producer" at bounding box center [389, 489] width 55 height 17
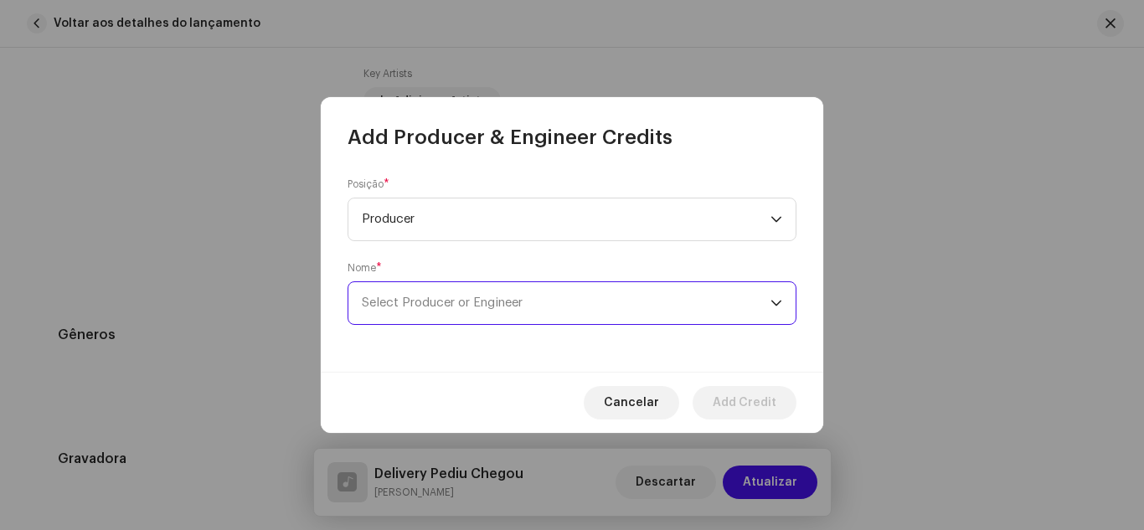
click at [411, 302] on span "Select Producer or Engineer" at bounding box center [442, 302] width 161 height 13
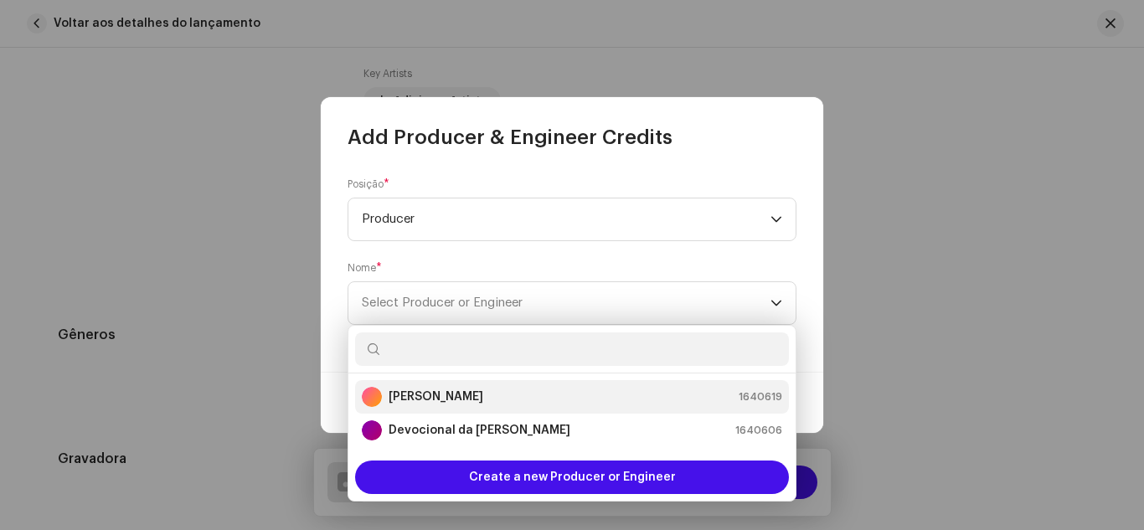
click at [418, 396] on strong "[PERSON_NAME]" at bounding box center [436, 397] width 95 height 17
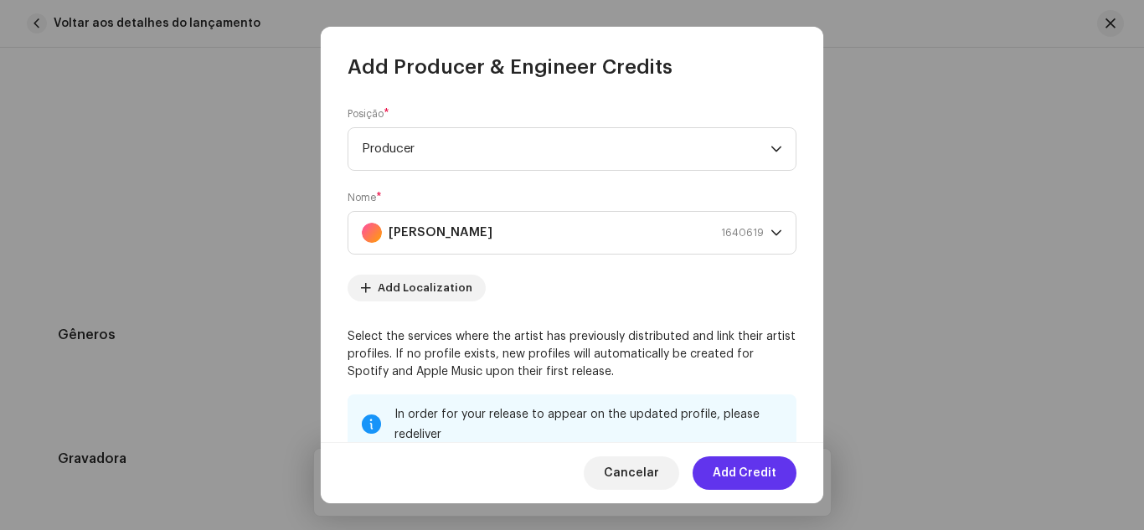
click at [734, 473] on span "Add Credit" at bounding box center [745, 472] width 64 height 33
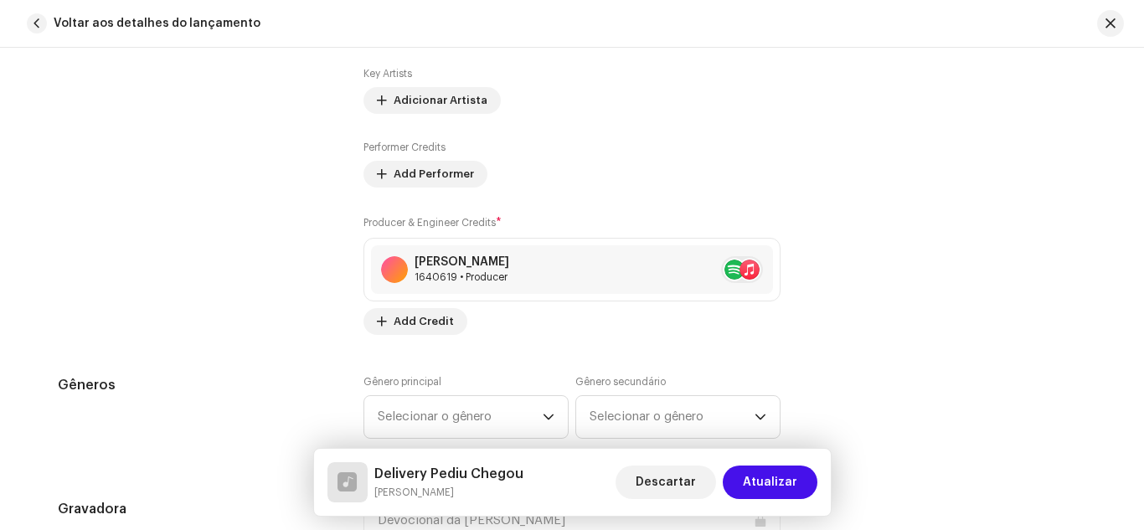
click at [289, 312] on div "Contribuintes" at bounding box center [197, 121] width 279 height 427
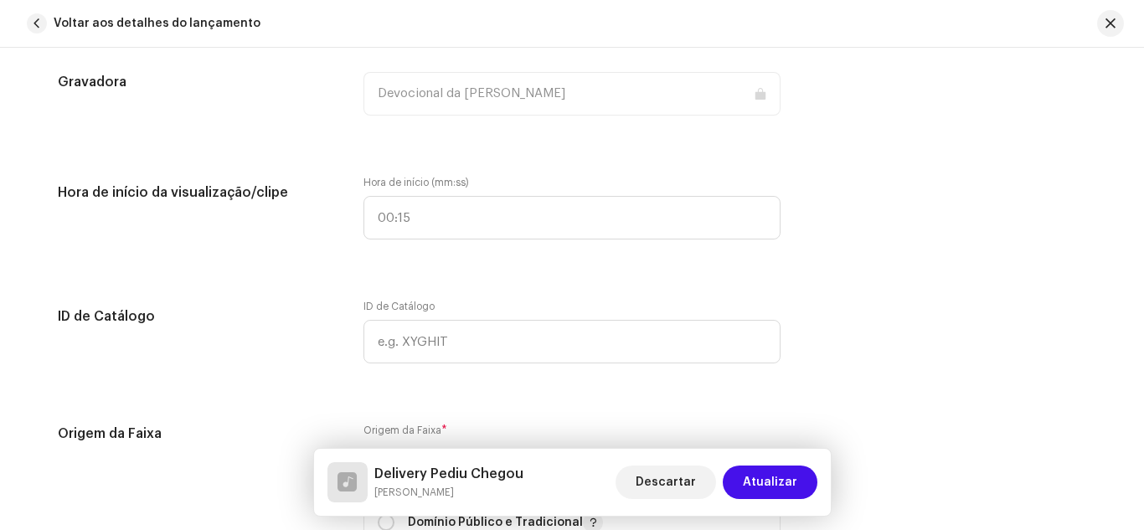
scroll to position [1641, 0]
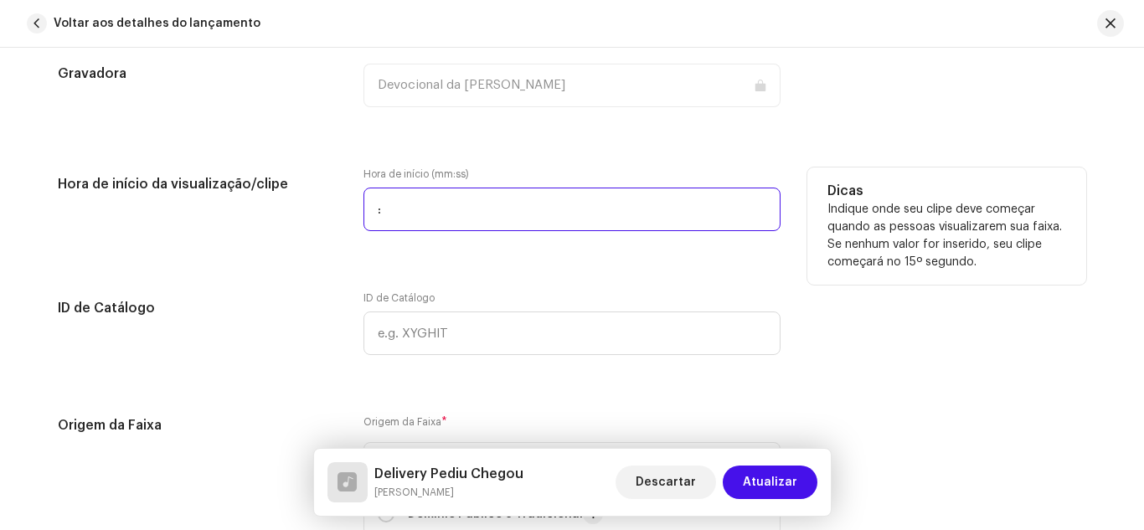
click at [428, 209] on input ":" at bounding box center [571, 210] width 417 height 44
type input "00:00"
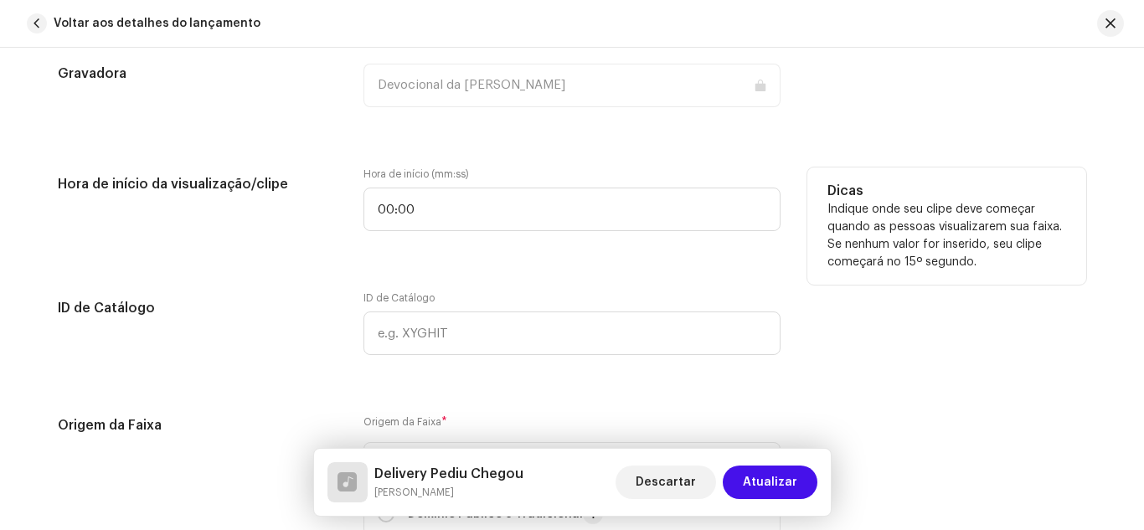
click at [319, 250] on div "Hora de início da visualização/clipe" at bounding box center [197, 209] width 279 height 84
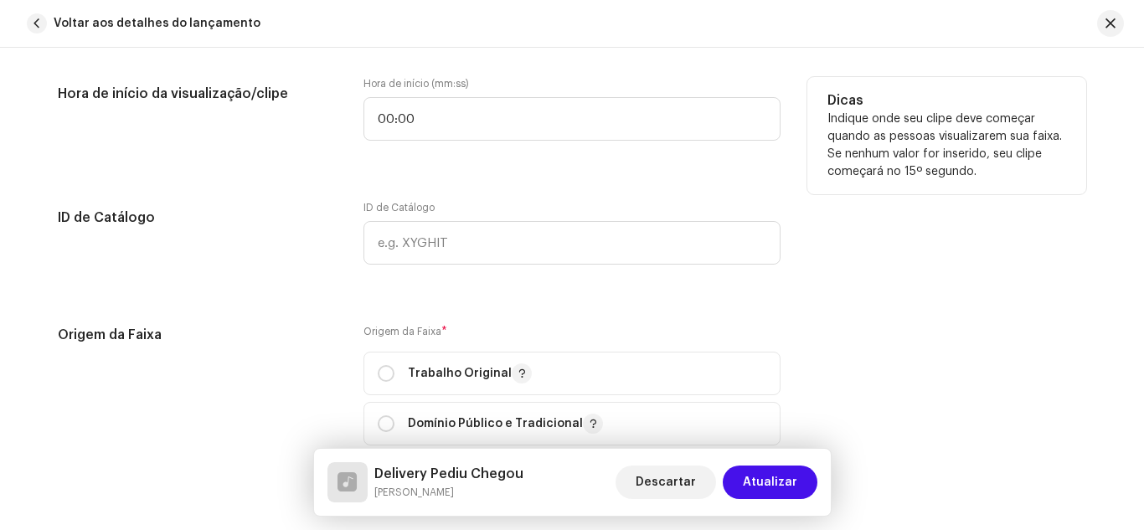
scroll to position [1809, 0]
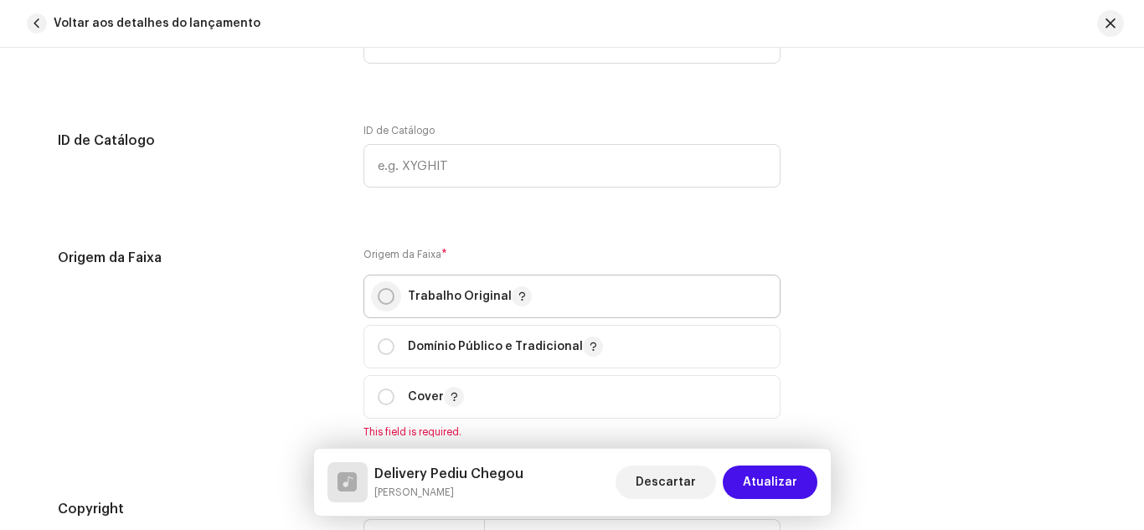
click at [386, 296] on input "radio" at bounding box center [386, 296] width 17 height 17
radio input "true"
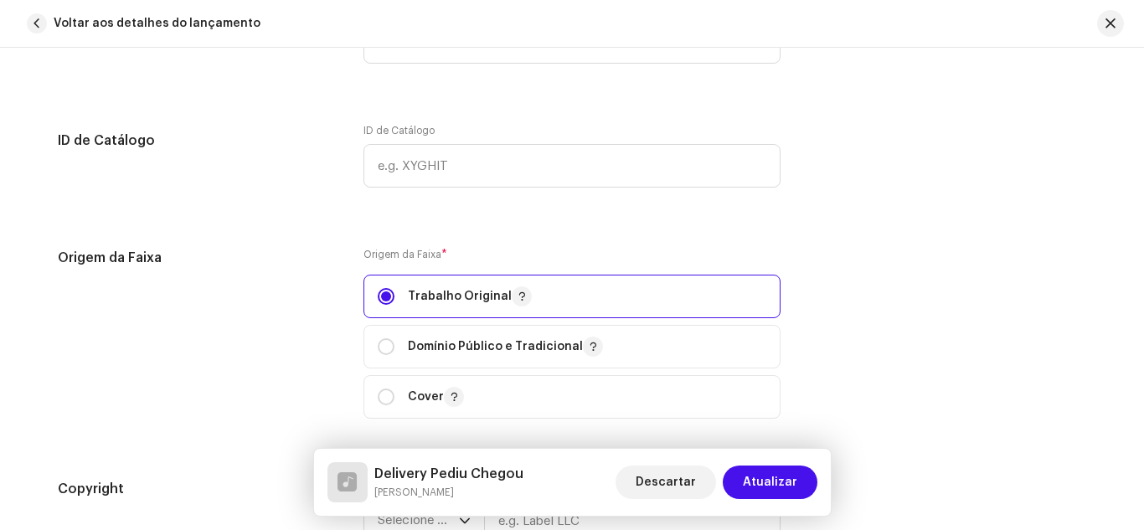
click at [319, 293] on div "Origem da Faixa" at bounding box center [197, 343] width 279 height 191
click at [322, 354] on div "Origem da Faixa" at bounding box center [197, 343] width 279 height 191
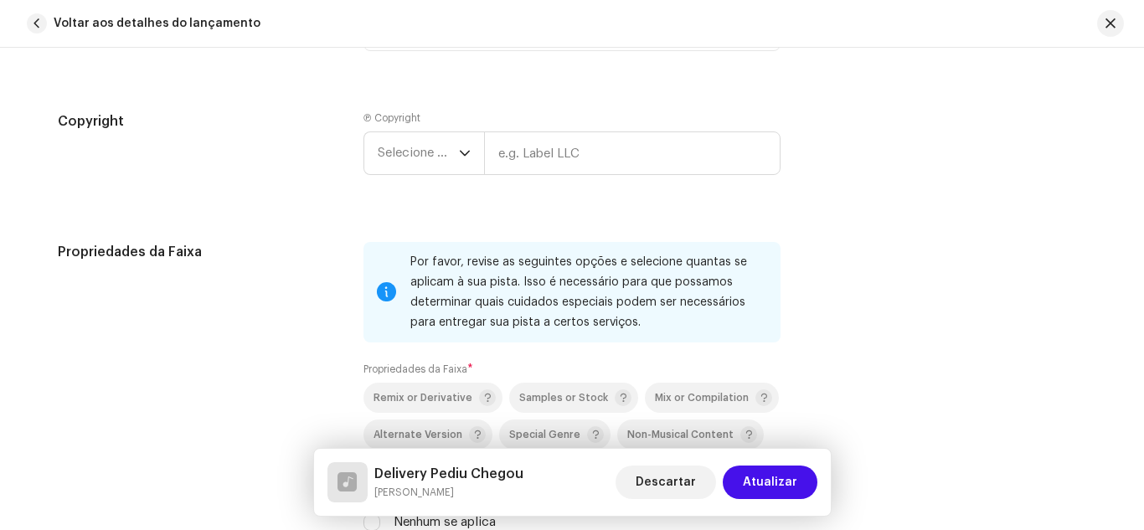
scroll to position [2177, 0]
click at [463, 144] on div "dropdown trigger" at bounding box center [465, 152] width 12 height 42
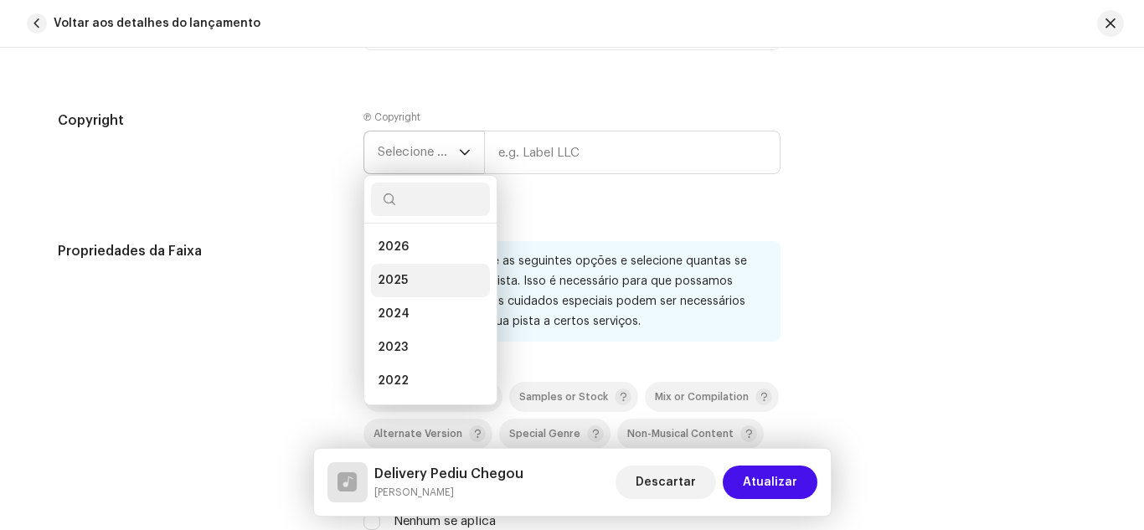
click at [403, 277] on span "2025" at bounding box center [393, 280] width 30 height 17
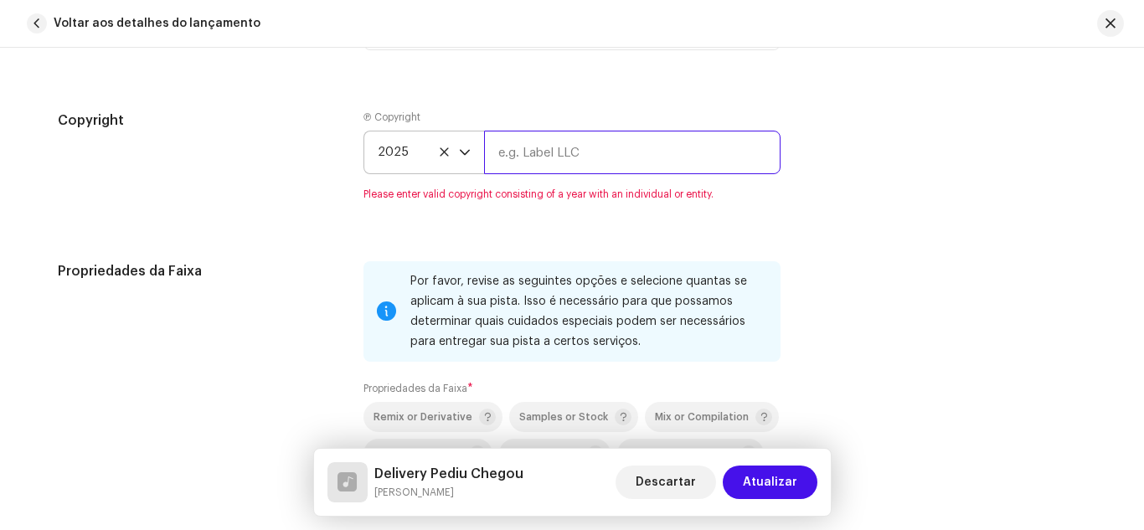
click at [542, 158] on input "text" at bounding box center [632, 153] width 296 height 44
type input "[PERSON_NAME]"
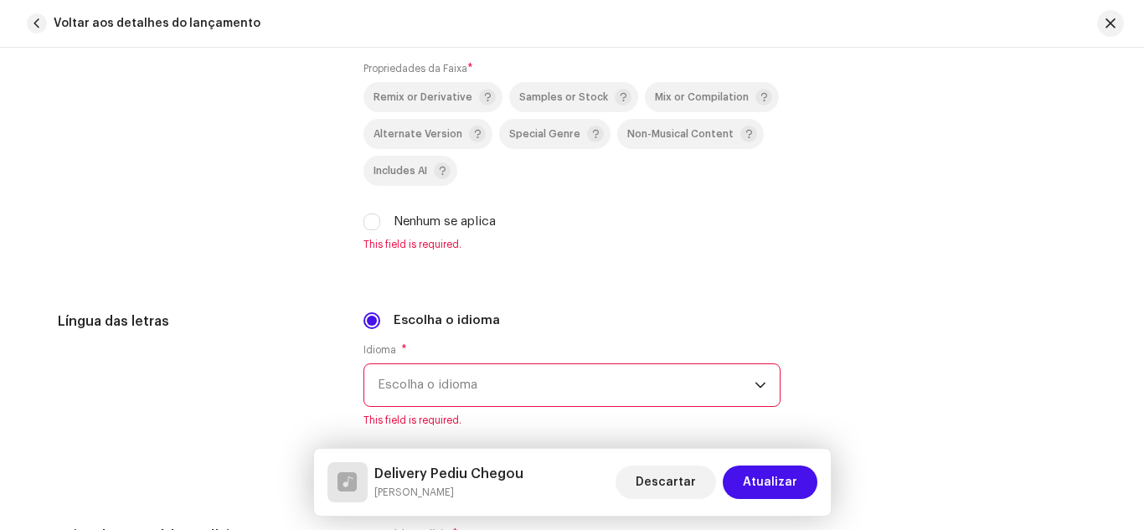
scroll to position [2479, 0]
click at [371, 222] on input "Nenhum se aplica" at bounding box center [371, 220] width 17 height 17
checkbox input "true"
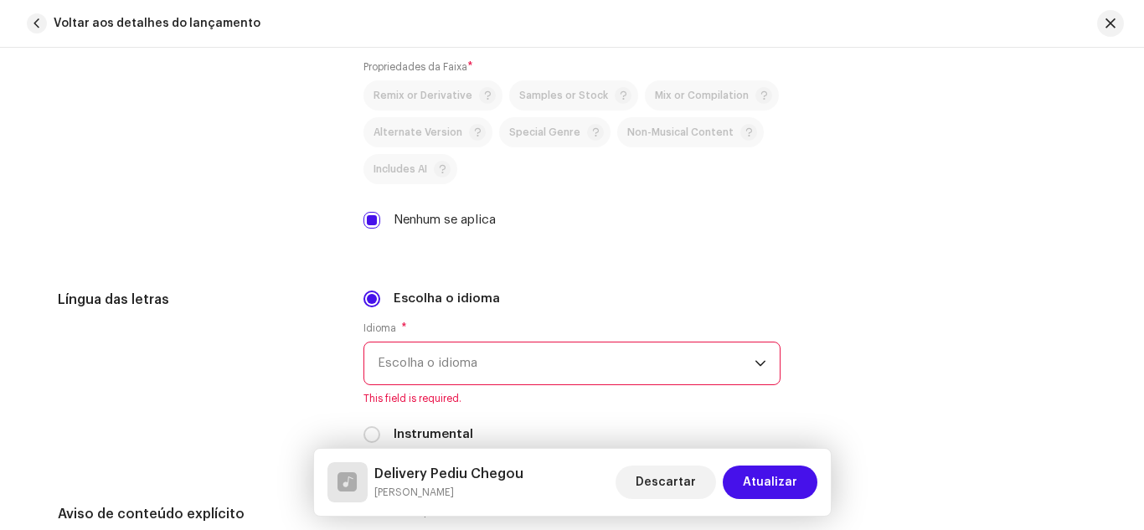
click at [462, 369] on span "Escolha o idioma" at bounding box center [566, 364] width 377 height 42
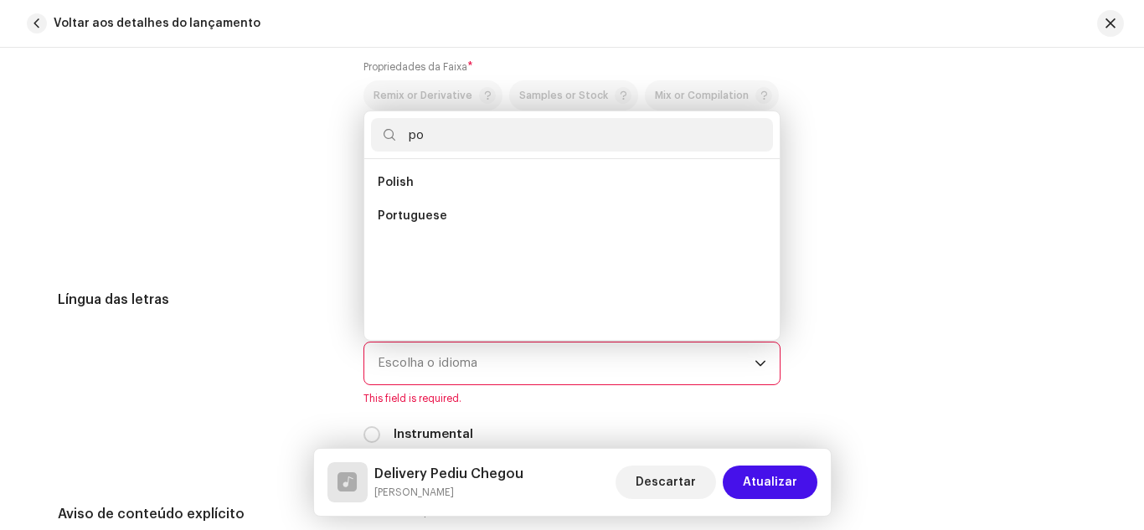
scroll to position [0, 0]
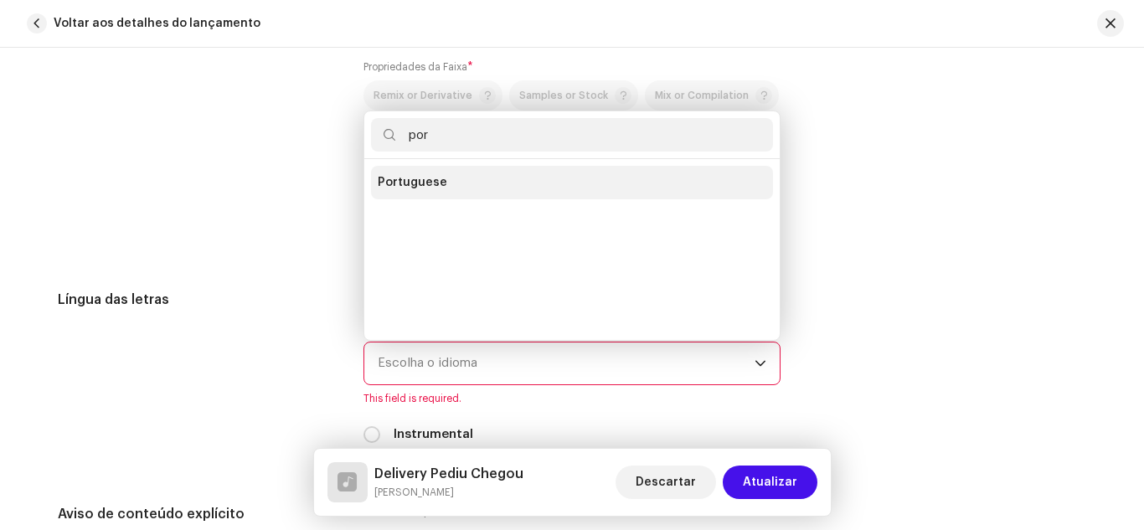
type input "por"
click at [446, 179] on li "Portuguese" at bounding box center [572, 182] width 402 height 33
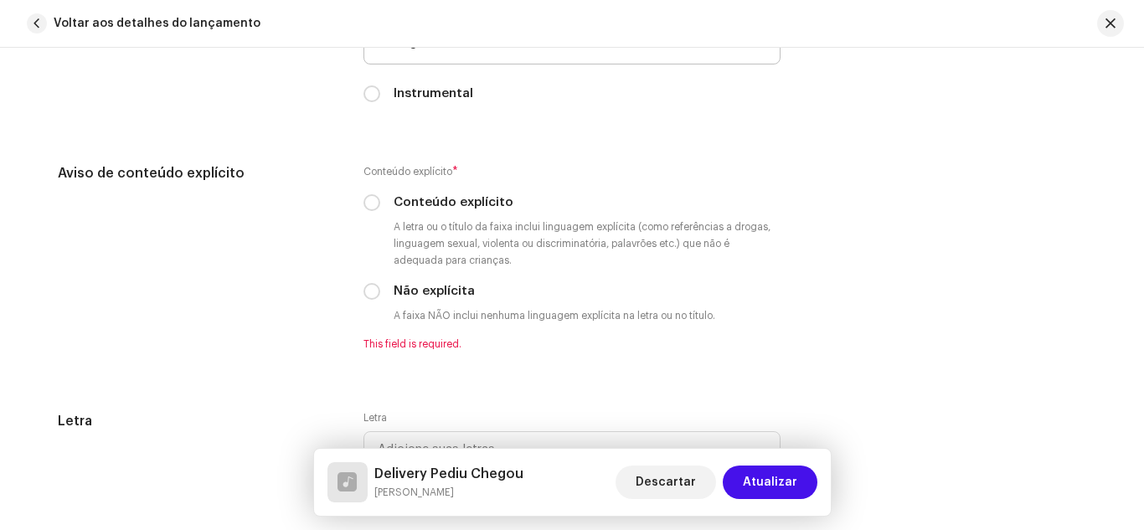
scroll to position [2814, 0]
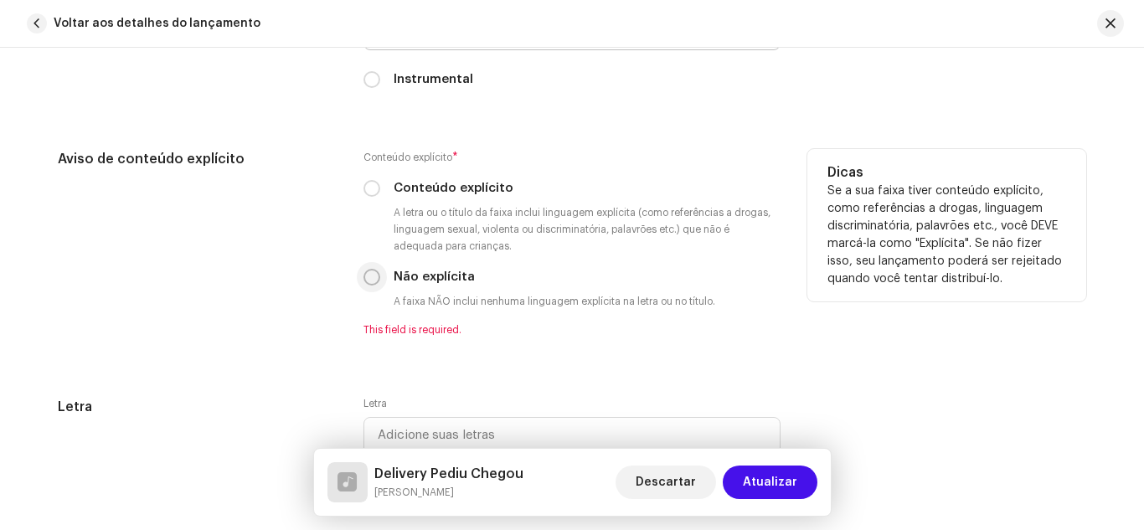
click at [374, 276] on input "Não explícita" at bounding box center [371, 277] width 17 height 17
radio input "true"
click at [307, 288] on div "Aviso de conteúdo explícito" at bounding box center [197, 243] width 279 height 188
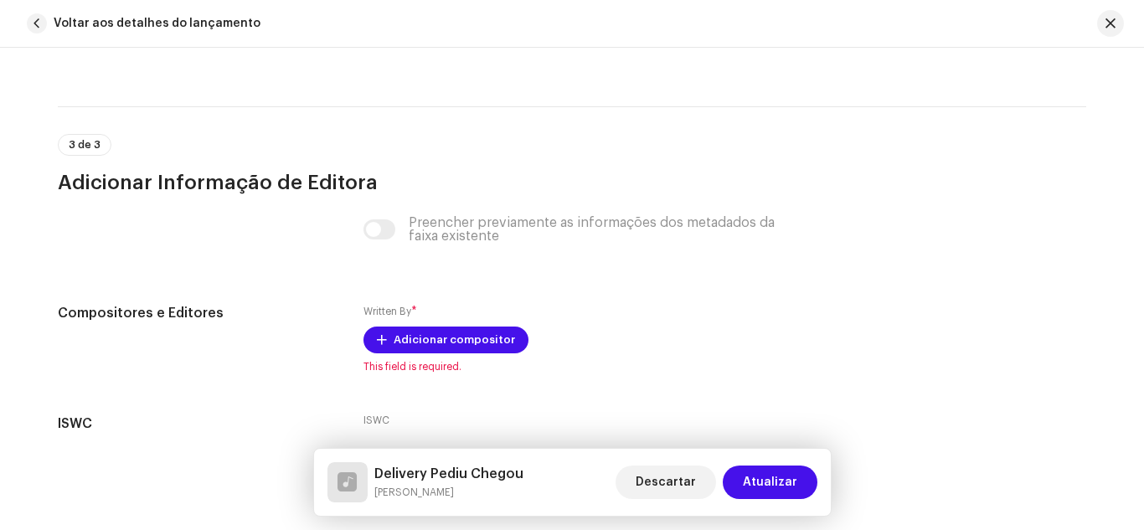
scroll to position [3249, 0]
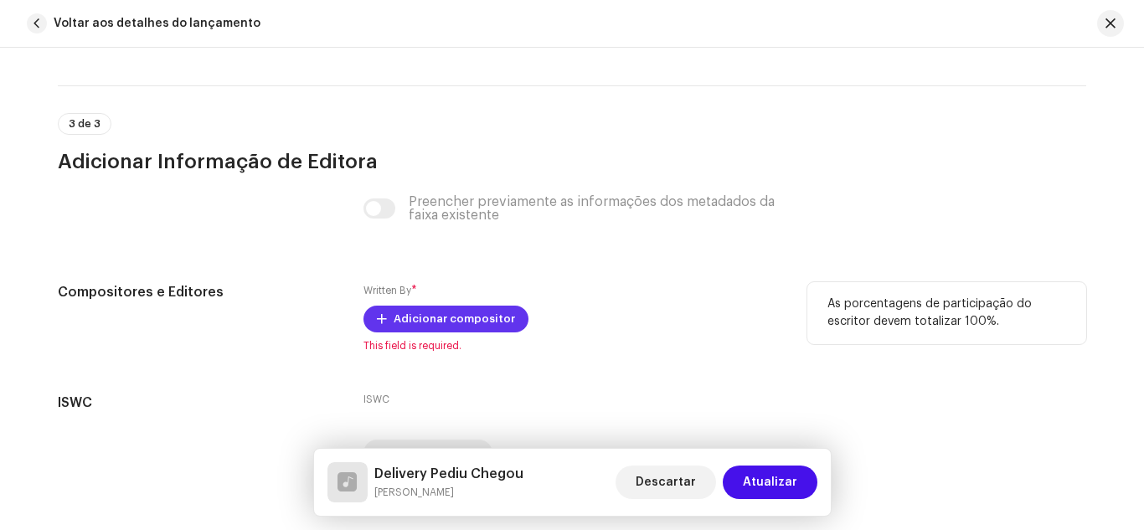
click at [419, 313] on span "Adicionar compositor" at bounding box center [454, 318] width 121 height 33
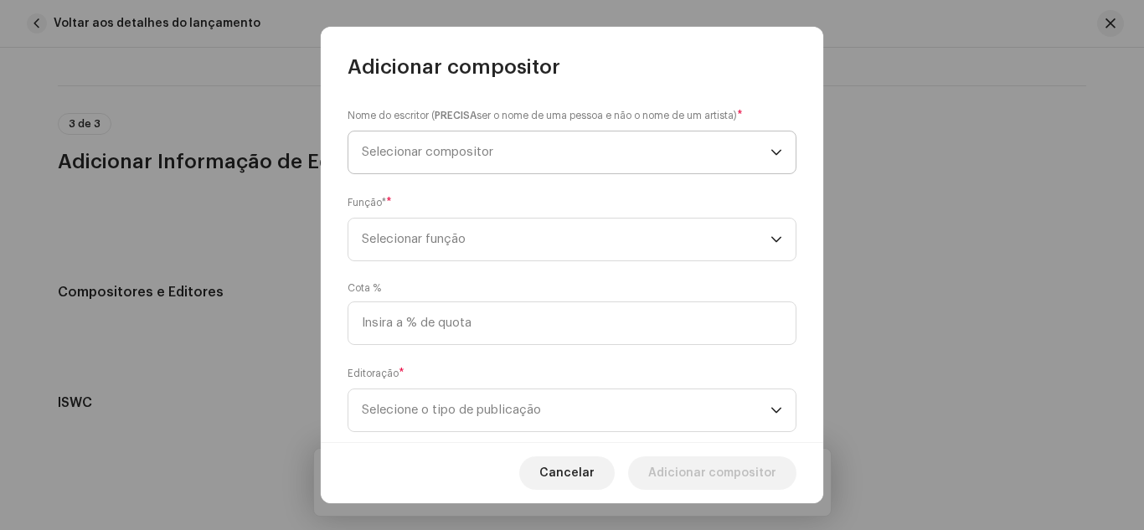
click at [467, 146] on span "Selecionar compositor" at bounding box center [427, 152] width 131 height 13
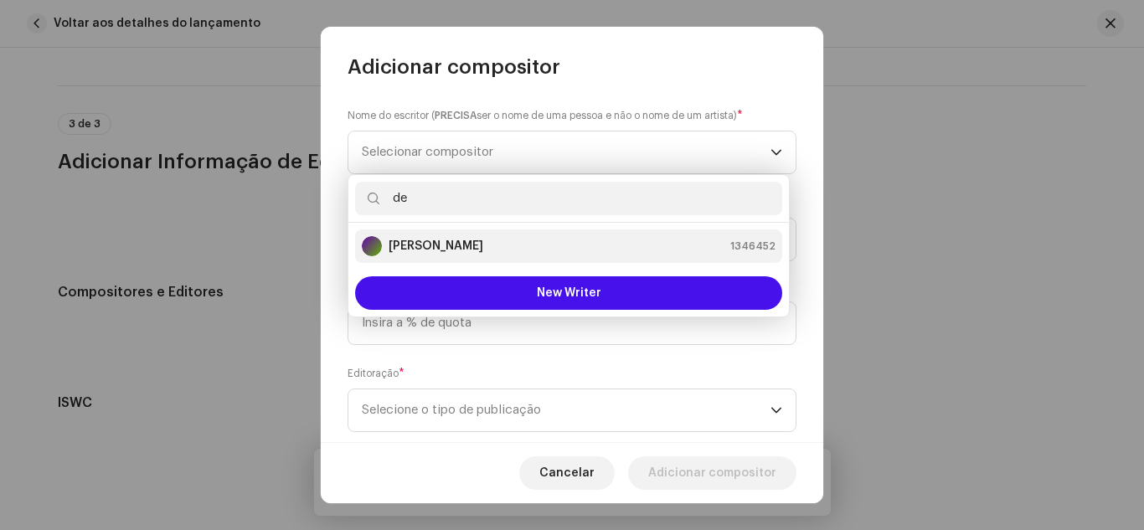
type input "de"
click at [452, 242] on strong "[PERSON_NAME]" at bounding box center [436, 246] width 95 height 17
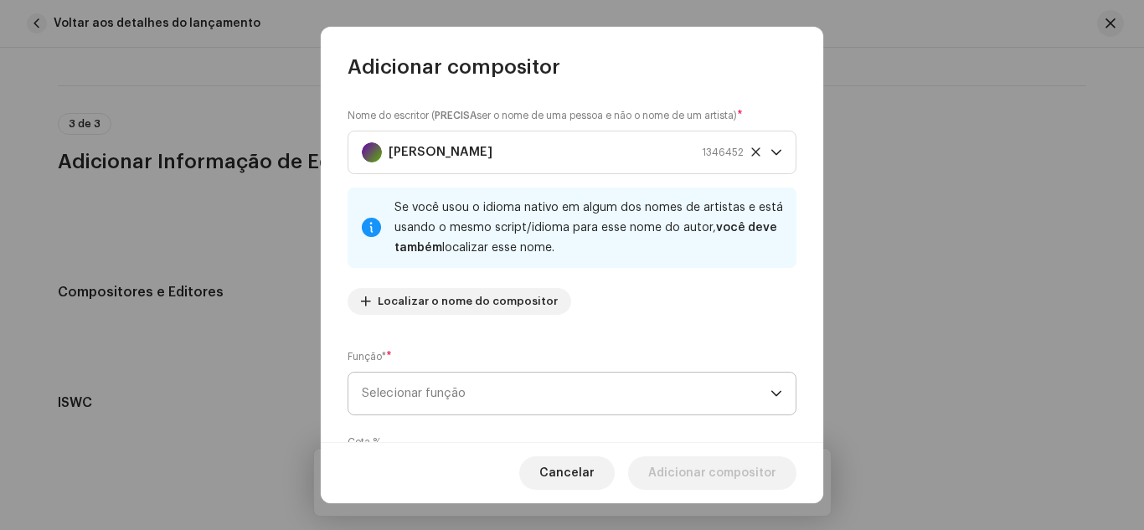
click at [441, 404] on span "Selecionar função" at bounding box center [566, 394] width 409 height 42
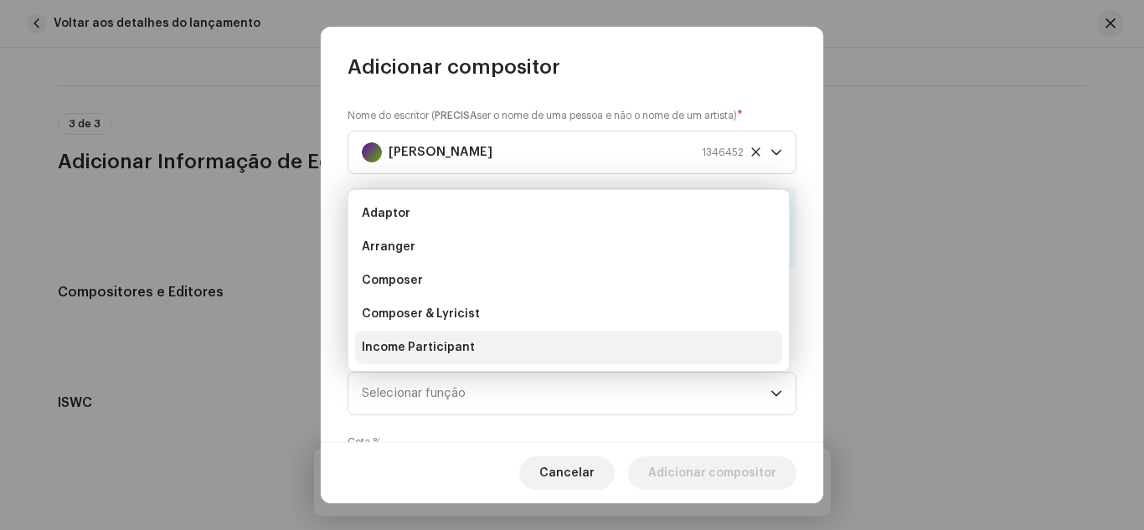
scroll to position [27, 0]
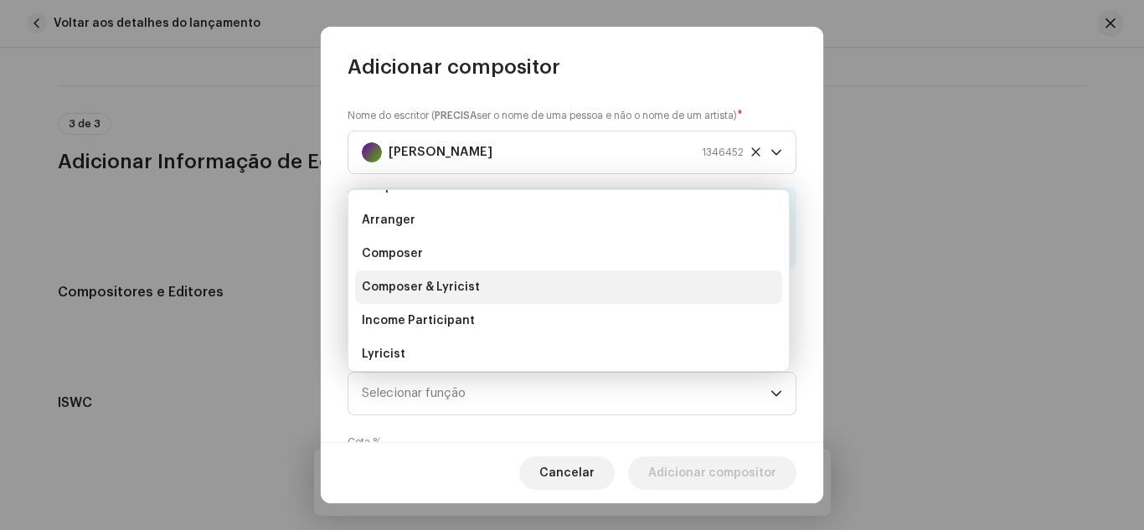
click at [444, 287] on span "Composer & Lyricist" at bounding box center [421, 287] width 118 height 17
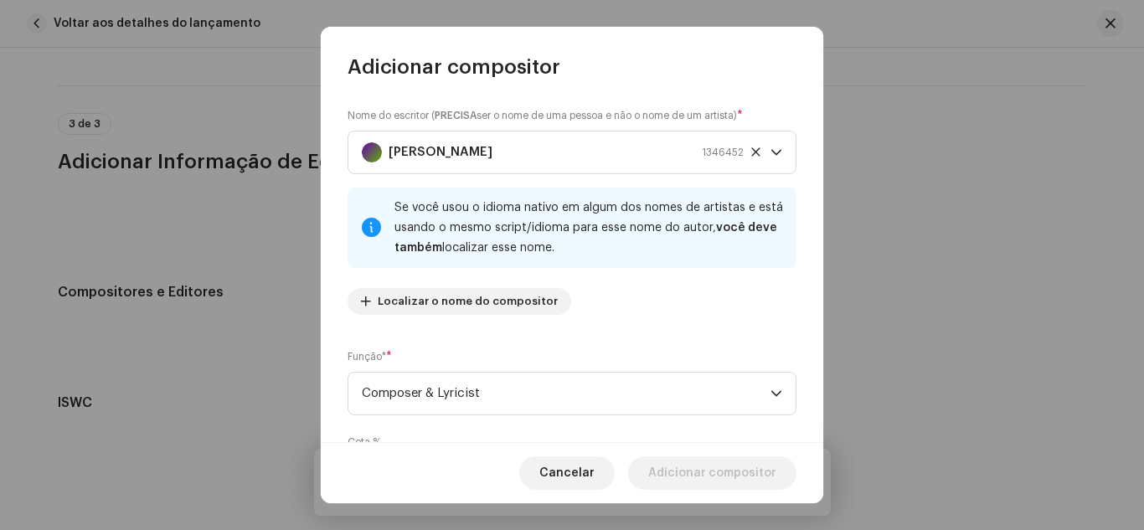
click at [336, 385] on div "Nome do escritor ( PRECISA ser o nome de uma pessoa e não o nome de um artista)…" at bounding box center [572, 261] width 502 height 363
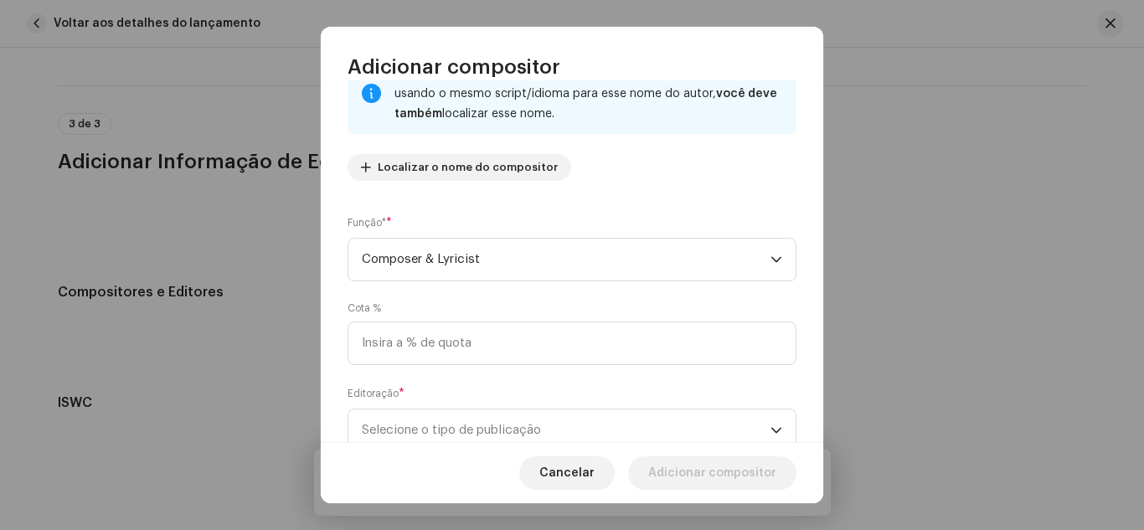
scroll to position [167, 0]
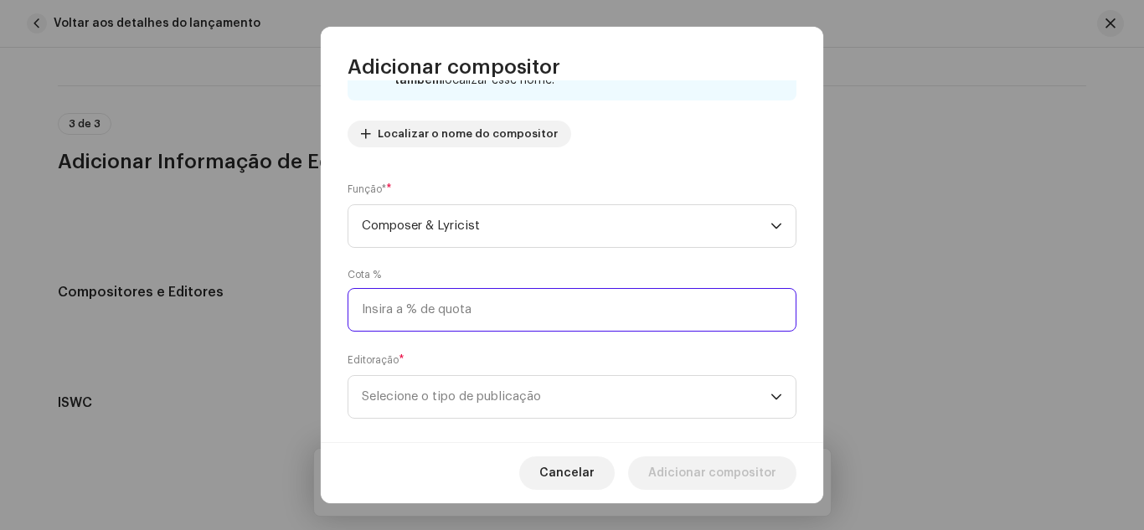
click at [403, 315] on input at bounding box center [572, 310] width 449 height 44
type input "100,00"
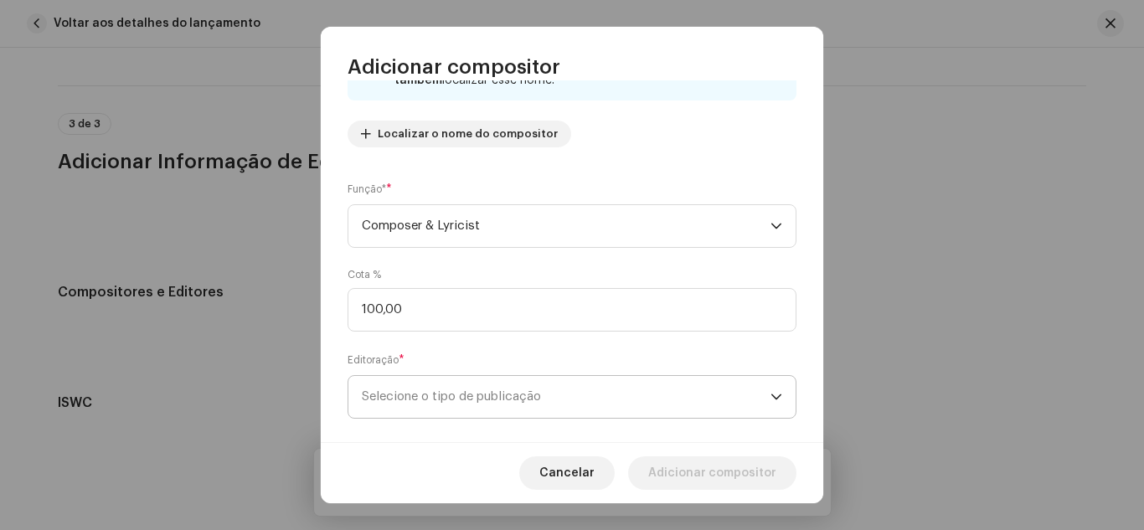
click at [390, 389] on span "Selecione o tipo de publicação" at bounding box center [566, 397] width 409 height 42
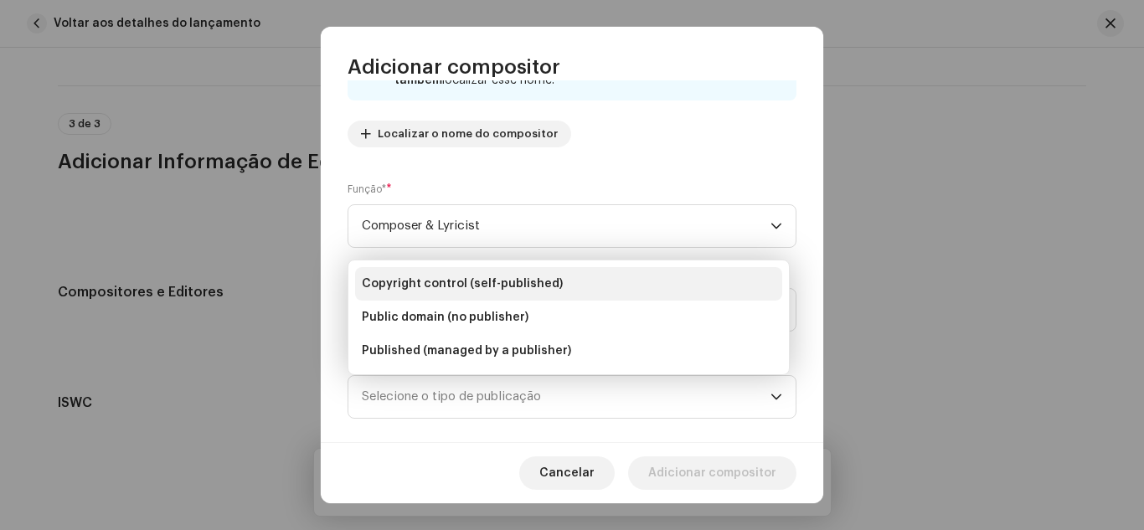
click at [408, 281] on span "Copyright control (self-published)" at bounding box center [462, 284] width 201 height 17
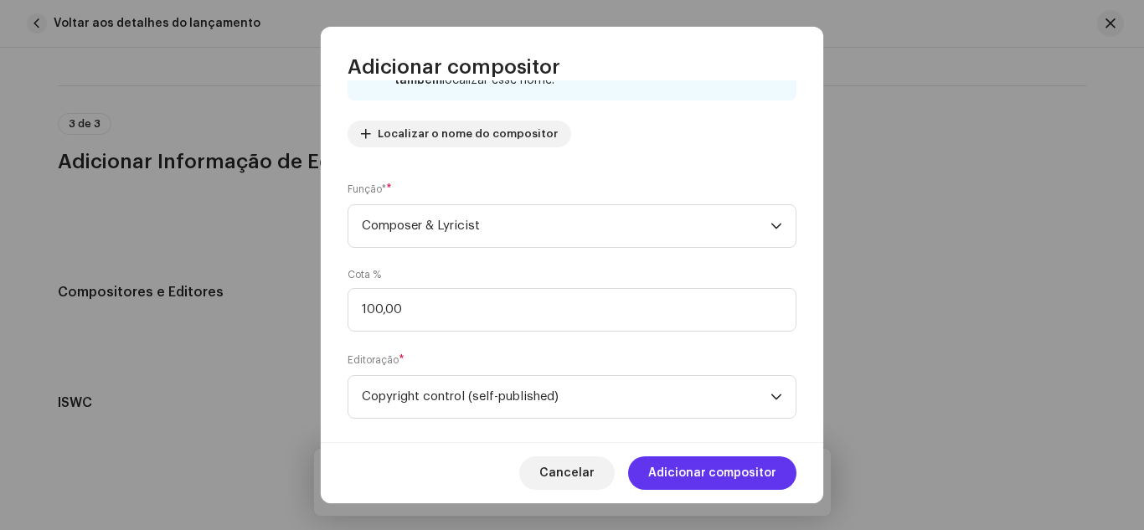
click at [688, 478] on span "Adicionar compositor" at bounding box center [712, 472] width 128 height 33
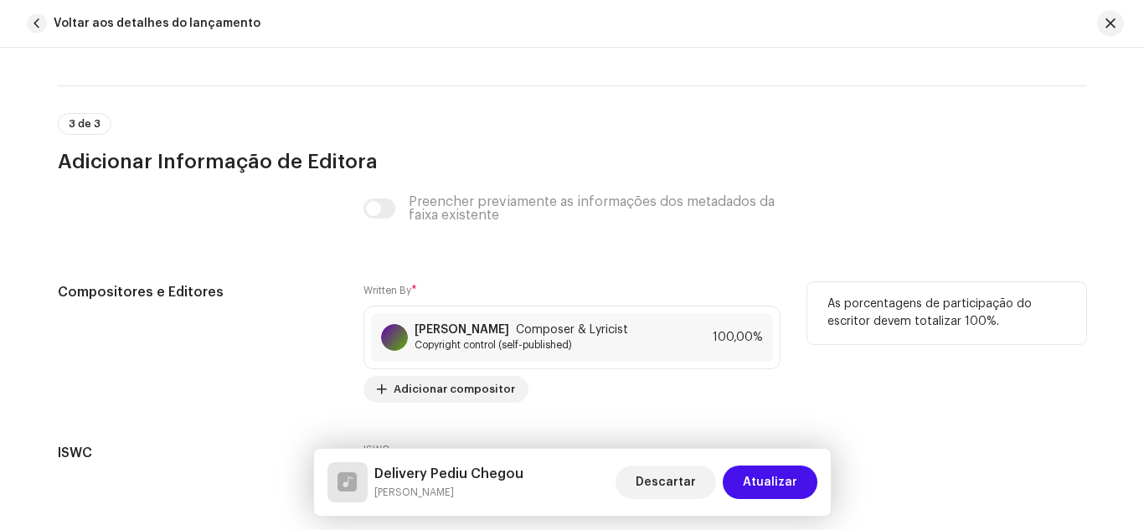
click at [810, 369] on div "As porcentagens de participação do escritor devem totalizar 100%." at bounding box center [946, 342] width 279 height 121
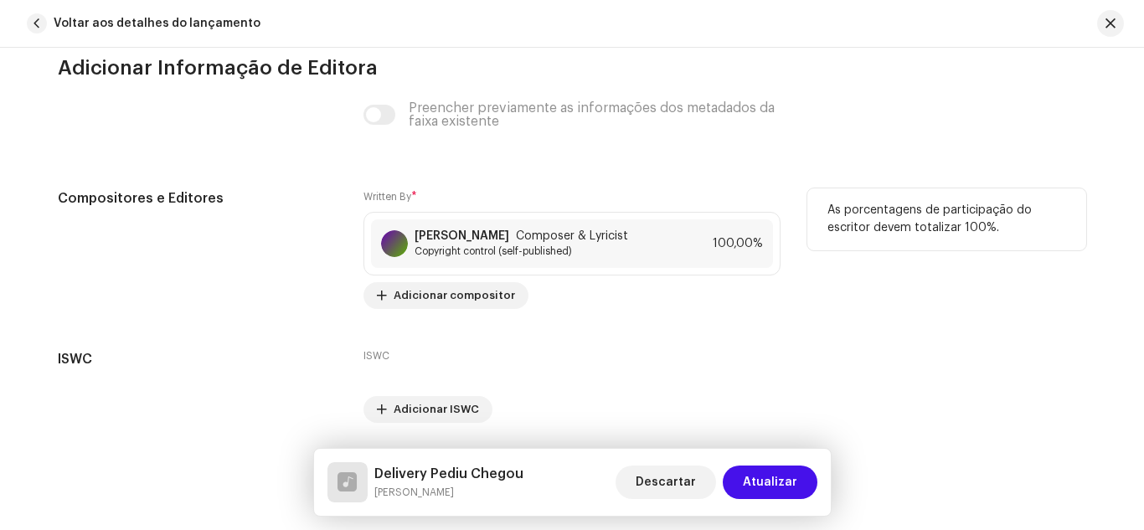
scroll to position [3397, 0]
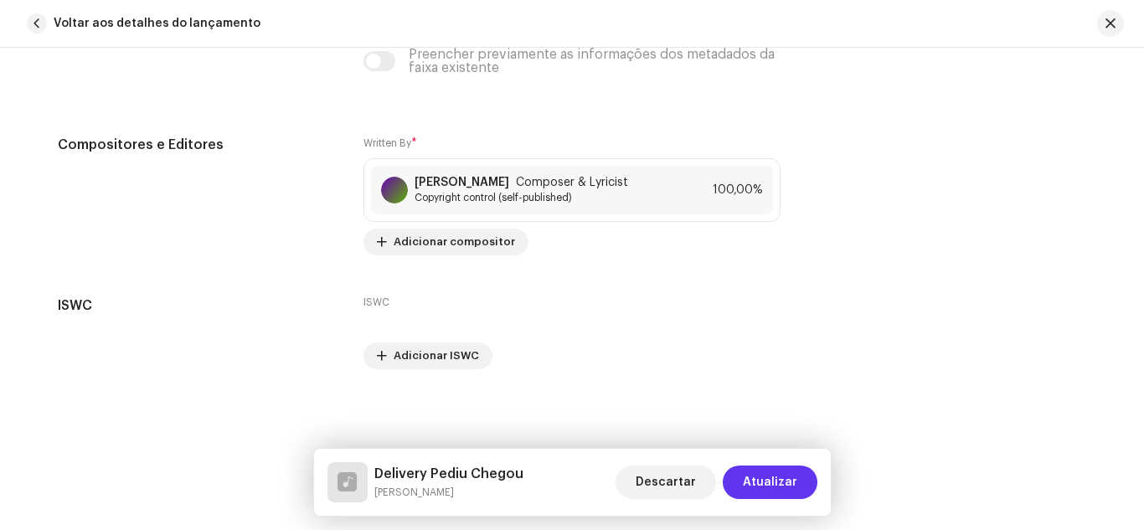
click at [800, 483] on button "Atualizar" at bounding box center [770, 482] width 95 height 33
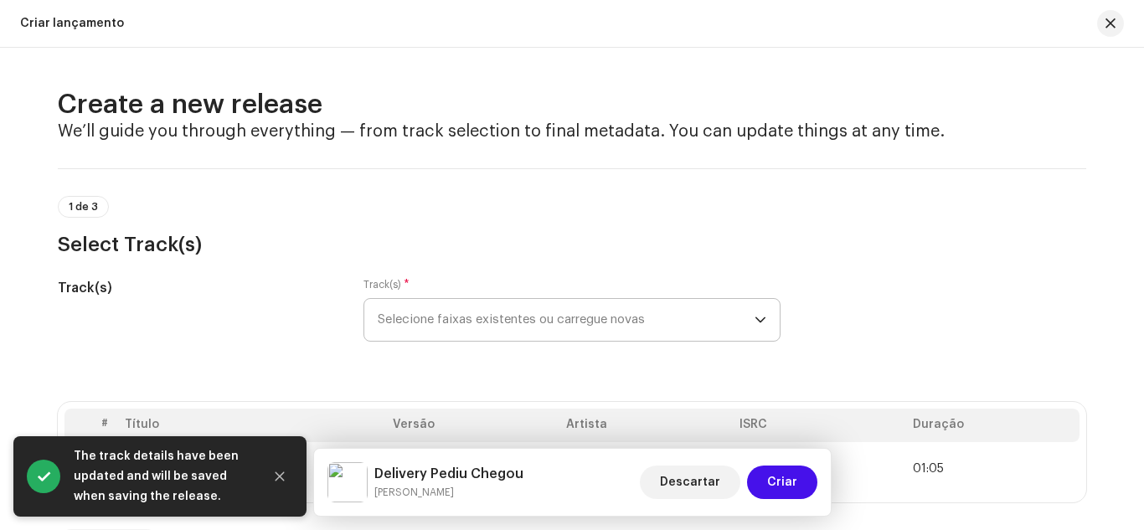
click at [857, 315] on div "Track(s) Track(s) * Selecione faixas existentes ou carregue novas" at bounding box center [572, 320] width 1028 height 84
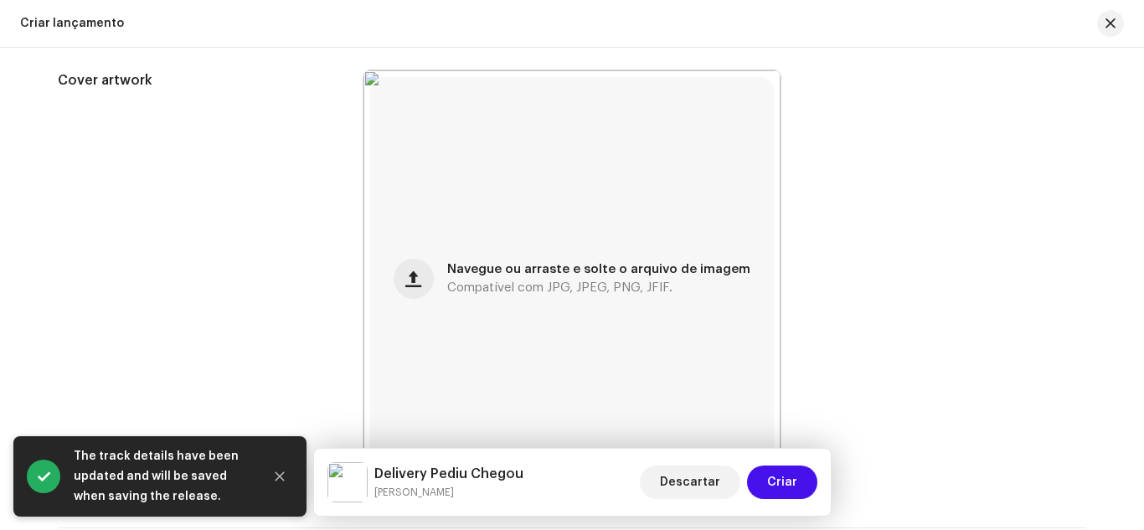
scroll to position [636, 0]
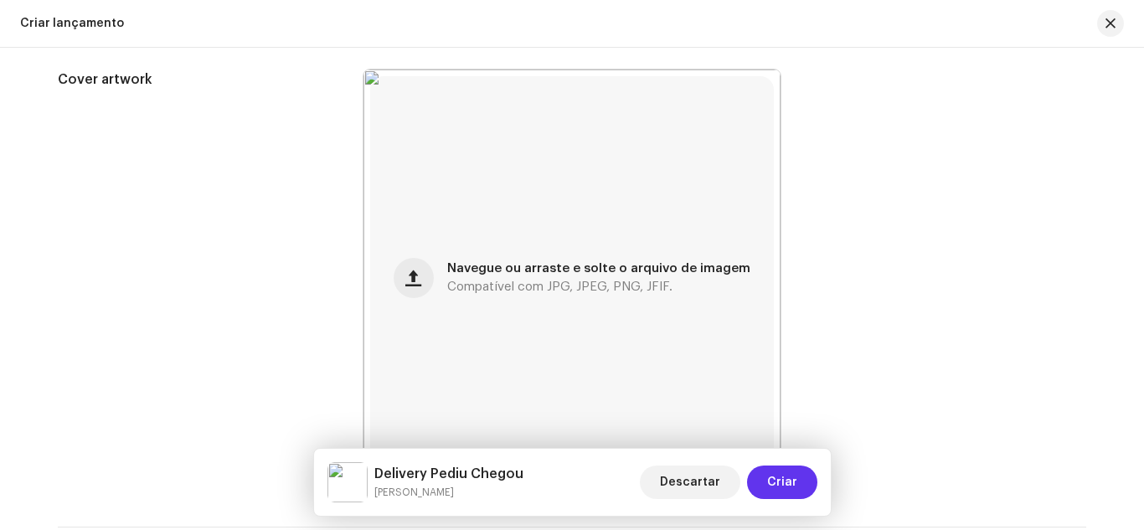
click at [786, 487] on span "Criar" at bounding box center [782, 482] width 30 height 33
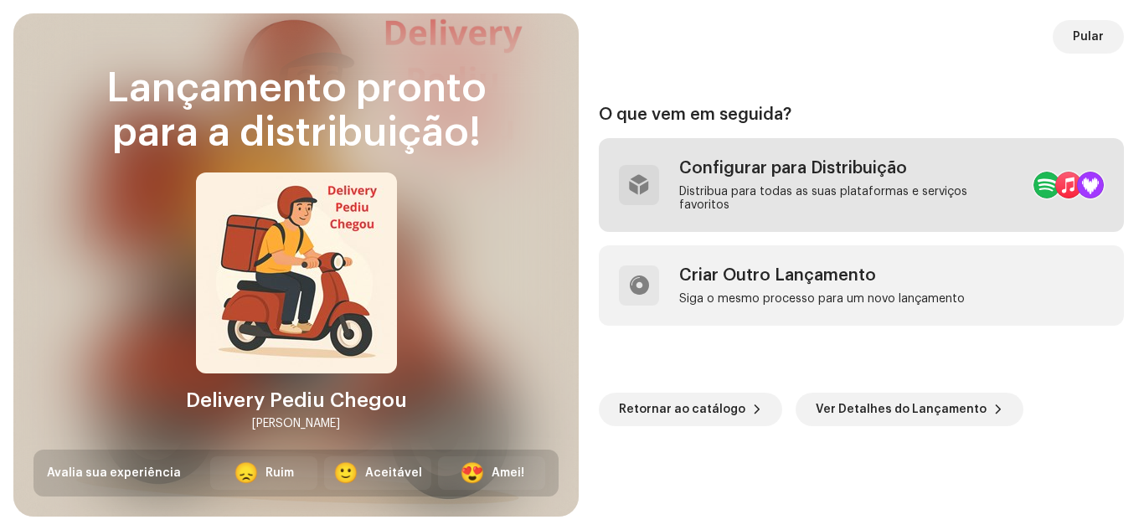
click at [926, 175] on div "Configurar para Distribuição" at bounding box center [849, 168] width 341 height 20
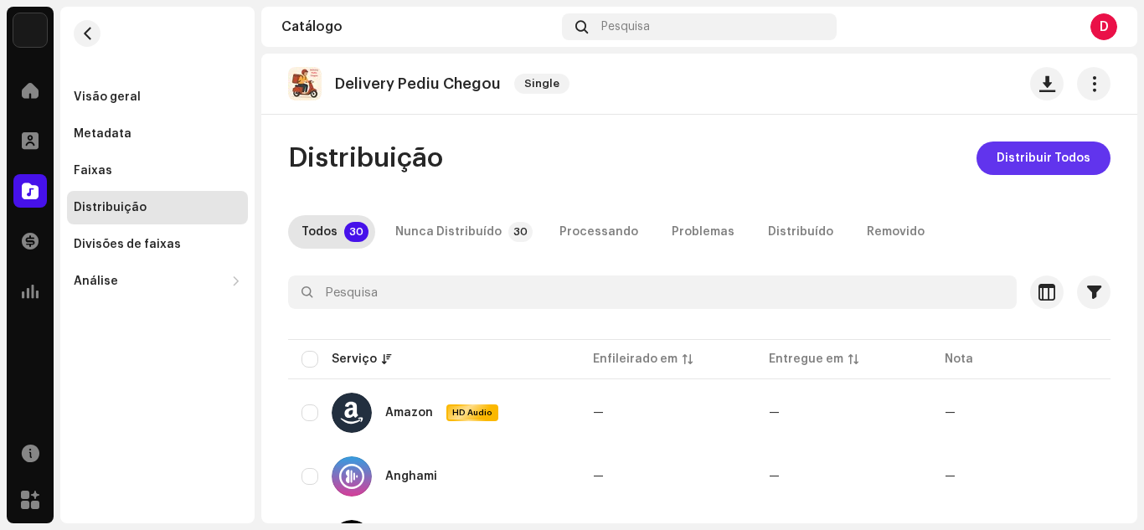
click at [1050, 157] on span "Distribuir Todos" at bounding box center [1044, 158] width 94 height 33
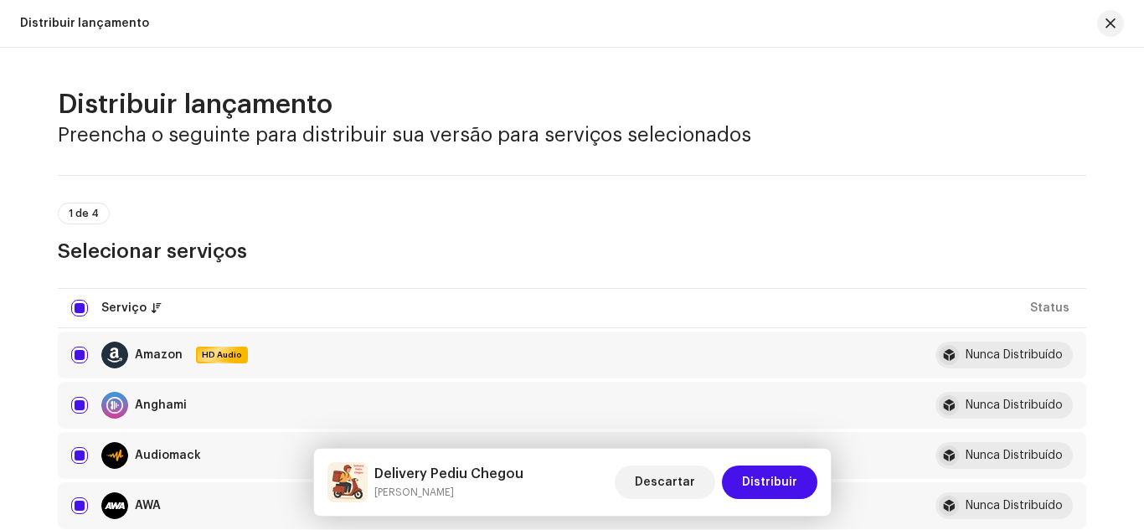
click at [718, 248] on h3 "Selecionar serviços" at bounding box center [572, 251] width 1028 height 27
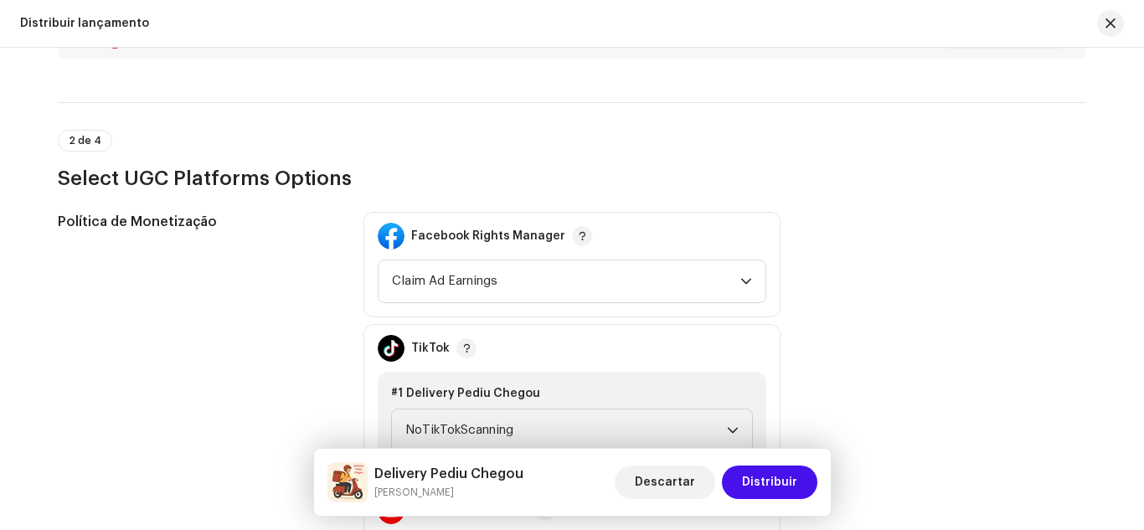
scroll to position [1809, 0]
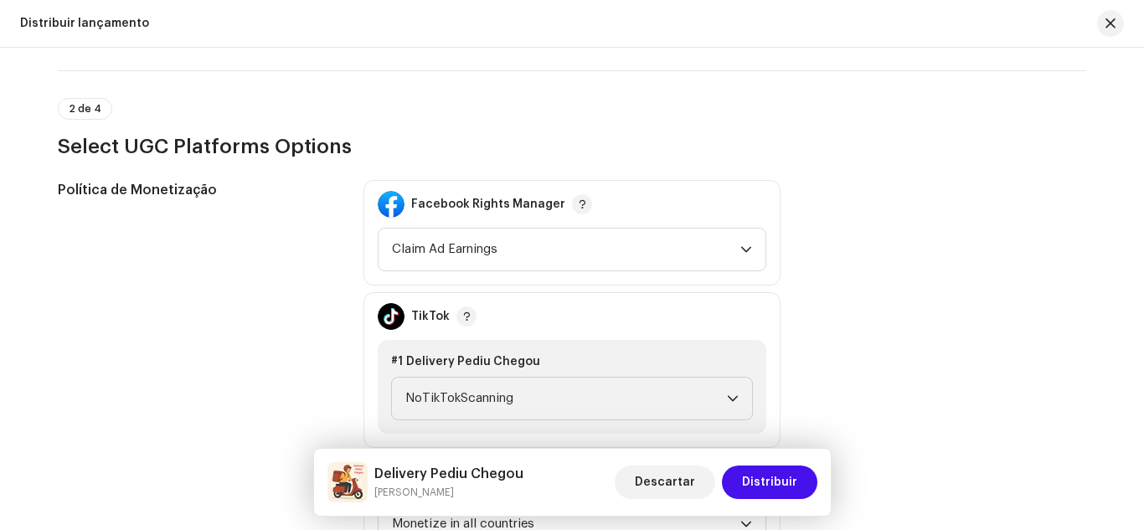
click at [718, 248] on span "Claim Ad Earnings" at bounding box center [566, 250] width 348 height 42
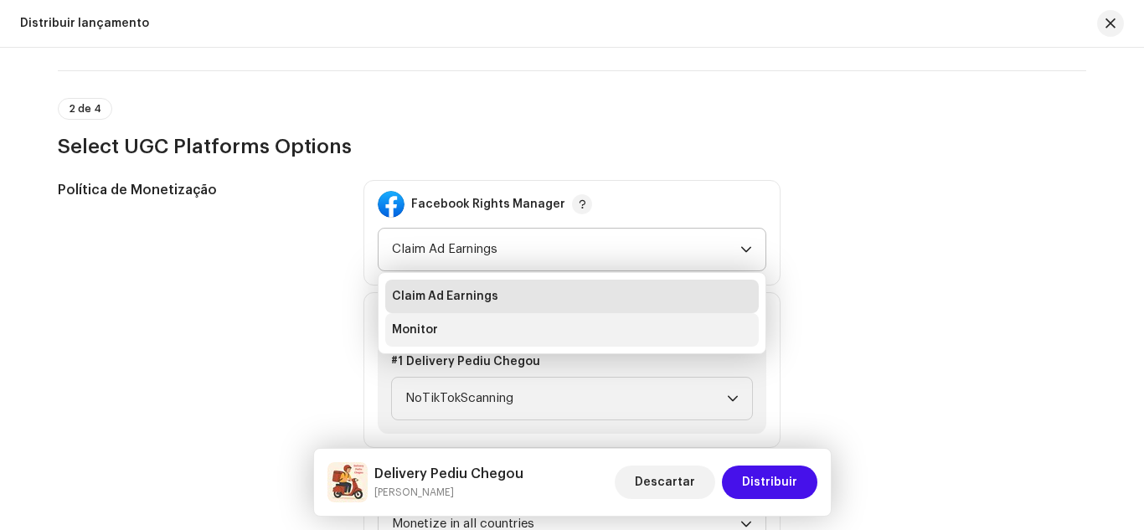
click at [632, 334] on li "Monitor" at bounding box center [572, 329] width 374 height 33
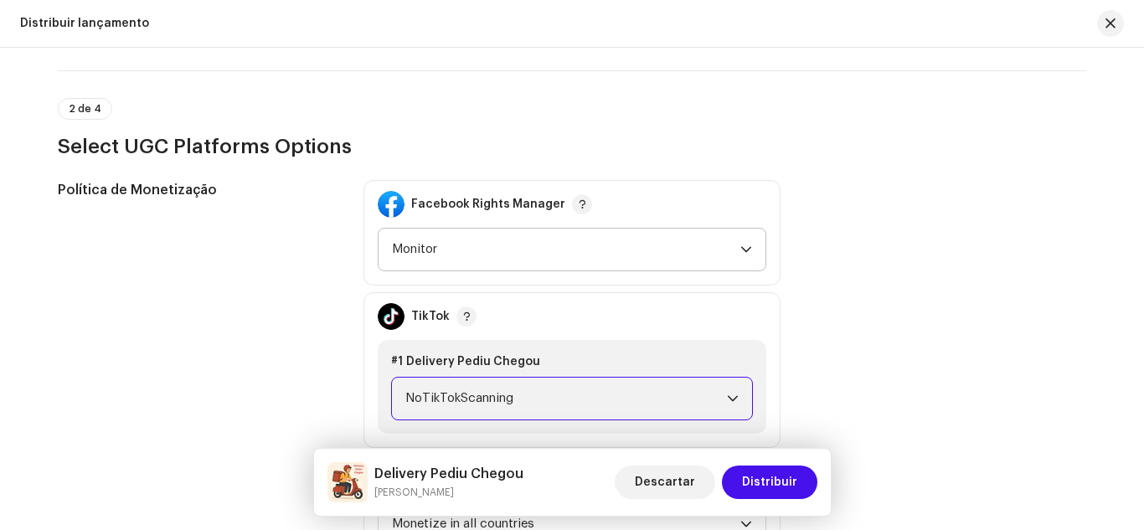
click at [587, 403] on span "NoTikTokScanning" at bounding box center [566, 399] width 322 height 42
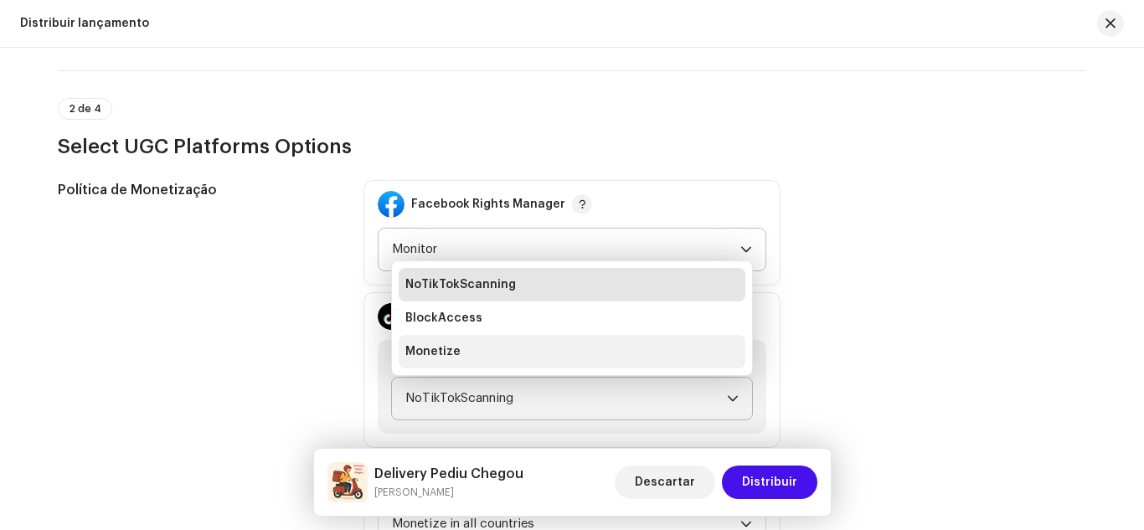
click at [546, 356] on li "Monetize" at bounding box center [572, 351] width 347 height 33
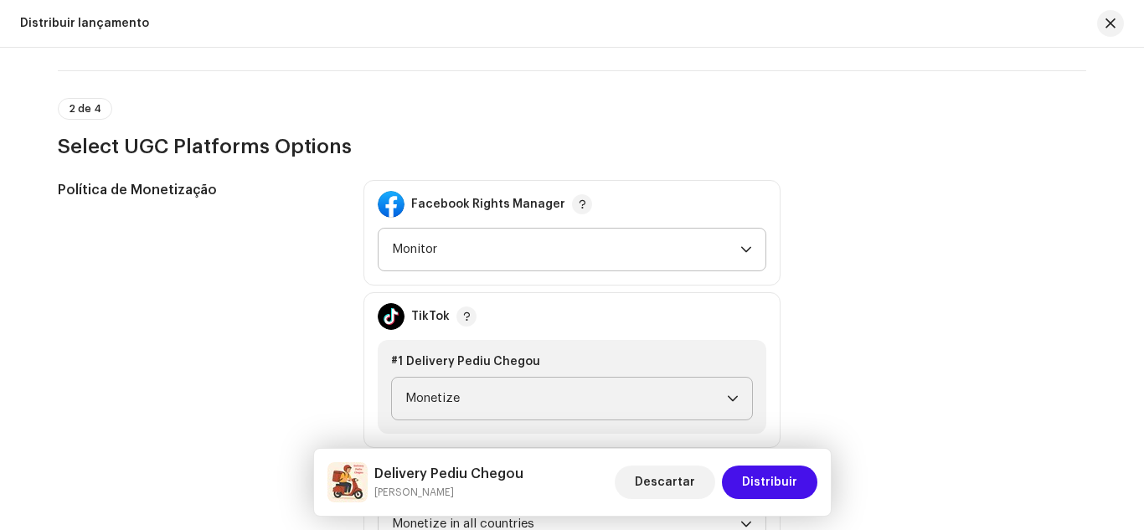
click at [290, 353] on div "Política de Monetização" at bounding box center [197, 370] width 279 height 380
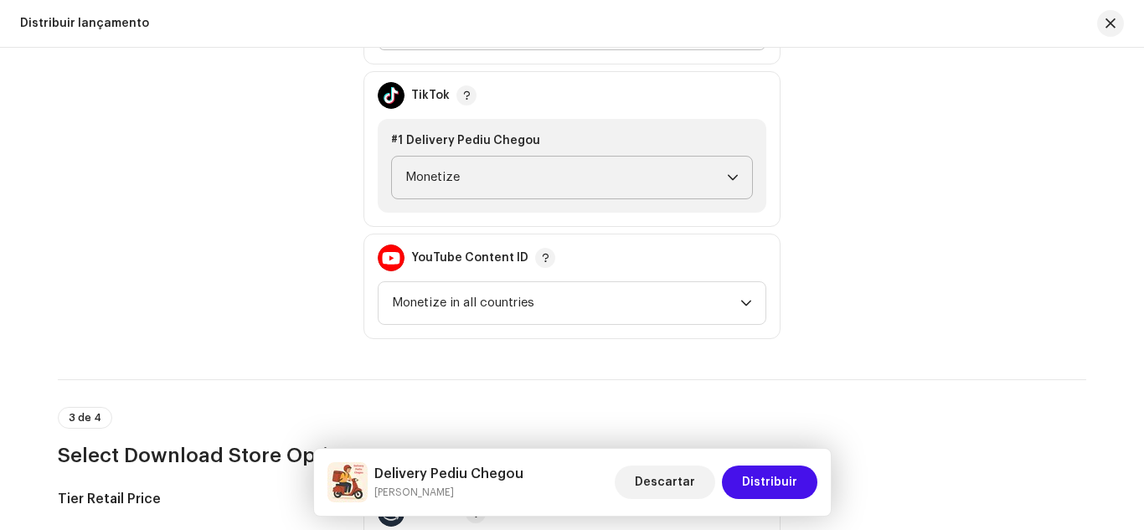
scroll to position [2077, 0]
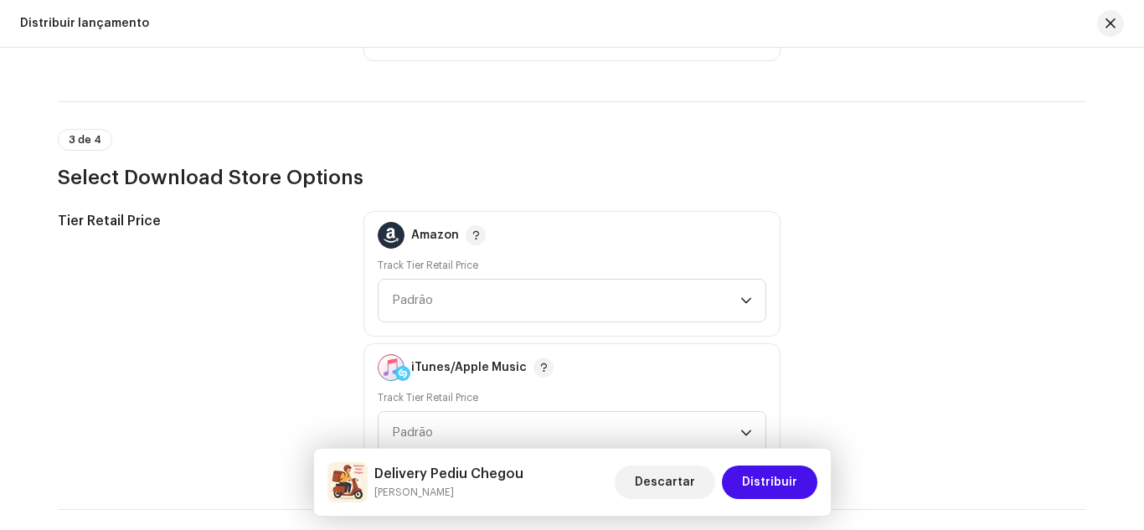
scroll to position [2445, 0]
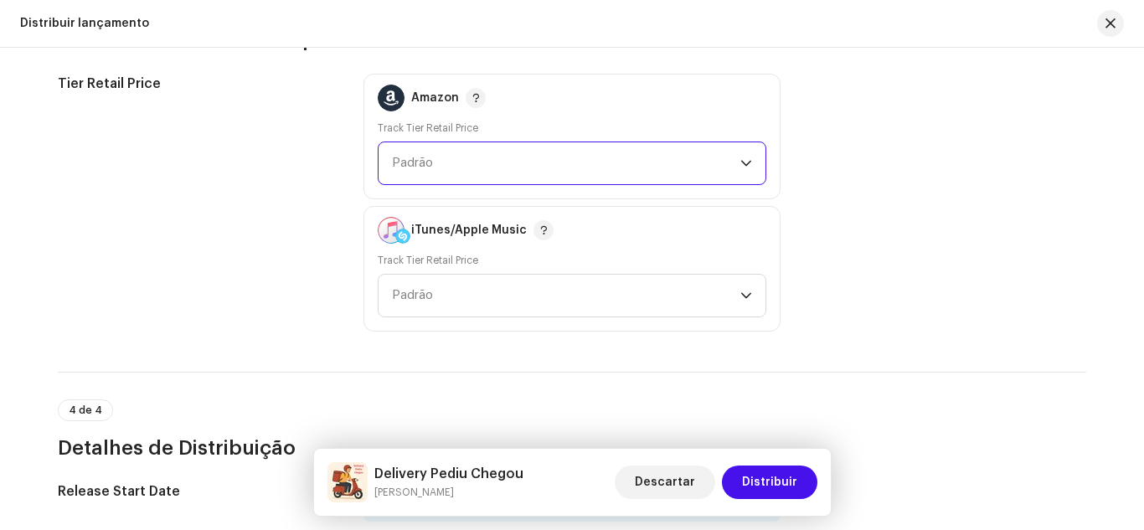
click at [483, 171] on span "Padrão" at bounding box center [566, 163] width 348 height 42
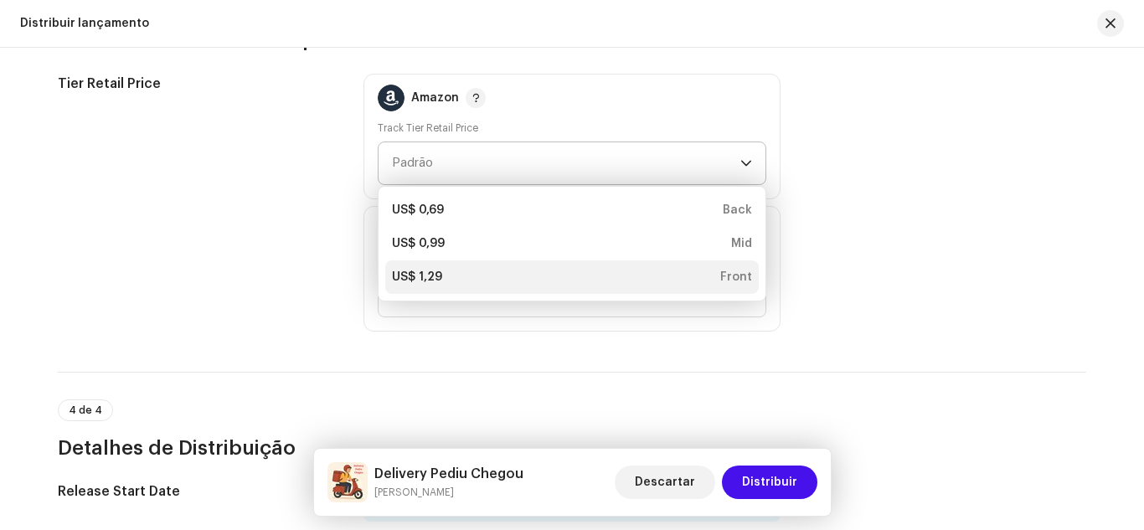
click at [449, 269] on div "US$ 1,29 Front" at bounding box center [572, 277] width 360 height 17
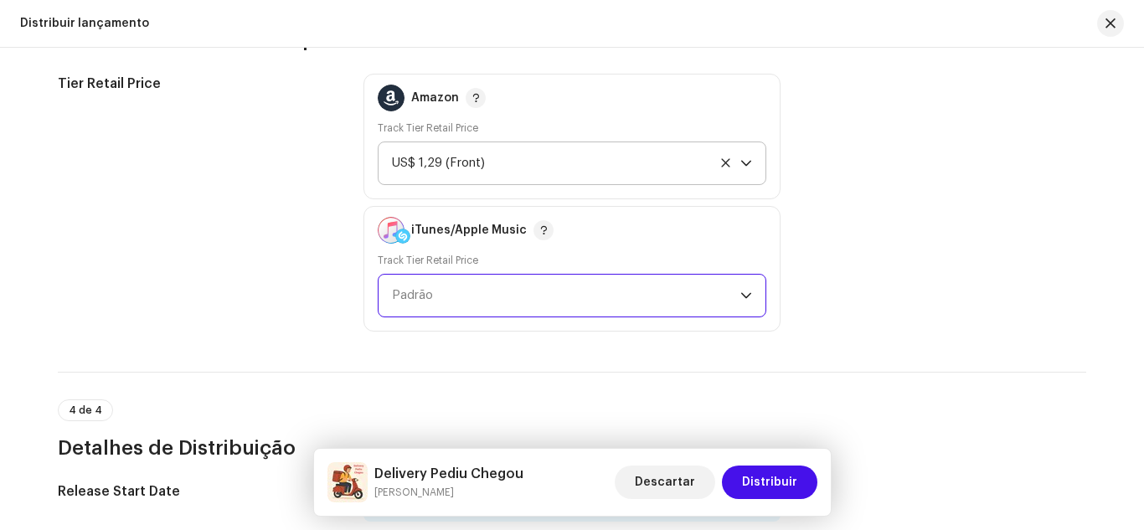
click at [447, 300] on span "Padrão" at bounding box center [566, 296] width 348 height 42
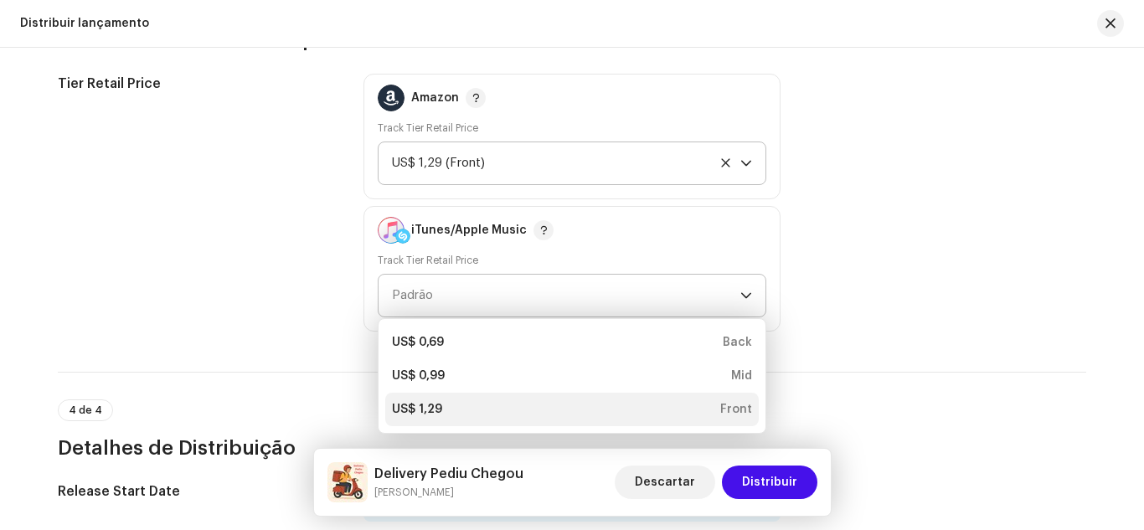
click at [423, 404] on div "US$ 1,29" at bounding box center [417, 409] width 50 height 17
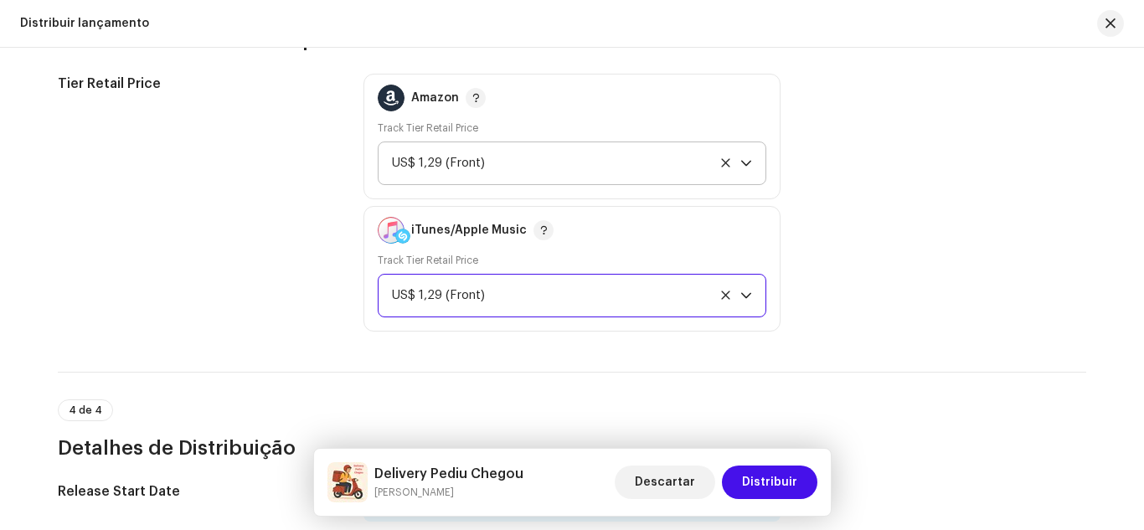
click at [654, 378] on div "4 de 4 Detalhes de Distribuição" at bounding box center [572, 417] width 1028 height 90
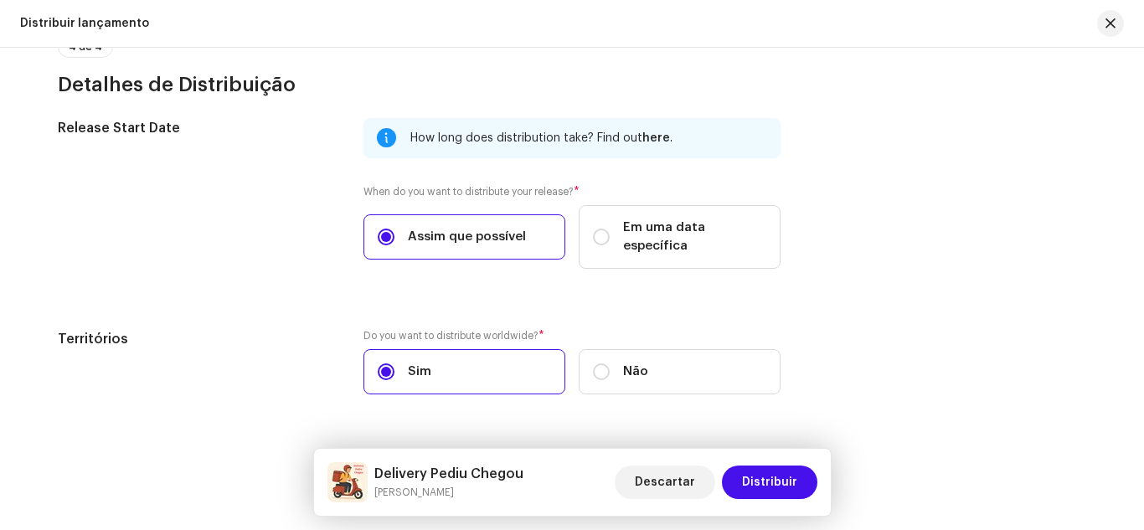
scroll to position [2836, 0]
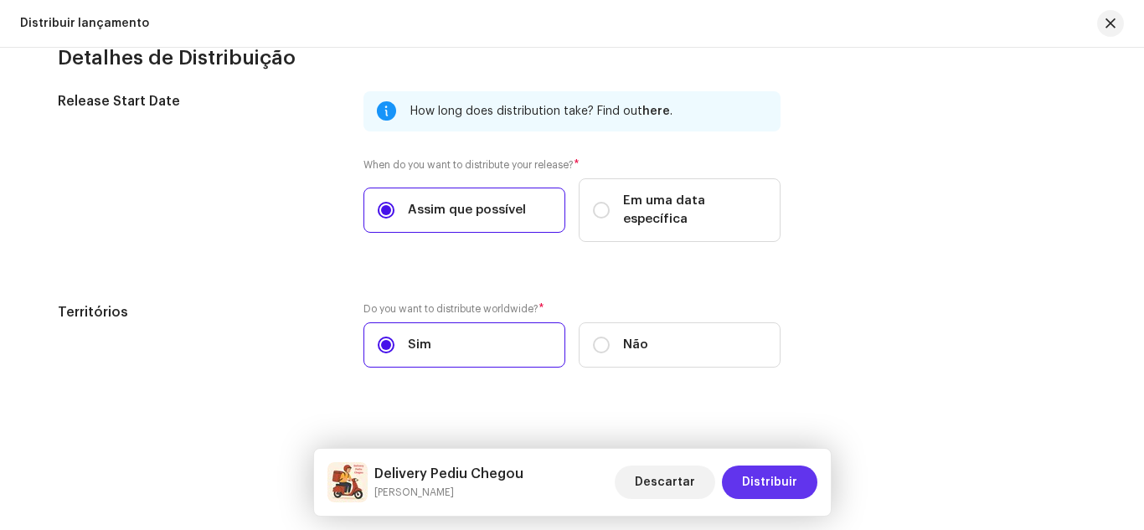
click at [781, 481] on span "Distribuir" at bounding box center [769, 482] width 55 height 33
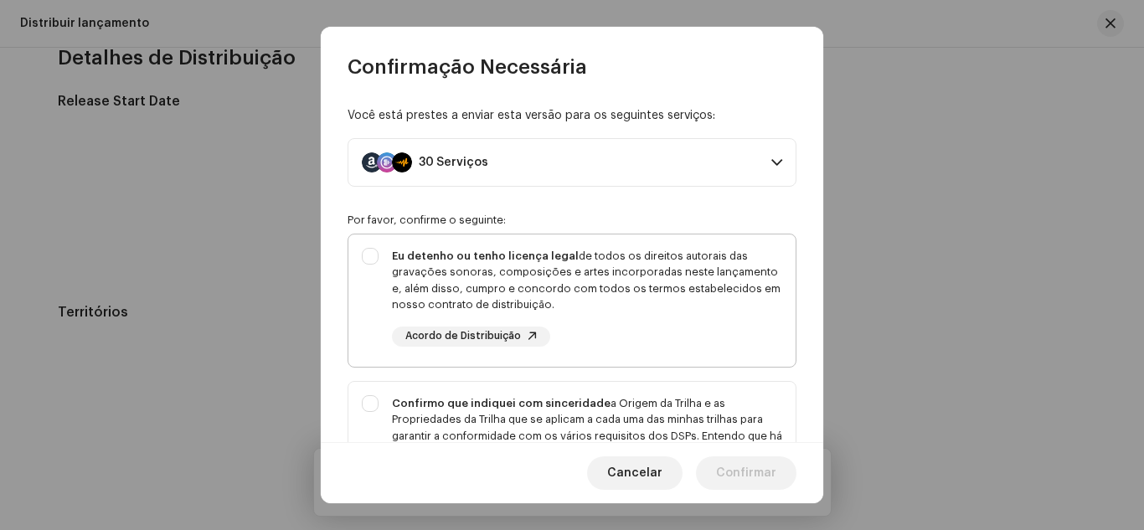
click at [371, 256] on div "Eu detenho ou tenho licença legal de todos os direitos autorais das gravações s…" at bounding box center [571, 297] width 447 height 126
checkbox input "true"
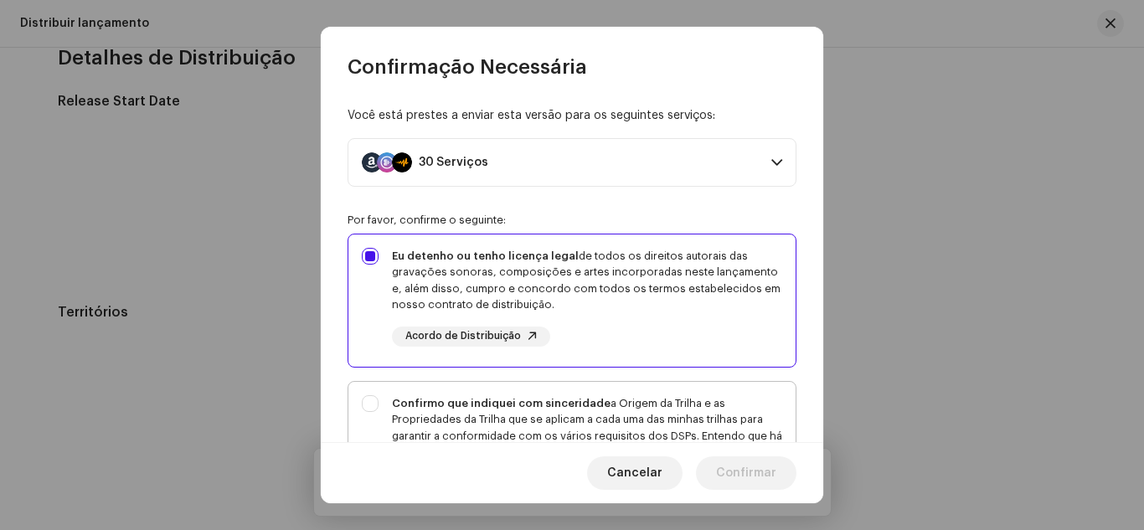
click at [371, 404] on div "Confirmo que indiquei com sinceridade a Origem da Trilha e as Propriedades da T…" at bounding box center [571, 453] width 447 height 142
checkbox input "true"
click at [332, 393] on div "Você está prestes a enviar esta versão para os seguintes serviços: 30 Serviços …" at bounding box center [572, 261] width 502 height 363
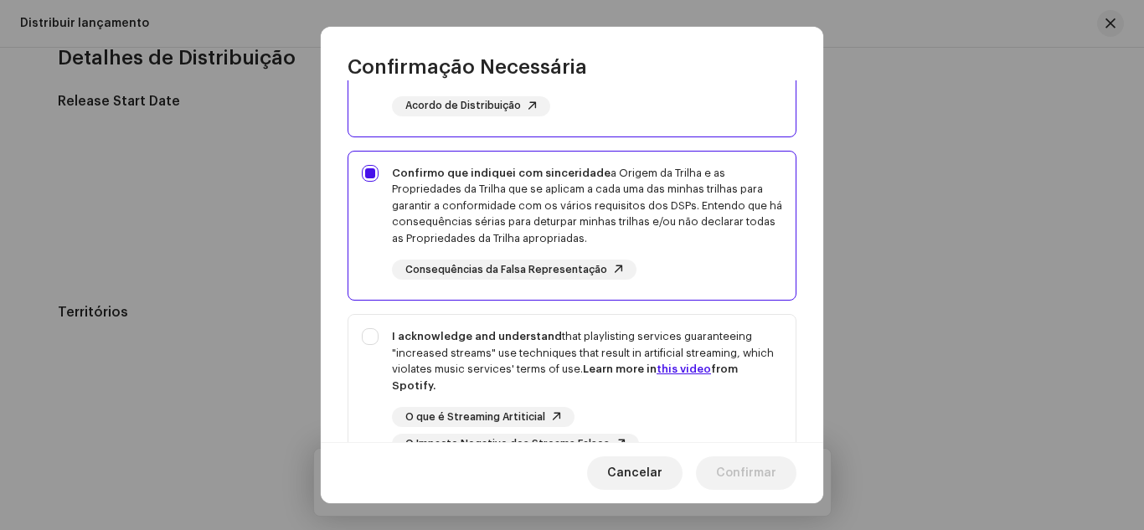
scroll to position [368, 0]
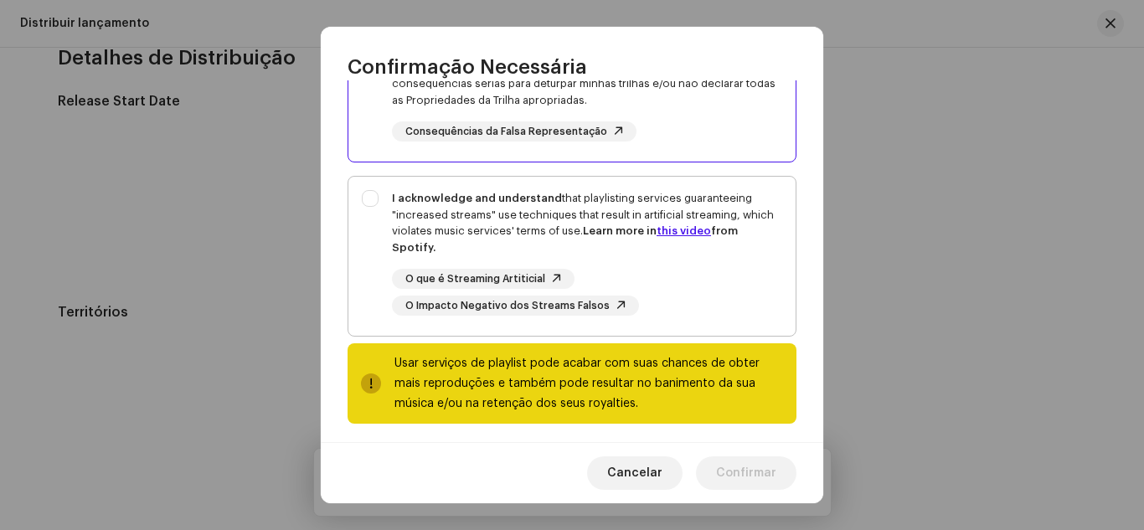
click at [375, 196] on div "I acknowledge and understand that playlisting services guaranteeing "increased …" at bounding box center [571, 253] width 447 height 152
checkbox input "true"
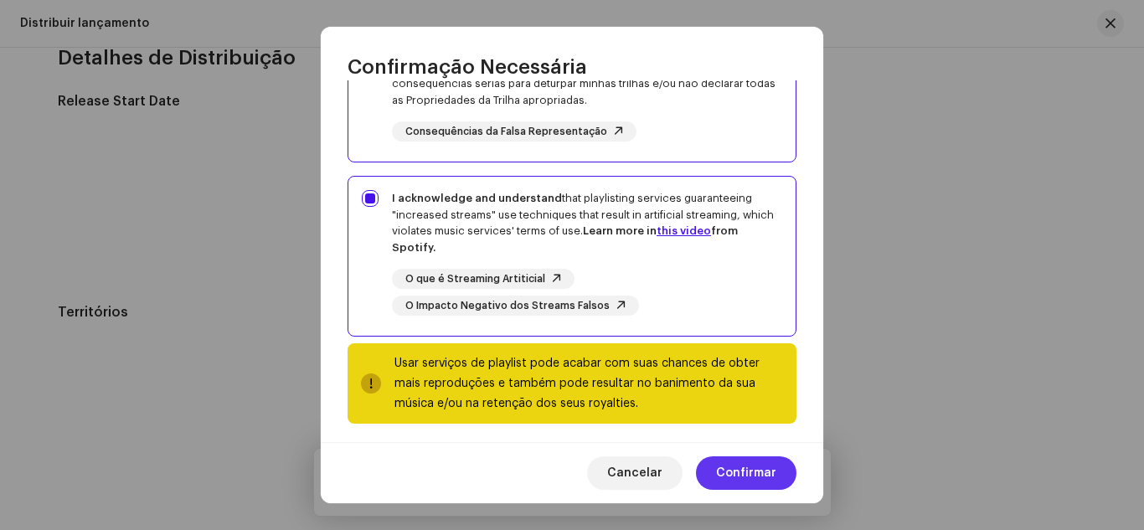
click at [741, 471] on span "Confirmar" at bounding box center [746, 472] width 60 height 33
